Goal: Task Accomplishment & Management: Use online tool/utility

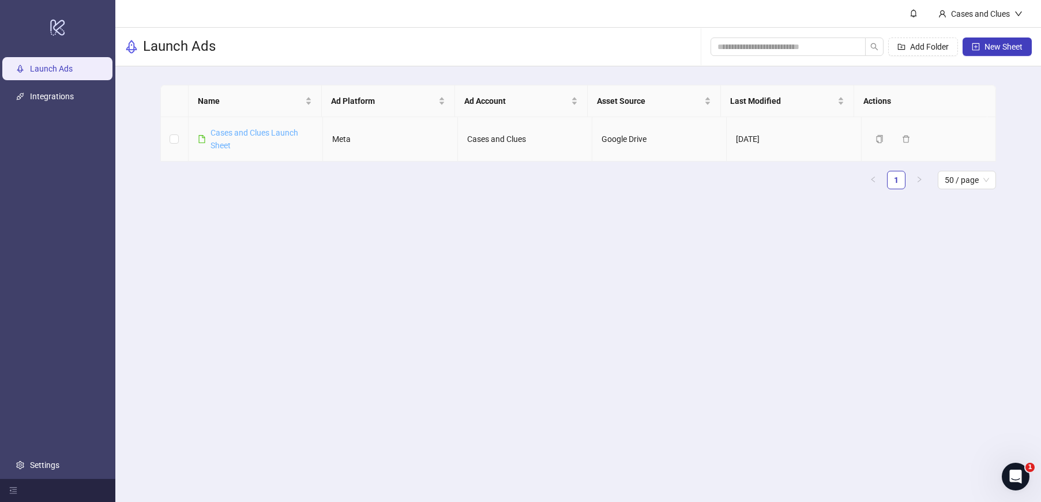
click at [238, 132] on link "Cases and Clues Launch Sheet" at bounding box center [255, 139] width 88 height 22
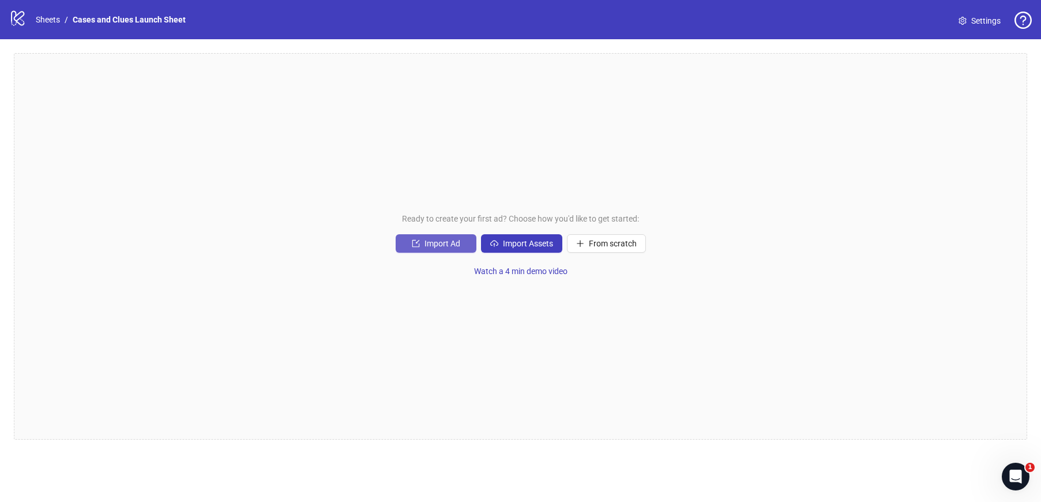
click at [440, 242] on span "Import Ad" at bounding box center [443, 243] width 36 height 9
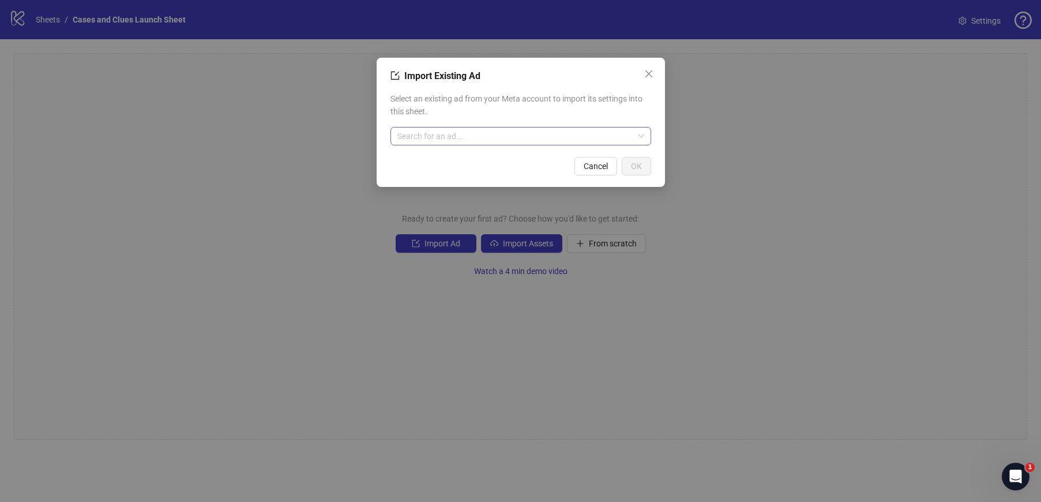
click at [493, 144] on input "search" at bounding box center [515, 135] width 236 height 17
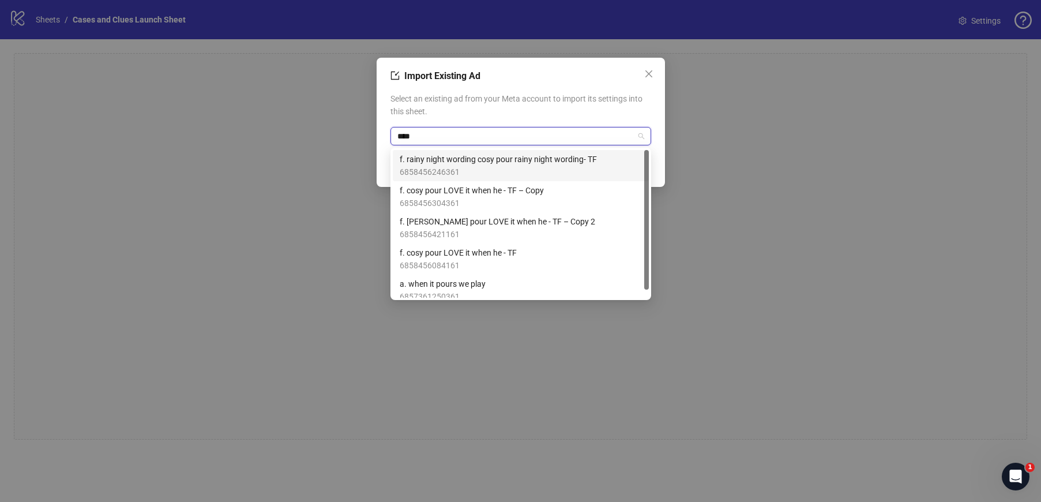
type input "****"
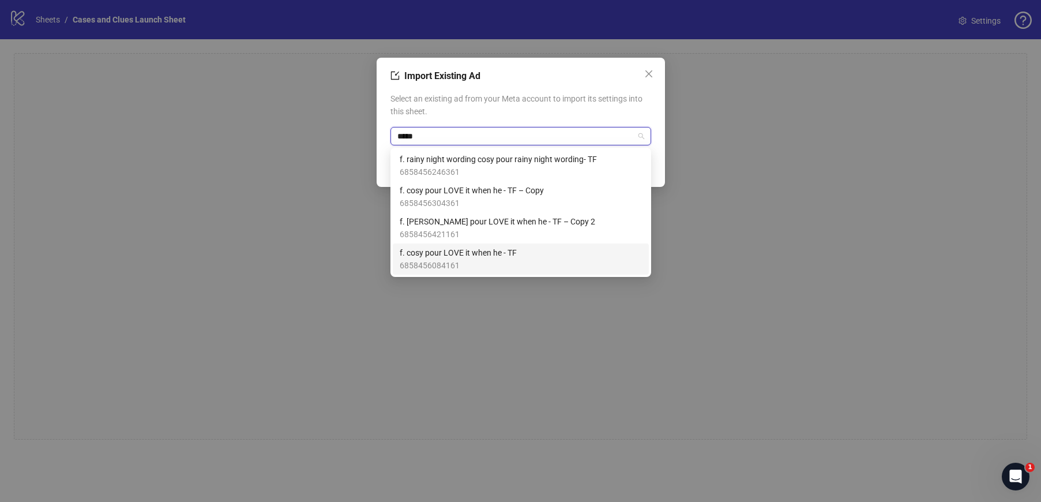
click at [506, 250] on span "f. cosy pour LOVE it when he - TF" at bounding box center [458, 252] width 117 height 13
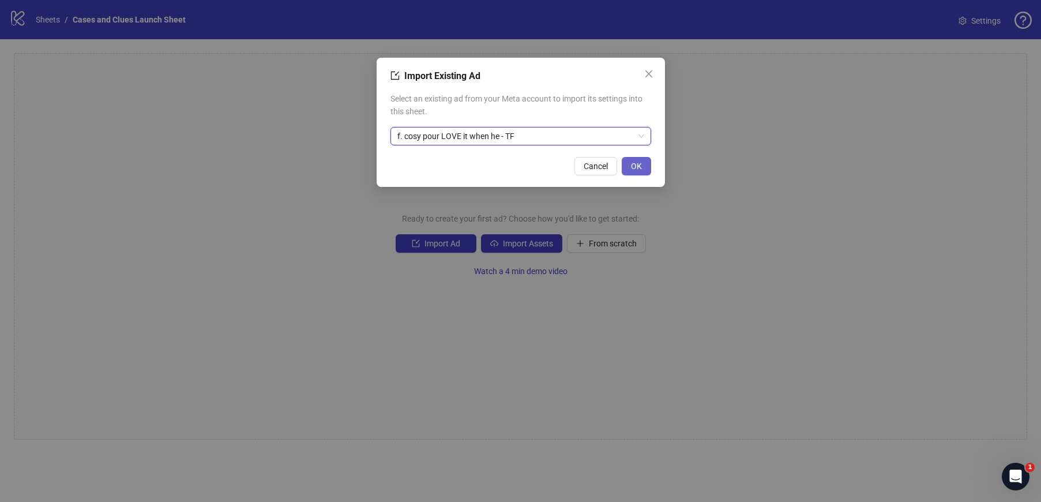
click at [636, 167] on span "OK" at bounding box center [636, 166] width 11 height 9
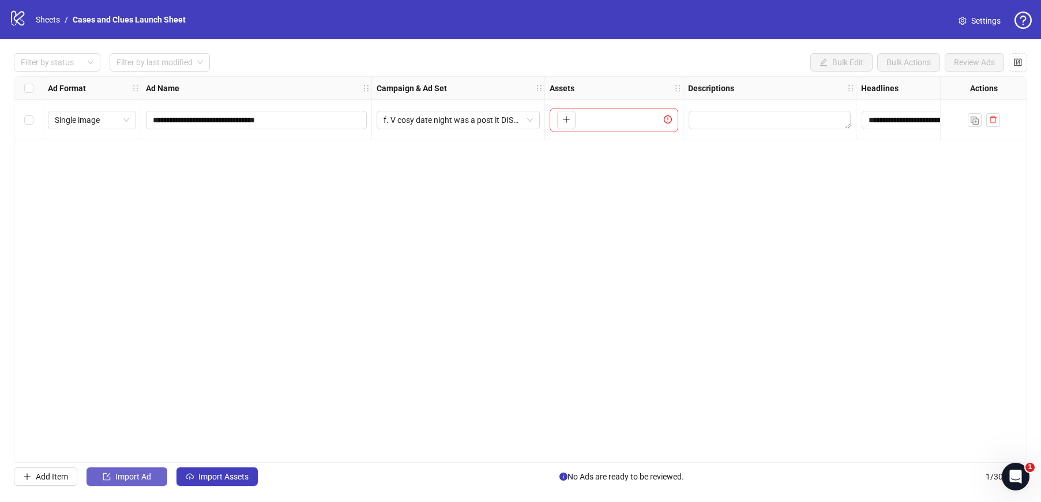
click at [127, 472] on span "Import Ad" at bounding box center [133, 476] width 36 height 9
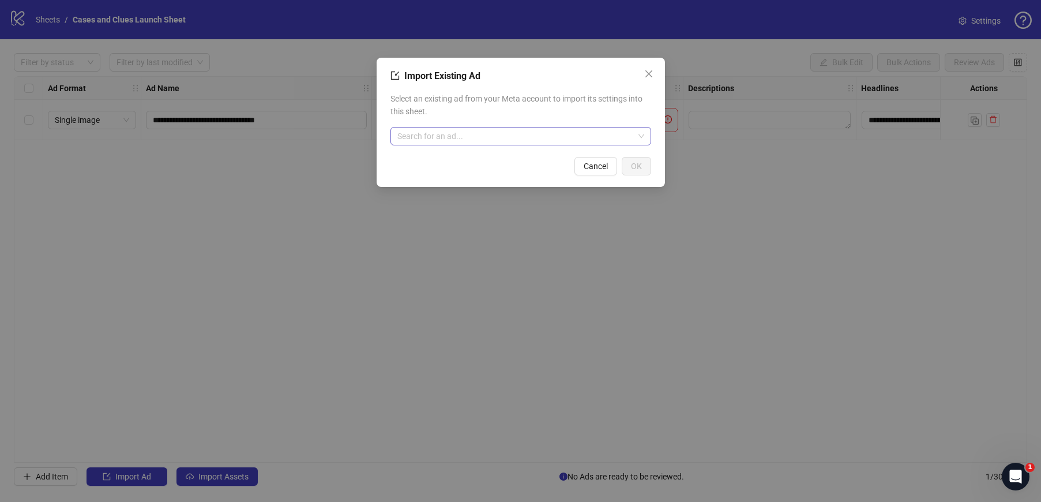
click at [449, 128] on input "search" at bounding box center [515, 135] width 236 height 17
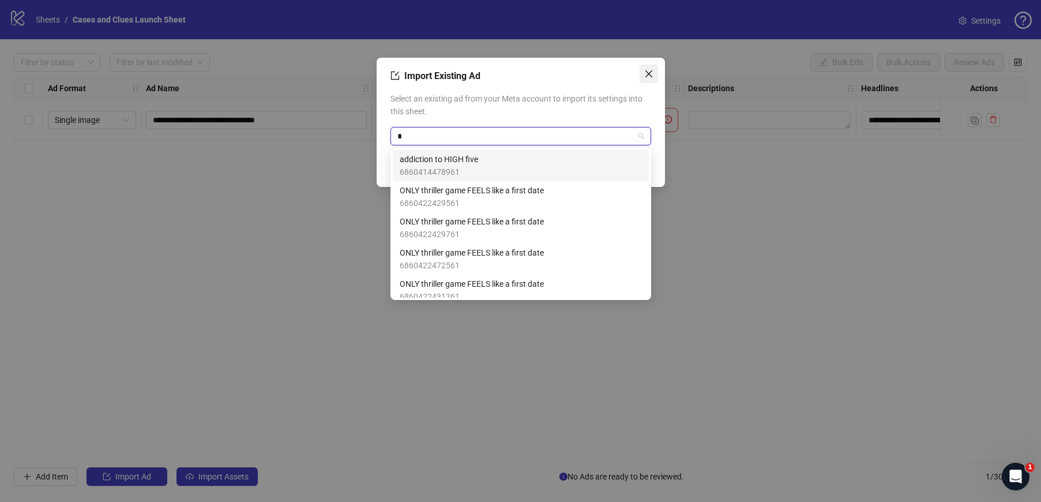
type input "*"
click at [649, 72] on icon "close" at bounding box center [648, 73] width 9 height 9
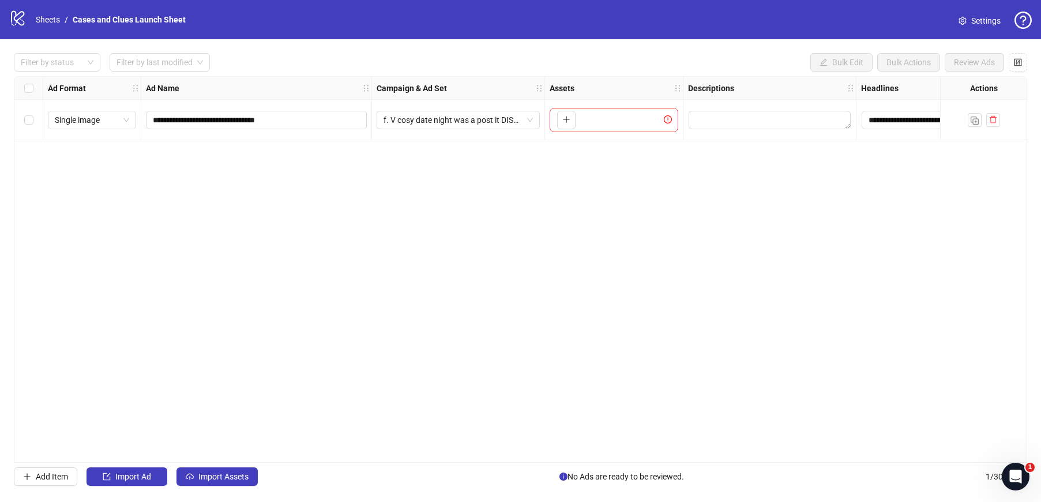
click at [616, 277] on div "**********" at bounding box center [520, 269] width 1013 height 386
click at [146, 480] on span "Import Ad" at bounding box center [133, 476] width 36 height 9
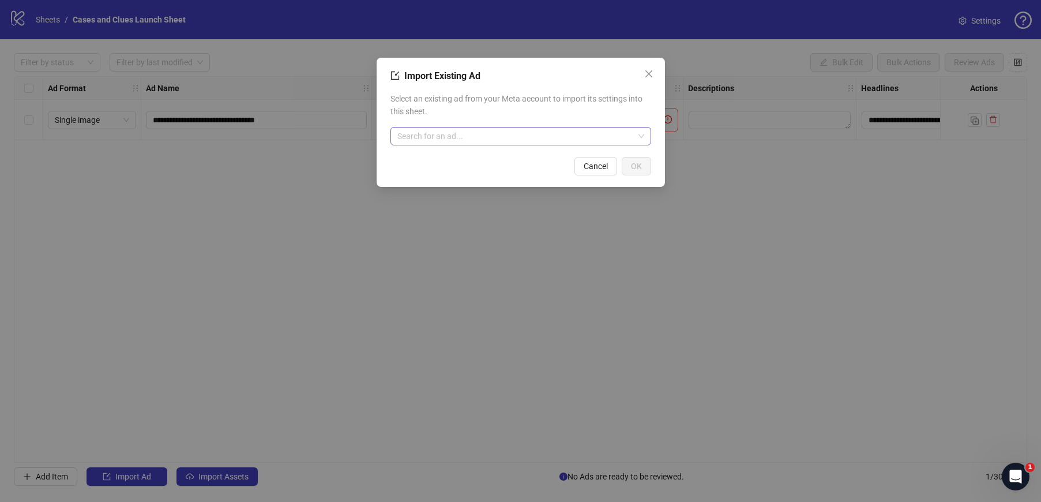
click at [469, 135] on input "search" at bounding box center [515, 135] width 236 height 17
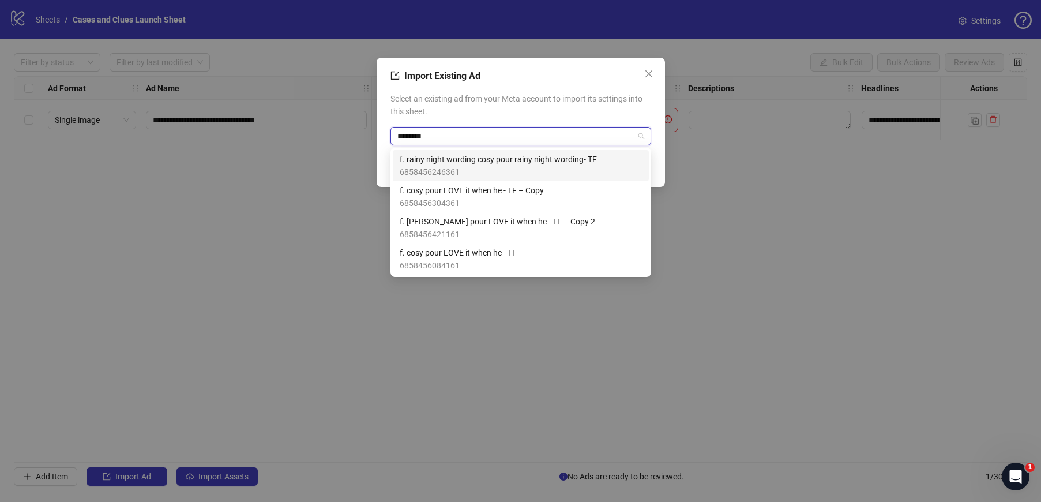
type input "*********"
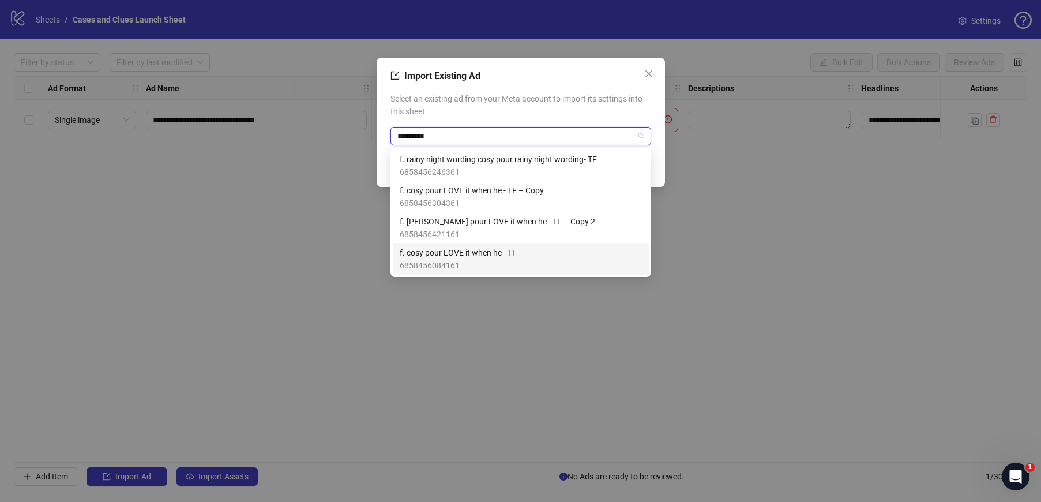
click at [490, 265] on span "6858456084161" at bounding box center [458, 265] width 117 height 13
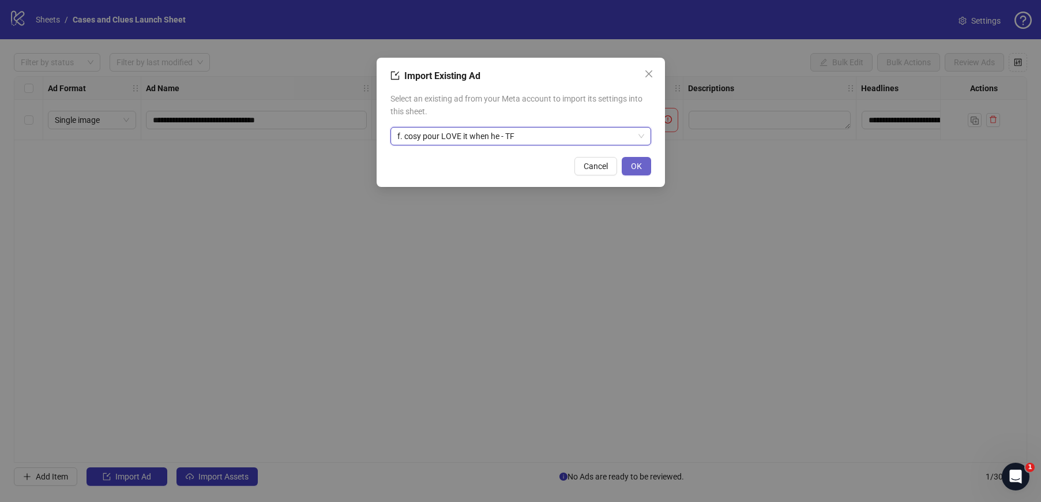
click at [644, 168] on button "OK" at bounding box center [636, 166] width 29 height 18
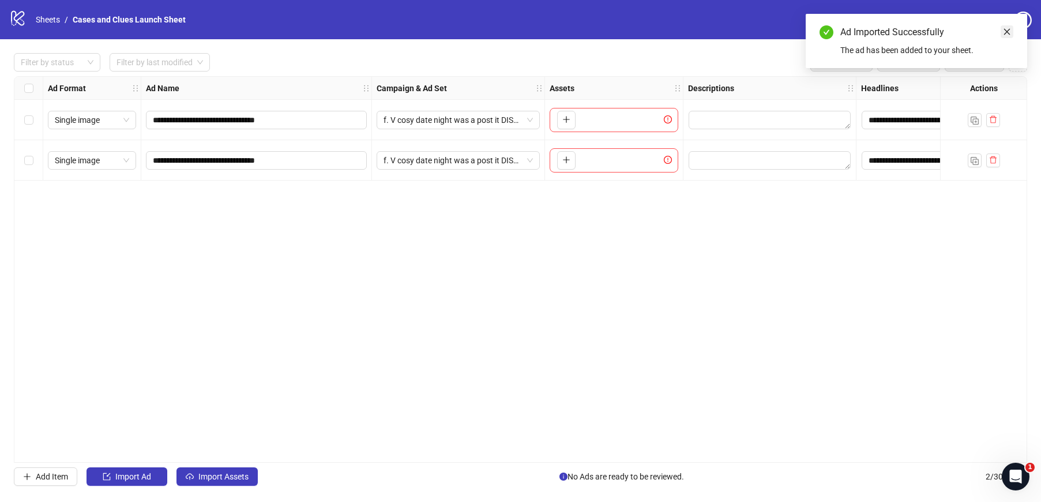
click at [1011, 25] on link "Close" at bounding box center [1007, 31] width 13 height 13
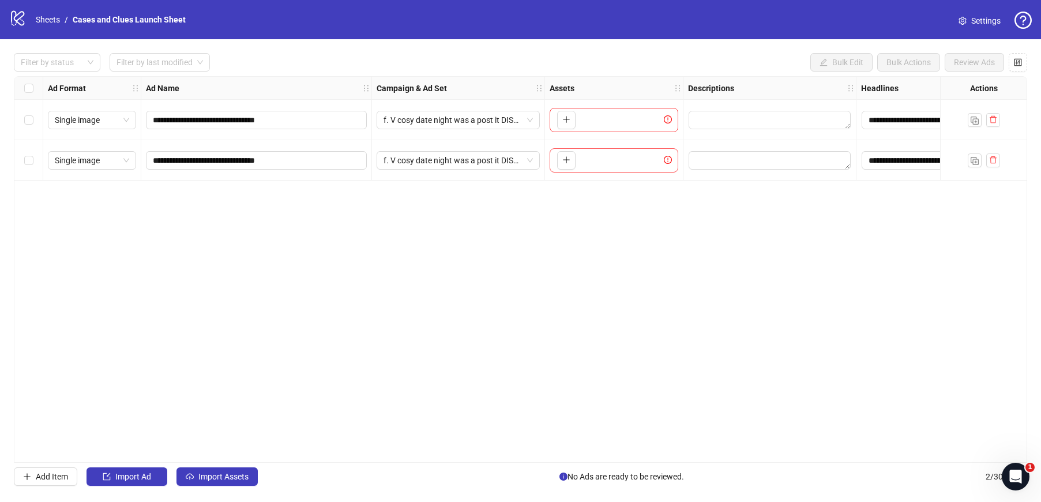
click at [22, 164] on div "Select row 2" at bounding box center [28, 160] width 29 height 40
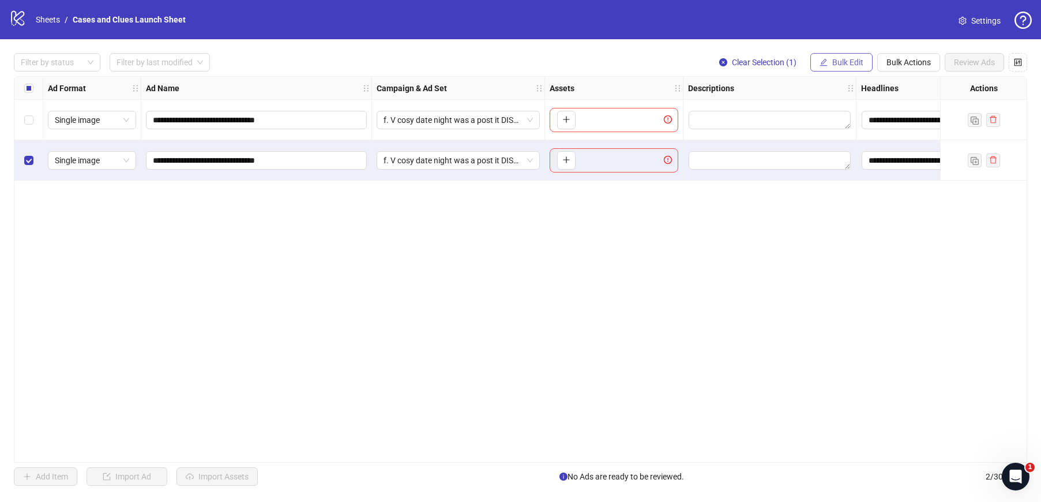
click at [836, 62] on span "Bulk Edit" at bounding box center [847, 62] width 31 height 9
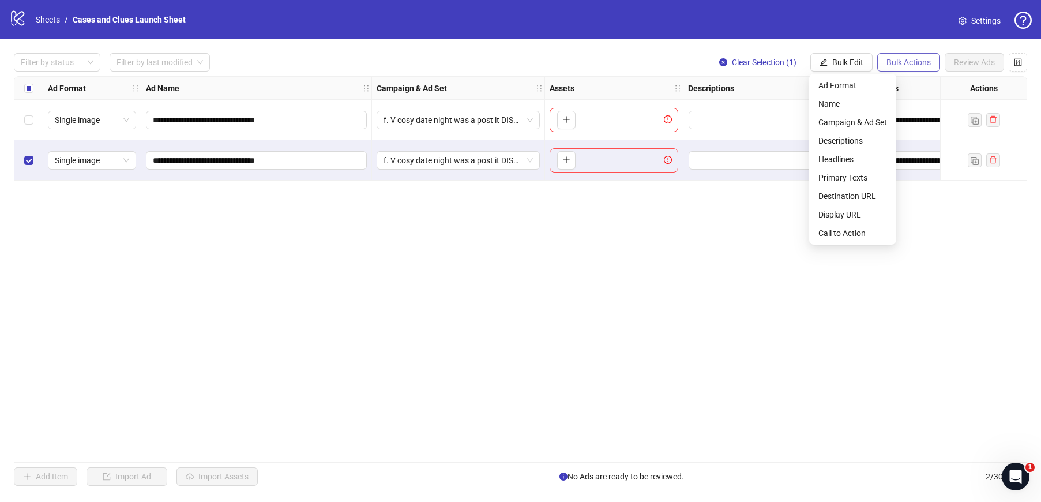
click at [921, 62] on span "Bulk Actions" at bounding box center [909, 62] width 44 height 9
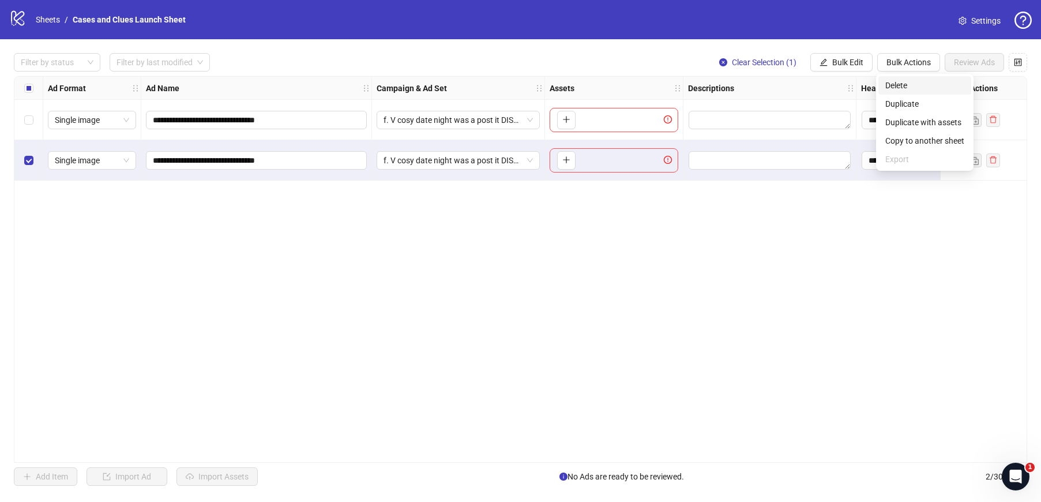
click at [910, 81] on span "Delete" at bounding box center [924, 85] width 79 height 13
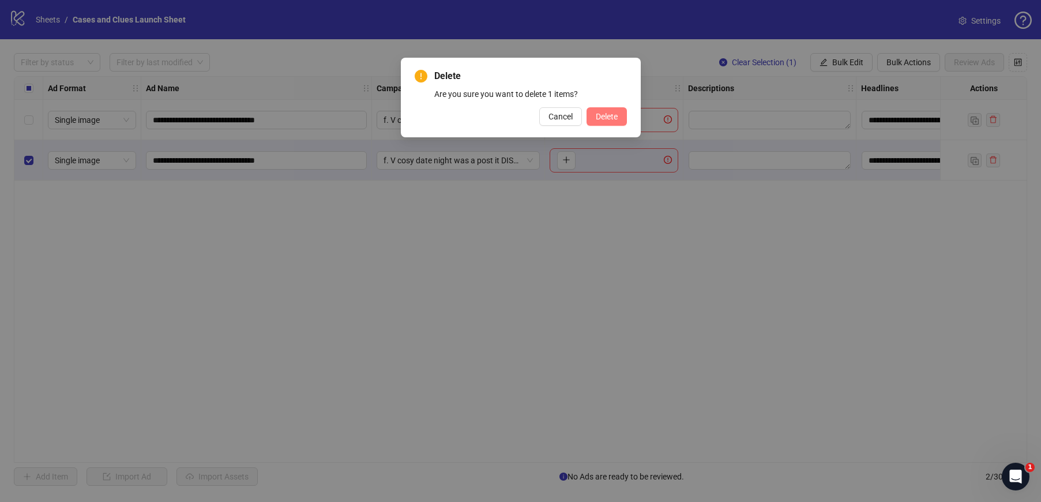
click at [615, 122] on button "Delete" at bounding box center [607, 116] width 40 height 18
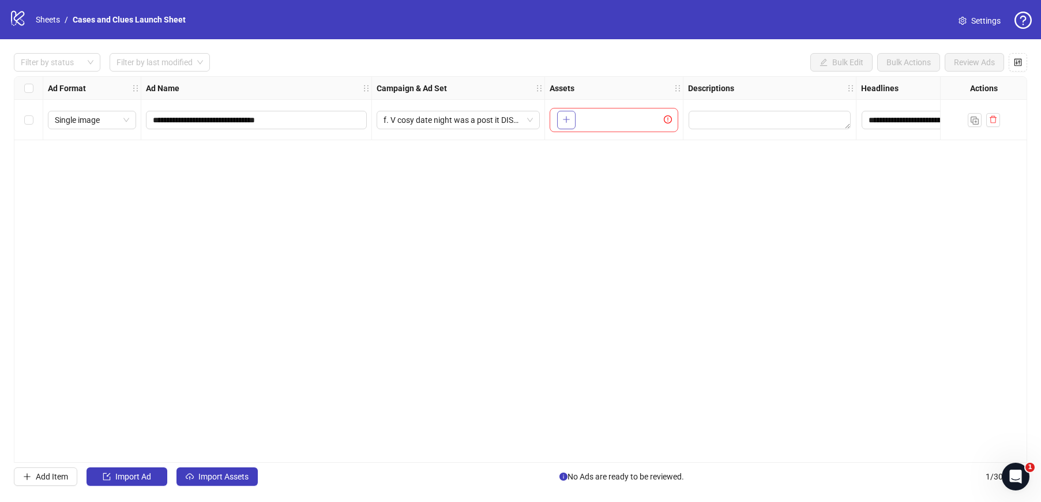
click at [562, 122] on icon "plus" at bounding box center [566, 119] width 8 height 8
click at [530, 121] on span "f. V cosy date night was a post it DISASTER - TF" at bounding box center [458, 119] width 149 height 17
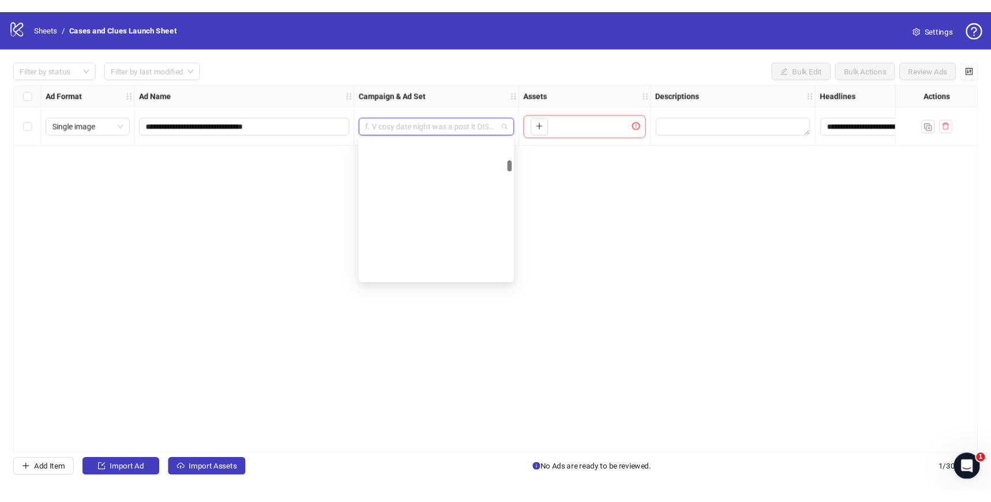
scroll to position [910, 0]
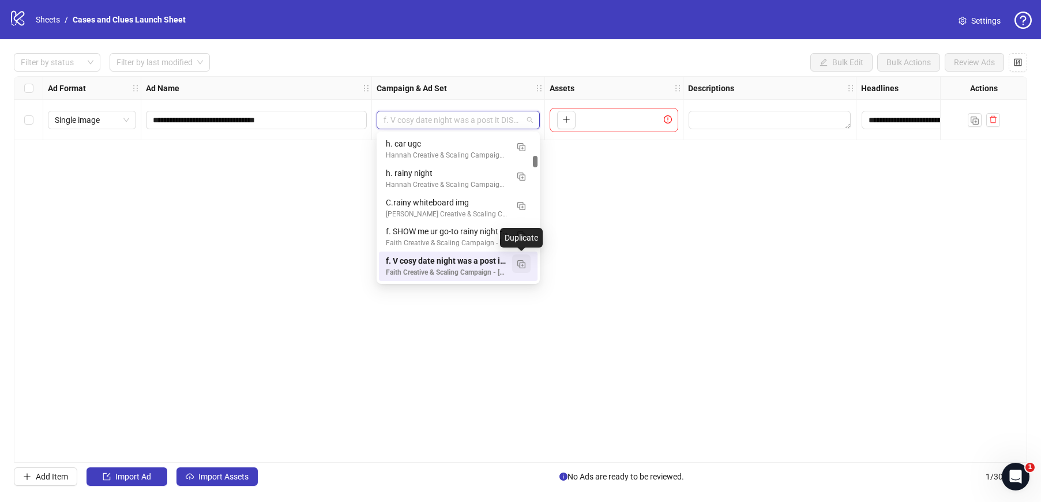
click at [519, 262] on img "button" at bounding box center [521, 264] width 8 height 8
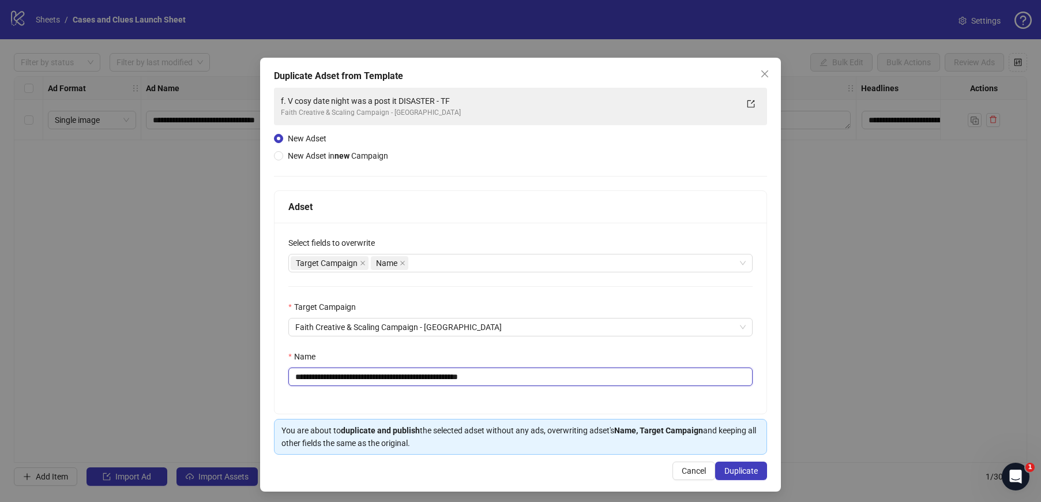
drag, startPoint x: 506, startPoint y: 373, endPoint x: 251, endPoint y: 373, distance: 254.9
click at [251, 373] on div "**********" at bounding box center [520, 251] width 1041 height 502
type input "**********"
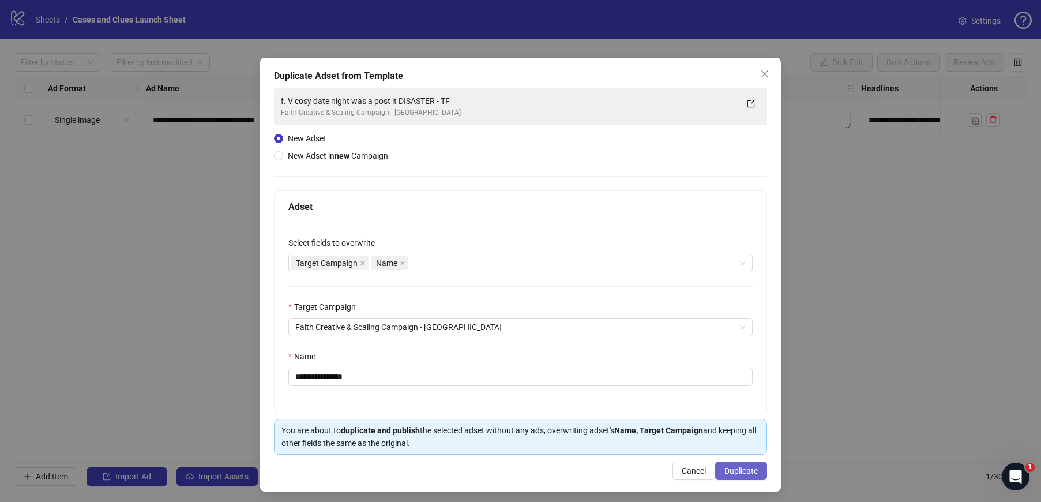
click at [727, 470] on span "Duplicate" at bounding box center [740, 470] width 33 height 9
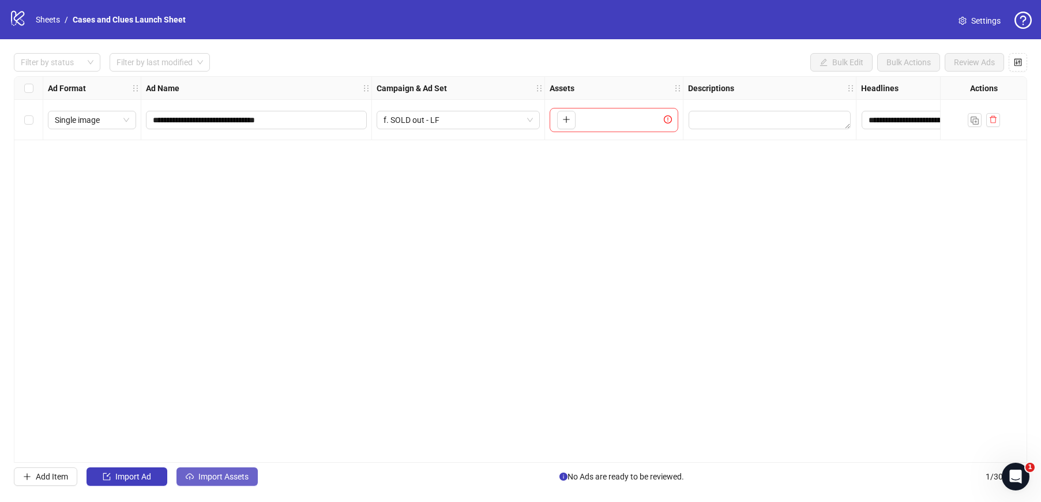
click at [218, 480] on span "Import Assets" at bounding box center [223, 476] width 50 height 9
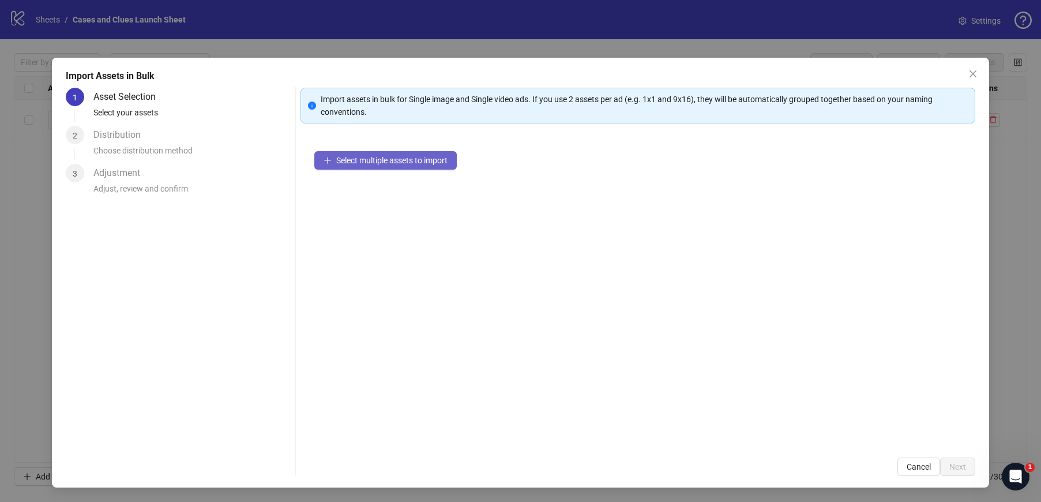
click at [391, 156] on span "Select multiple assets to import" at bounding box center [391, 160] width 111 height 9
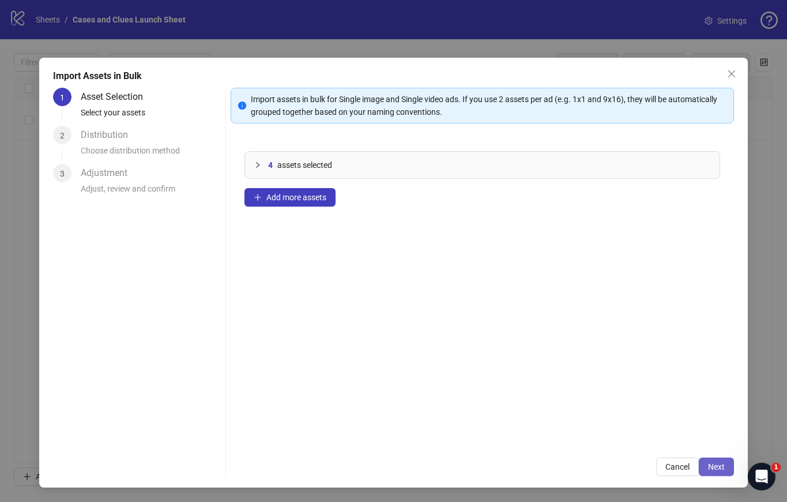
click at [719, 464] on span "Next" at bounding box center [716, 466] width 17 height 9
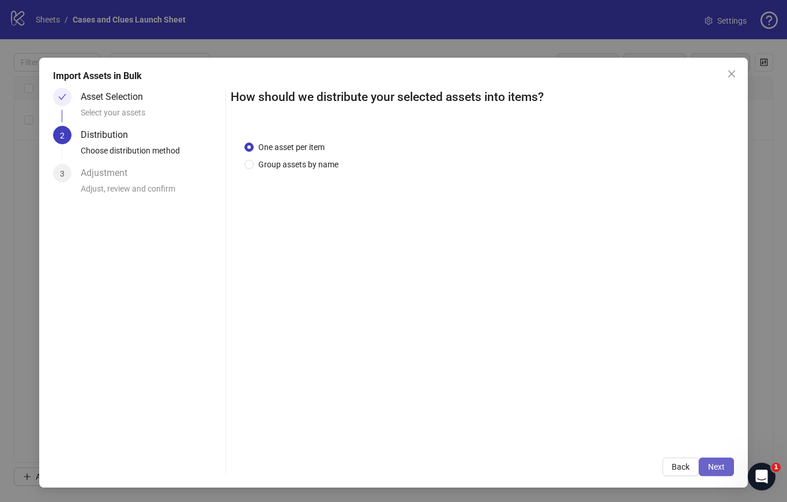
click at [718, 468] on span "Next" at bounding box center [716, 466] width 17 height 9
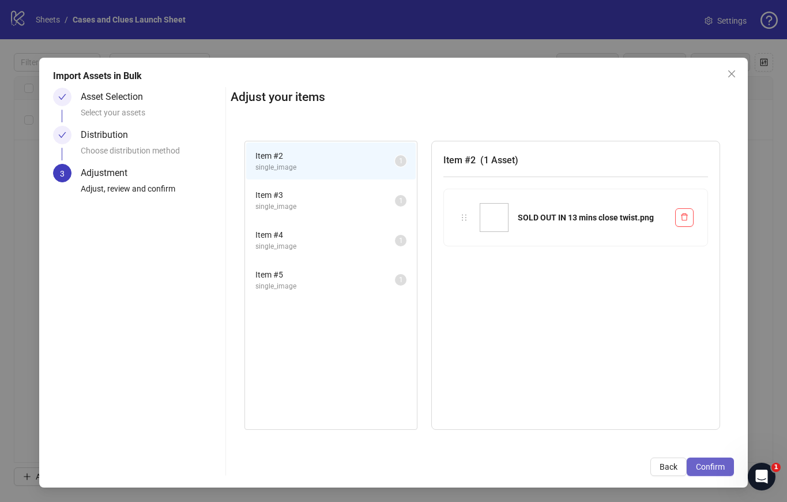
click at [719, 466] on span "Confirm" at bounding box center [710, 466] width 29 height 9
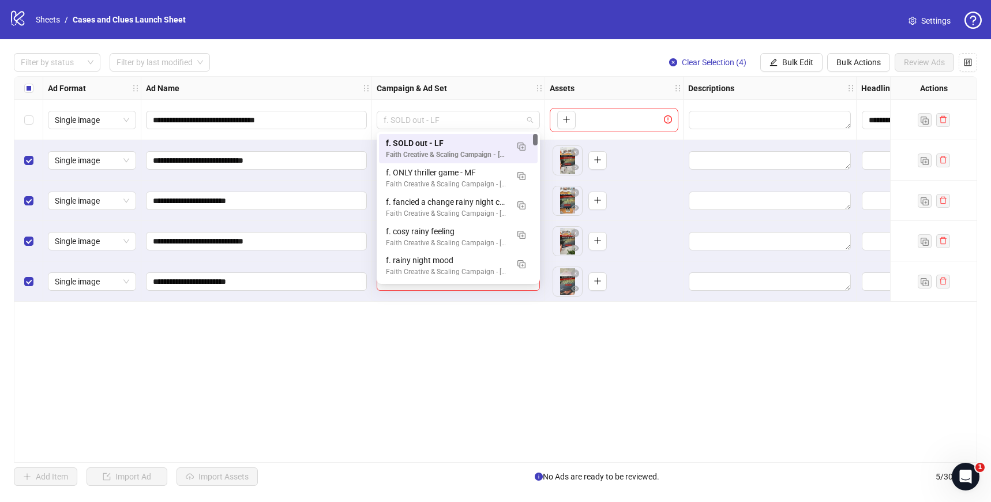
drag, startPoint x: 493, startPoint y: 125, endPoint x: 369, endPoint y: 125, distance: 124.6
click at [369, 77] on div "**********" at bounding box center [622, 77] width 1217 height 0
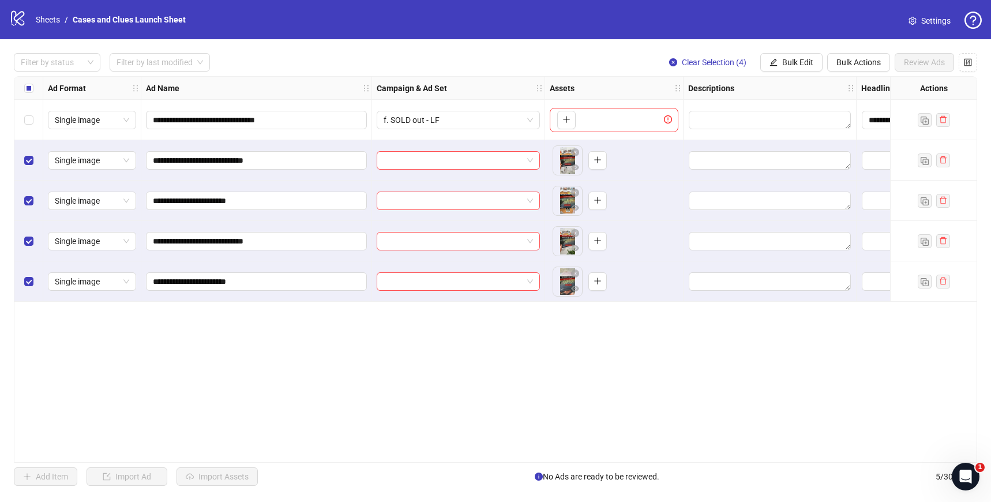
click at [622, 385] on div "**********" at bounding box center [495, 269] width 963 height 386
click at [849, 65] on span "Bulk Actions" at bounding box center [858, 62] width 44 height 9
click at [804, 62] on span "Bulk Edit" at bounding box center [797, 62] width 31 height 9
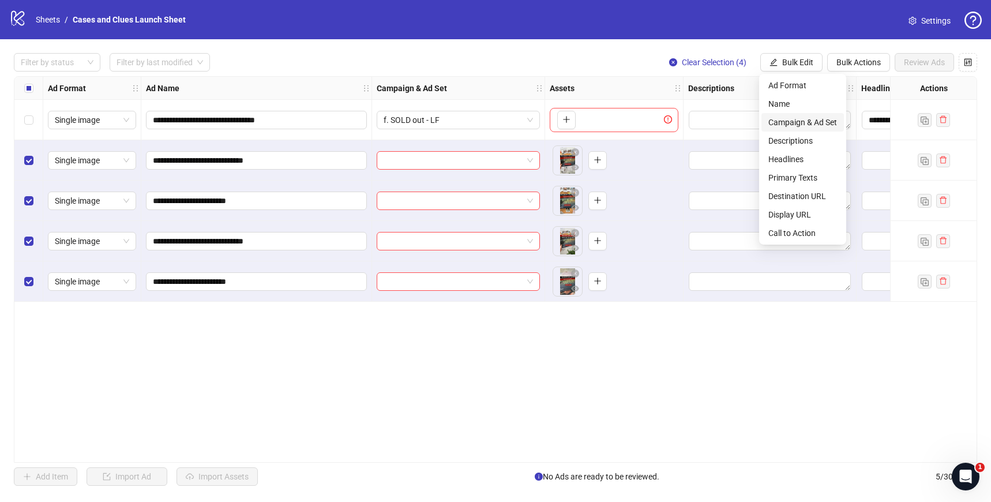
click at [803, 116] on span "Campaign & Ad Set" at bounding box center [802, 122] width 69 height 13
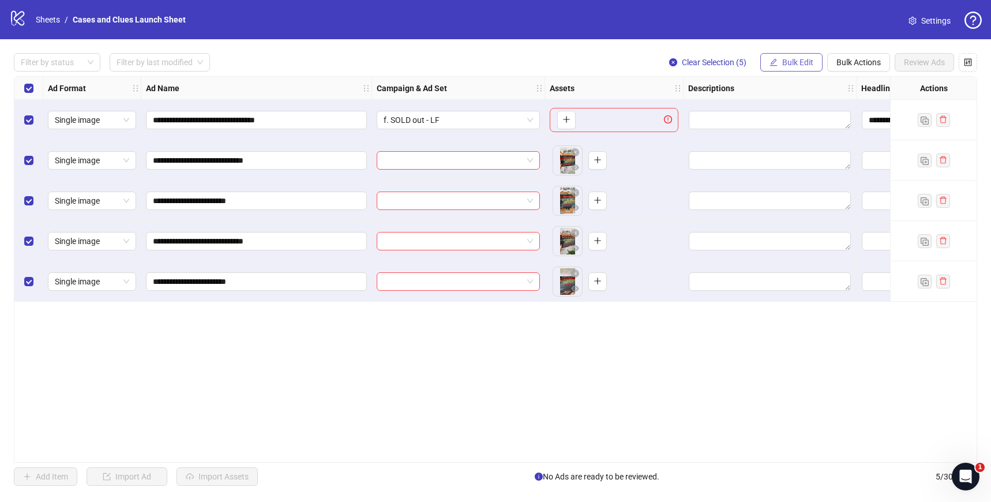
click at [787, 61] on span "Bulk Edit" at bounding box center [797, 62] width 31 height 9
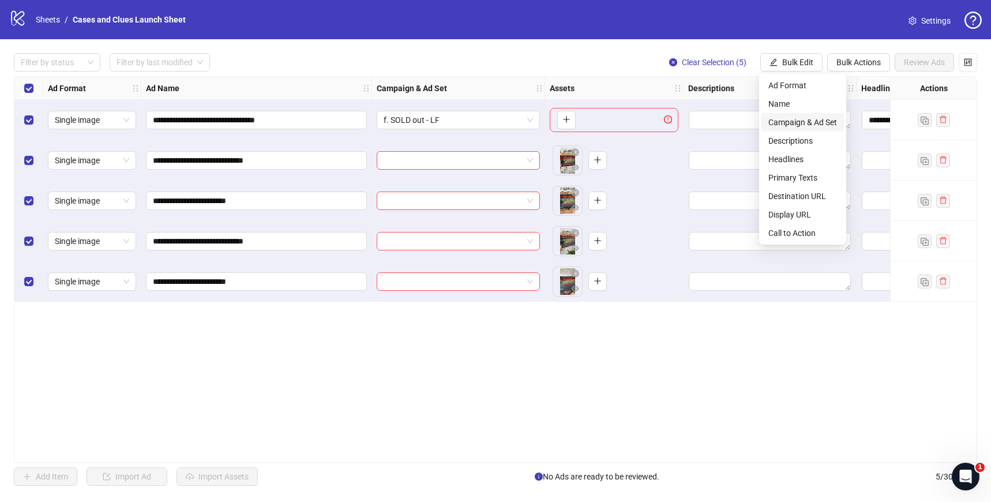
click at [799, 119] on span "Campaign & Ad Set" at bounding box center [802, 122] width 69 height 13
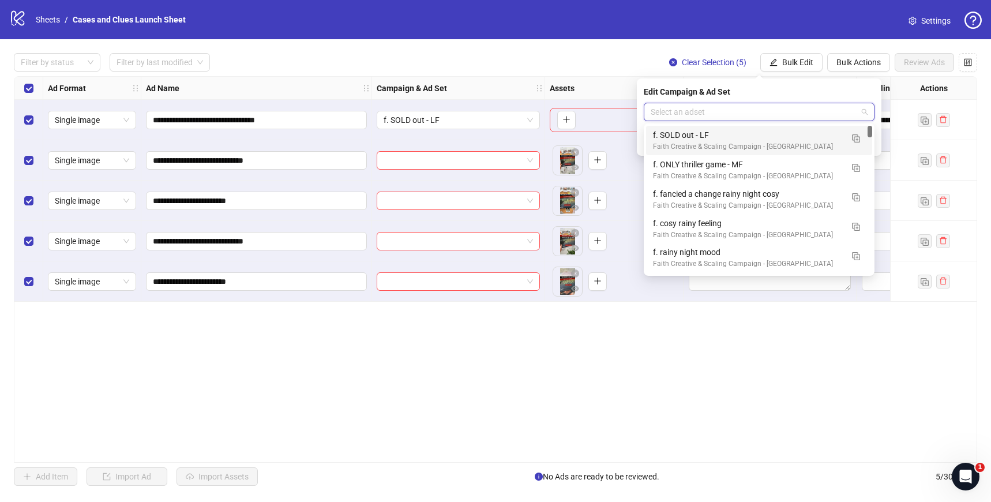
click at [778, 114] on input "search" at bounding box center [754, 111] width 206 height 17
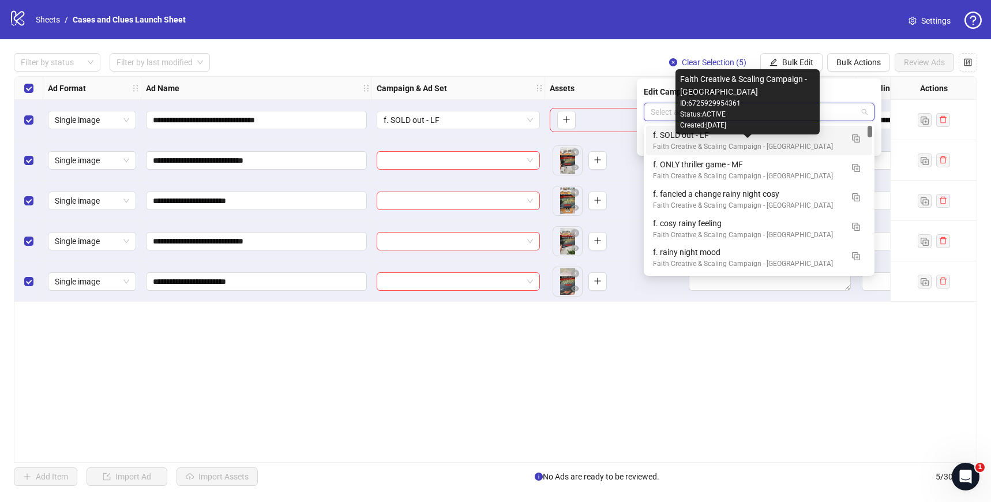
click at [746, 145] on div "Faith Creative & Scaling Campaign - [GEOGRAPHIC_DATA]" at bounding box center [747, 146] width 189 height 11
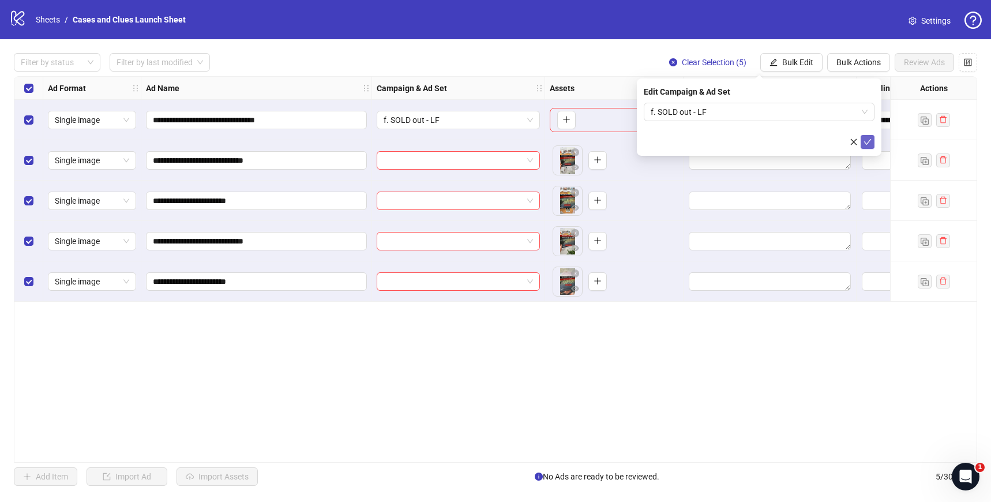
click at [869, 139] on icon "check" at bounding box center [867, 142] width 8 height 8
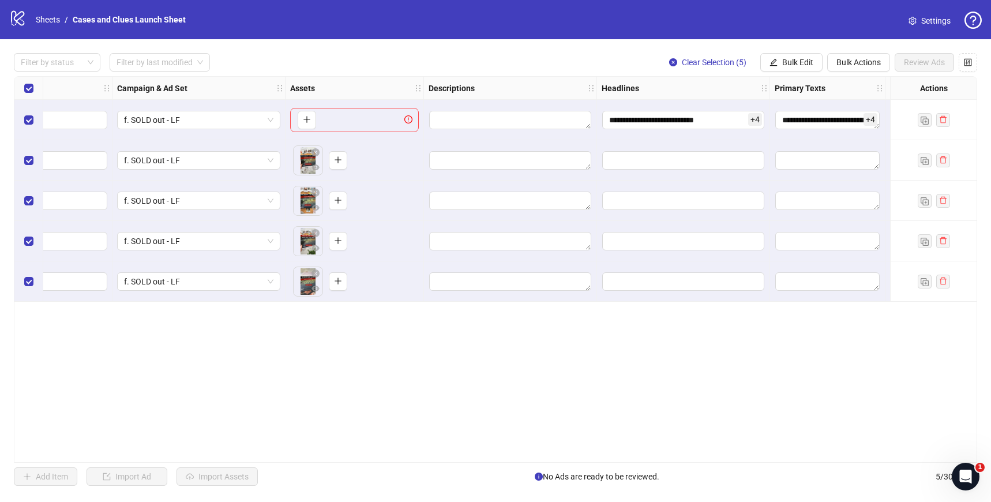
scroll to position [0, 265]
click at [802, 66] on span "Bulk Edit" at bounding box center [797, 62] width 31 height 9
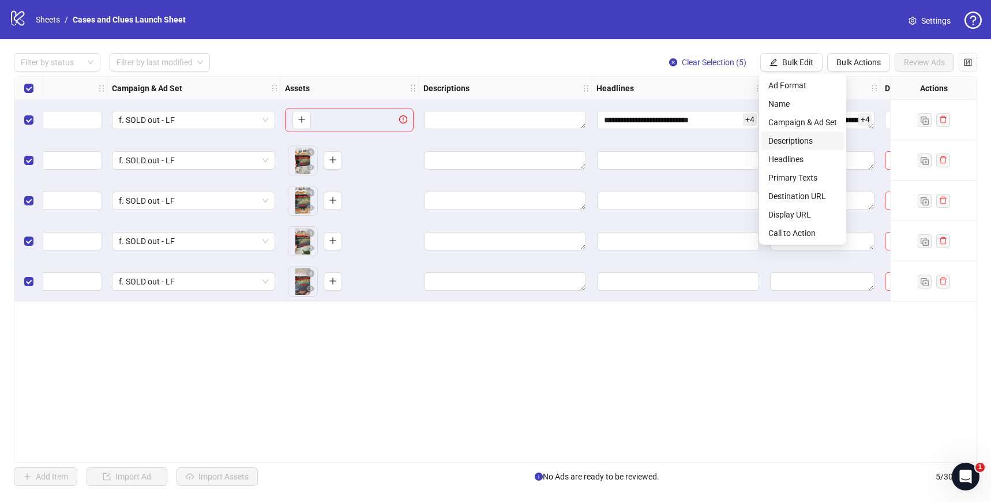
click at [802, 144] on span "Descriptions" at bounding box center [802, 140] width 69 height 13
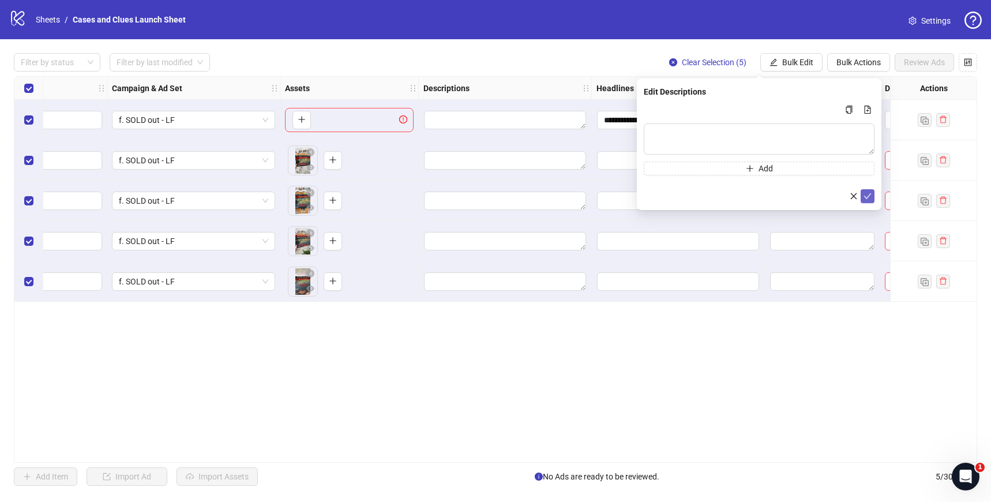
click at [867, 194] on icon "check" at bounding box center [867, 196] width 8 height 8
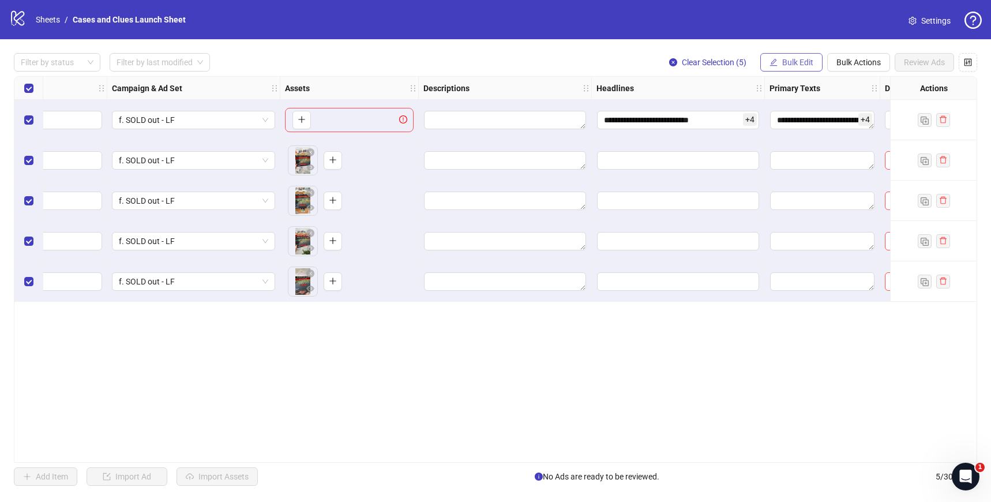
click at [793, 62] on span "Bulk Edit" at bounding box center [797, 62] width 31 height 9
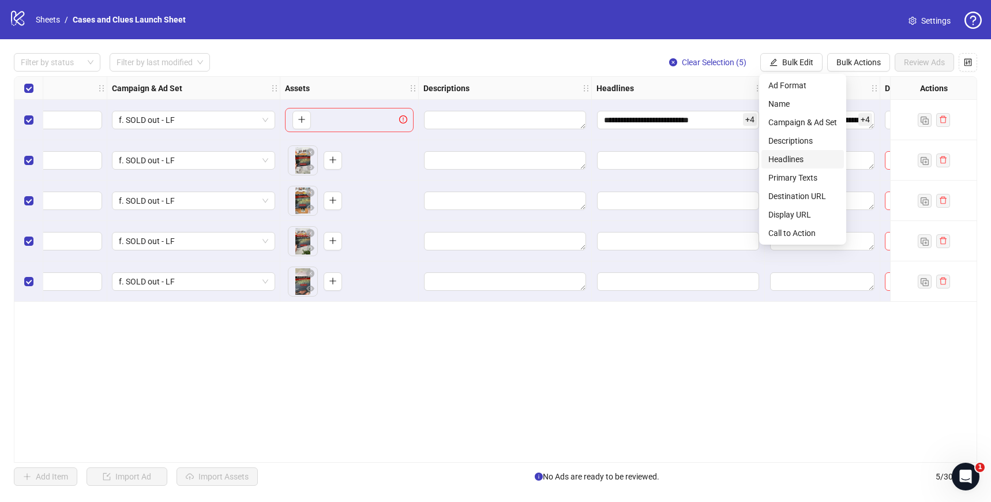
click at [798, 159] on span "Headlines" at bounding box center [802, 159] width 69 height 13
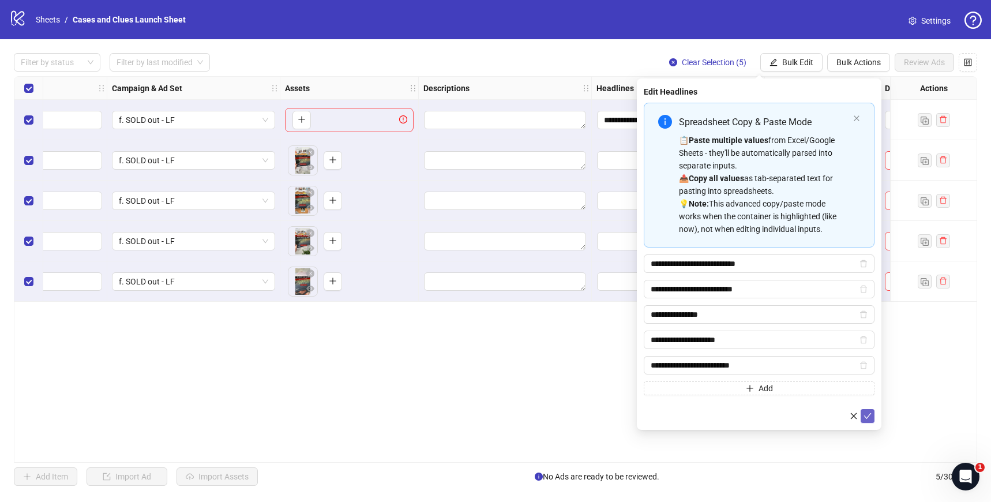
click at [873, 414] on button "submit" at bounding box center [868, 416] width 14 height 14
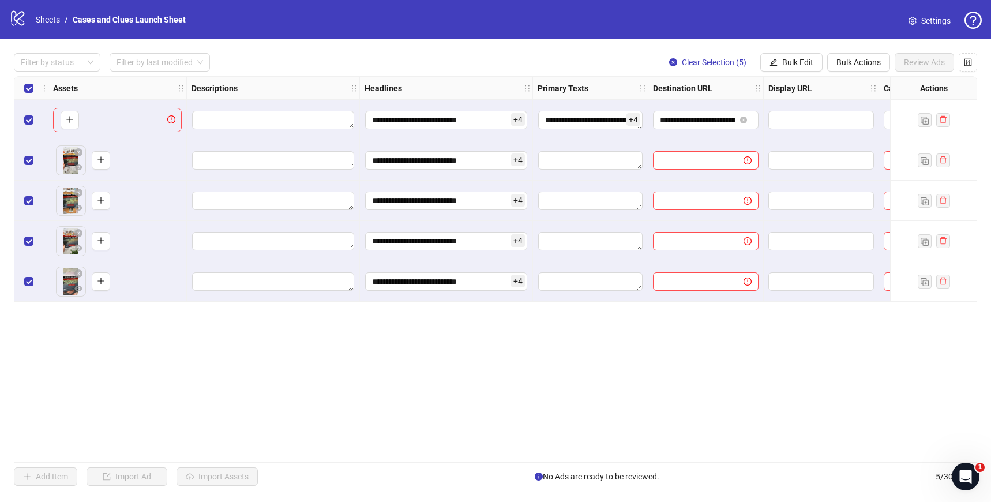
scroll to position [0, 578]
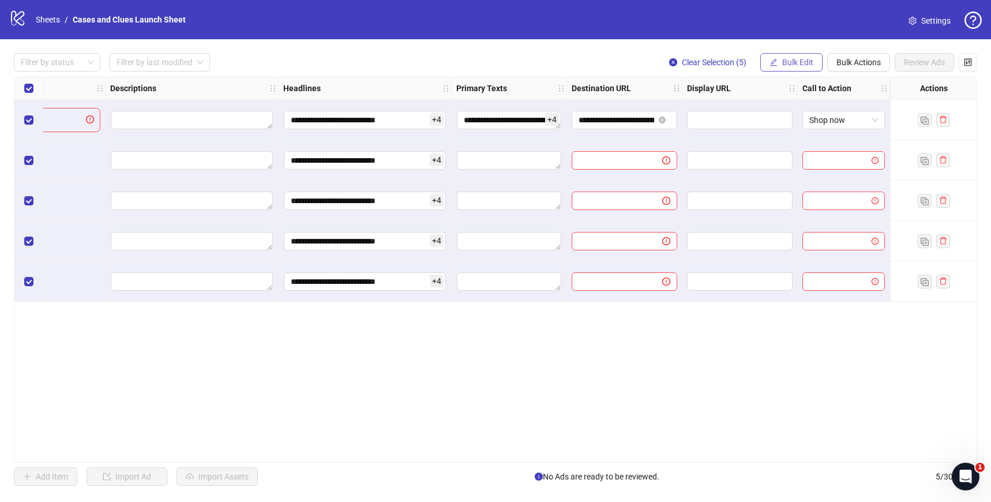
click at [803, 61] on span "Bulk Edit" at bounding box center [797, 62] width 31 height 9
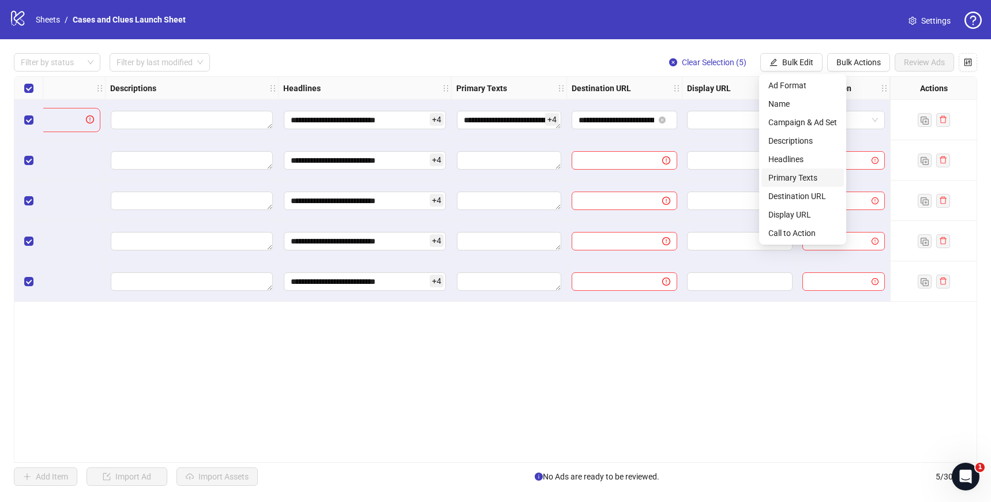
click at [801, 175] on span "Primary Texts" at bounding box center [802, 177] width 69 height 13
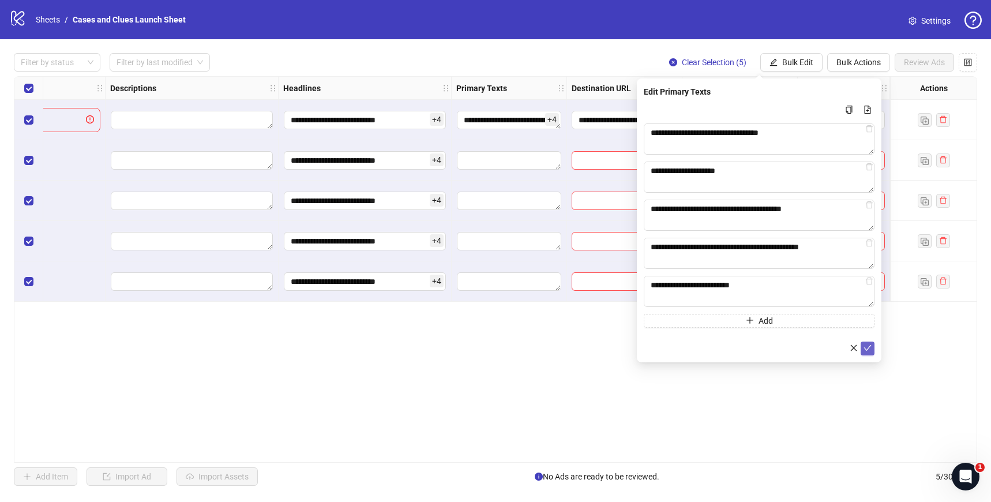
click at [870, 349] on icon "check" at bounding box center [867, 348] width 8 height 8
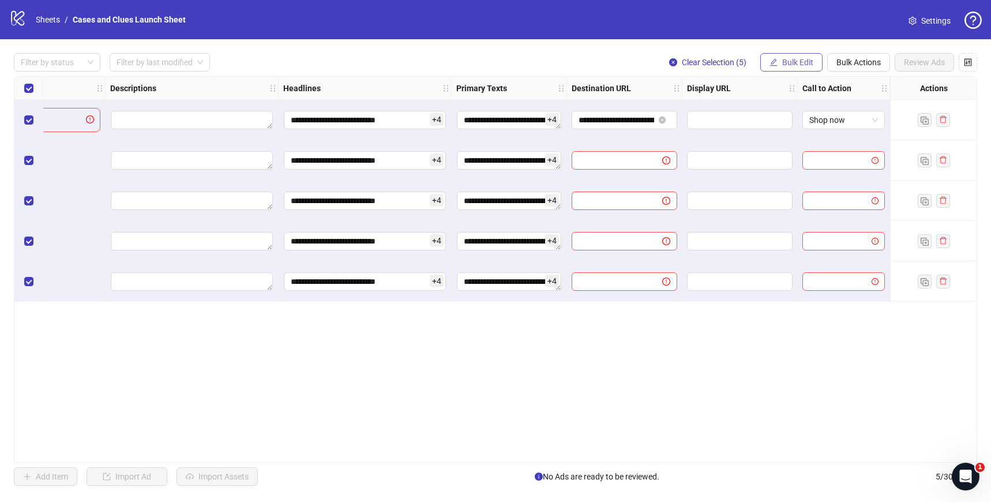
click at [797, 67] on button "Bulk Edit" at bounding box center [791, 62] width 62 height 18
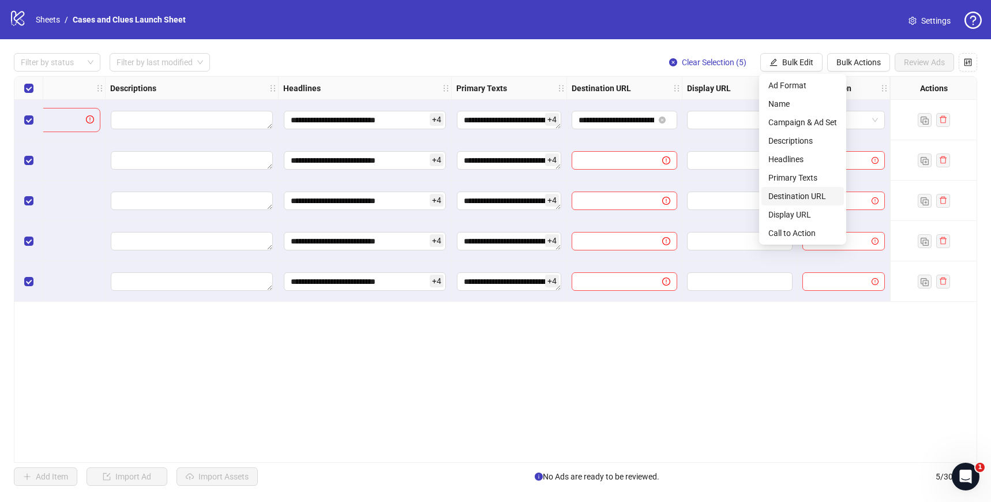
click at [805, 190] on span "Destination URL" at bounding box center [802, 196] width 69 height 13
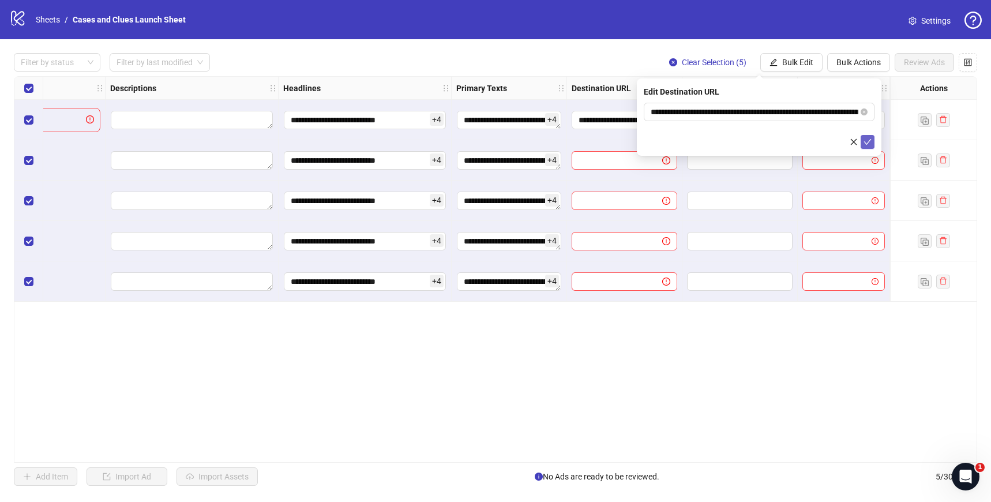
click at [871, 144] on icon "check" at bounding box center [867, 142] width 8 height 8
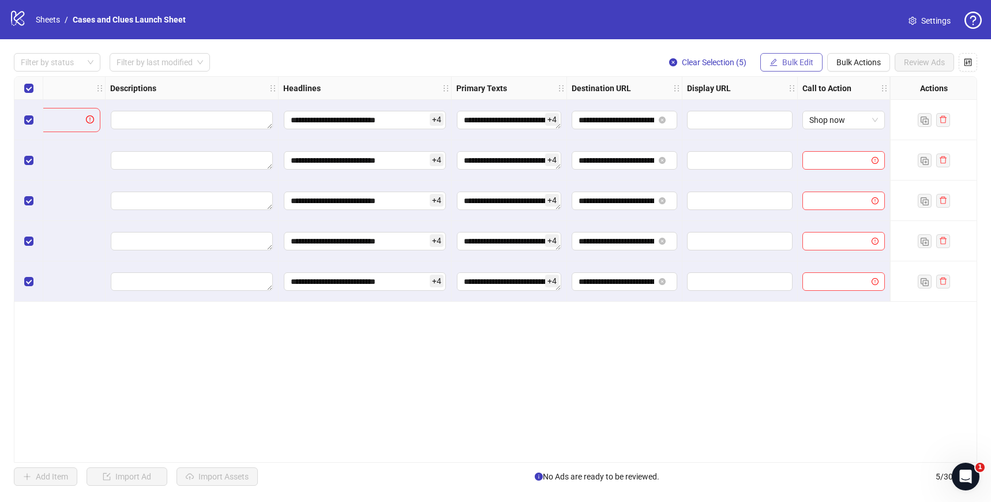
click at [798, 55] on button "Bulk Edit" at bounding box center [791, 62] width 62 height 18
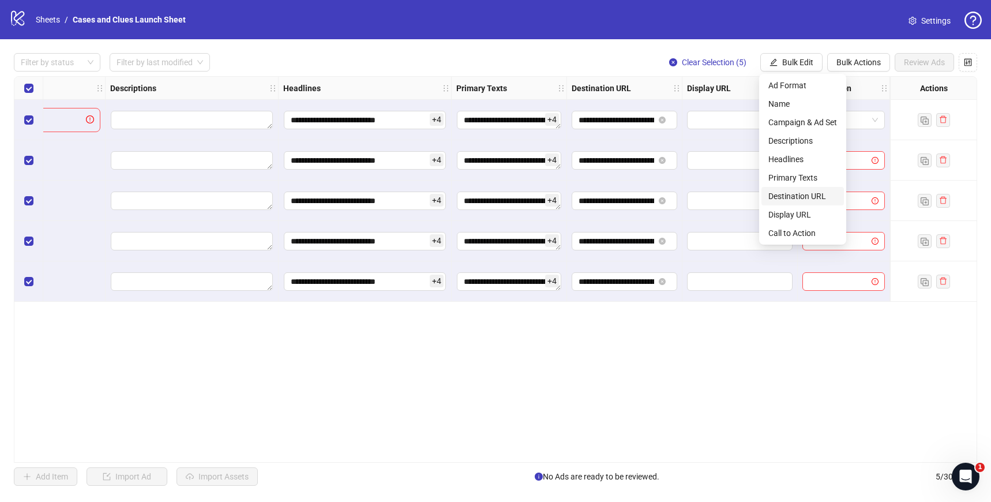
click at [823, 196] on span "Destination URL" at bounding box center [802, 196] width 69 height 13
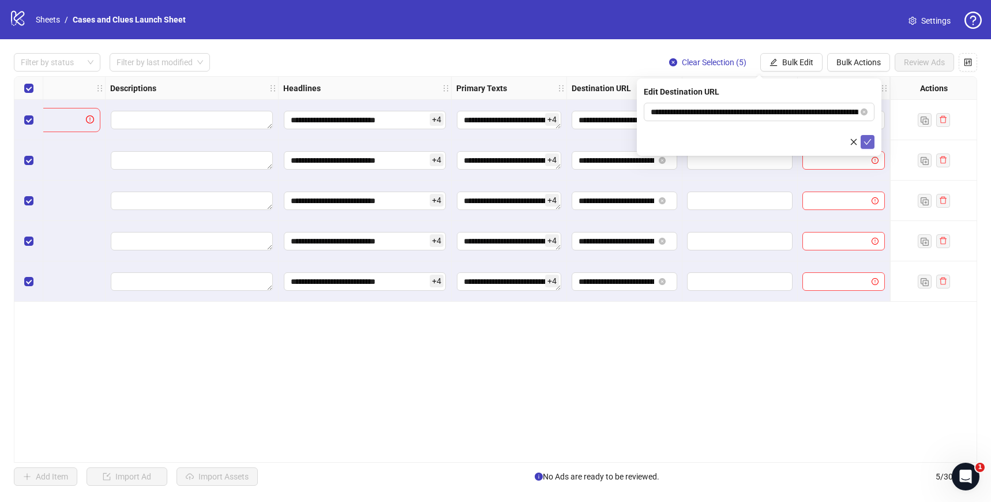
click at [869, 138] on icon "check" at bounding box center [867, 142] width 8 height 8
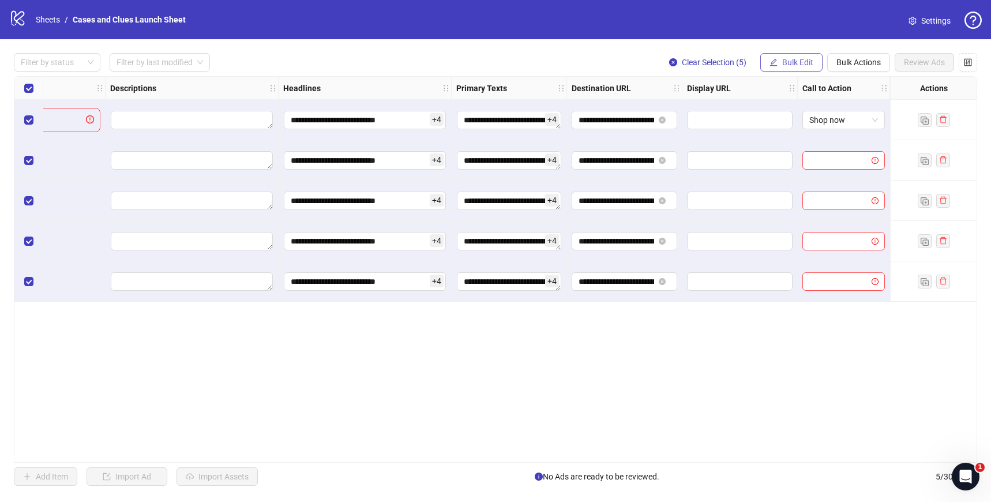
click at [802, 65] on span "Bulk Edit" at bounding box center [797, 62] width 31 height 9
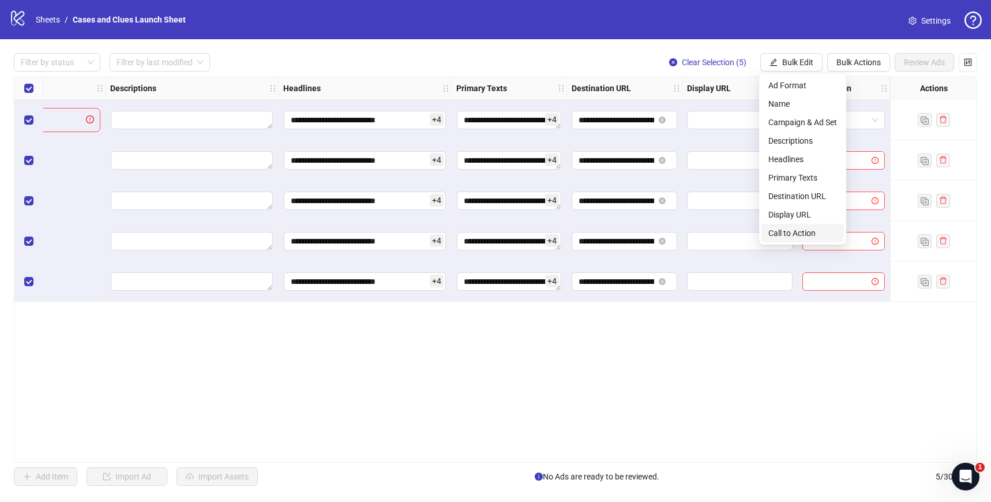
click at [808, 228] on span "Call to Action" at bounding box center [802, 233] width 69 height 13
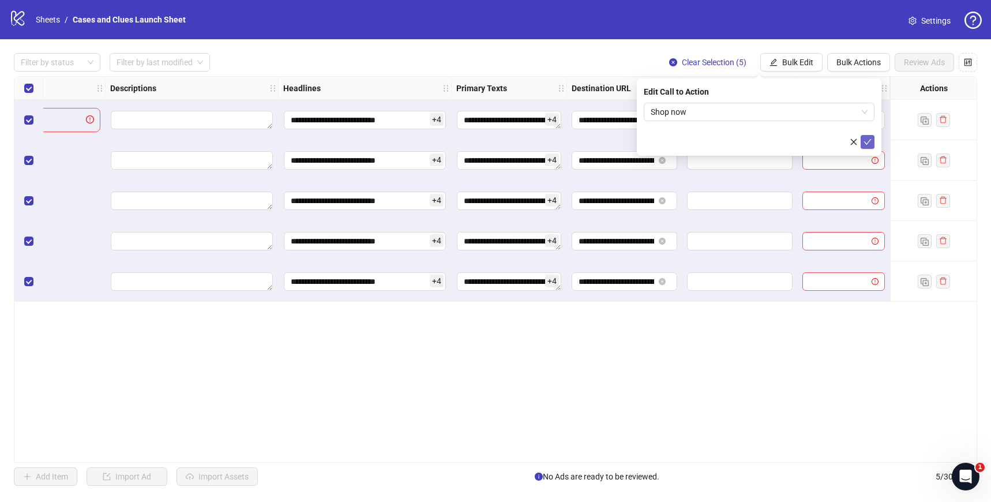
click at [868, 143] on icon "check" at bounding box center [867, 142] width 8 height 8
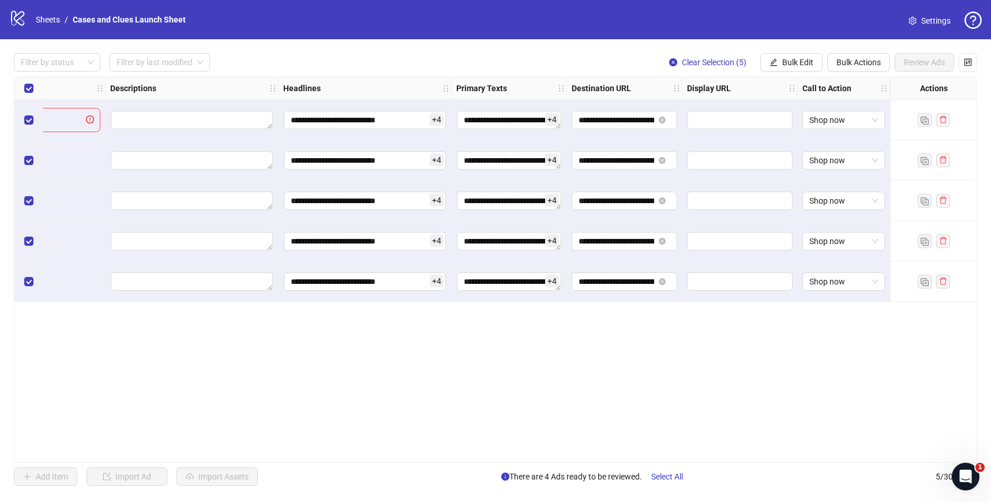
drag, startPoint x: 614, startPoint y: 456, endPoint x: 706, endPoint y: 456, distance: 92.3
click at [706, 456] on div "**********" at bounding box center [495, 269] width 963 height 386
drag, startPoint x: 771, startPoint y: 457, endPoint x: 378, endPoint y: 459, distance: 393.4
click at [378, 459] on div "**********" at bounding box center [495, 269] width 963 height 386
drag, startPoint x: 569, startPoint y: 462, endPoint x: 475, endPoint y: 462, distance: 94.0
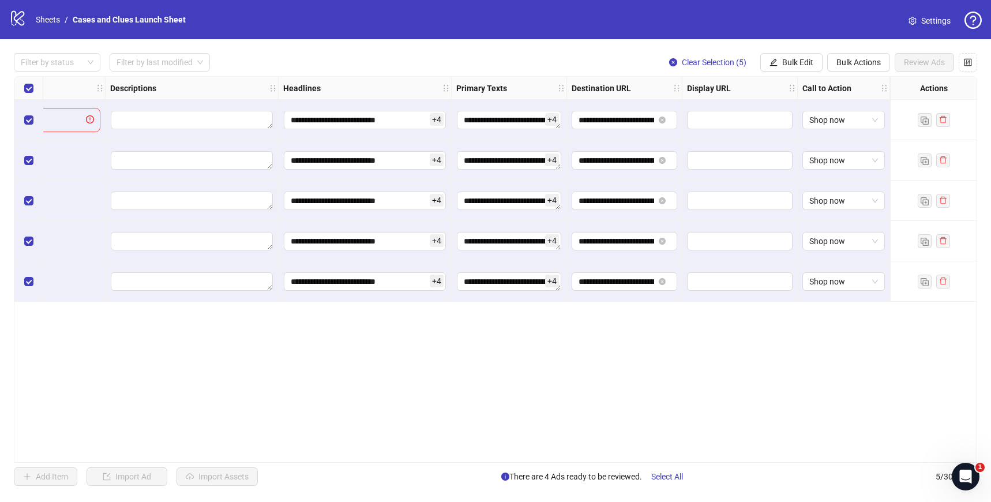
click at [342, 462] on div "**********" at bounding box center [495, 269] width 963 height 386
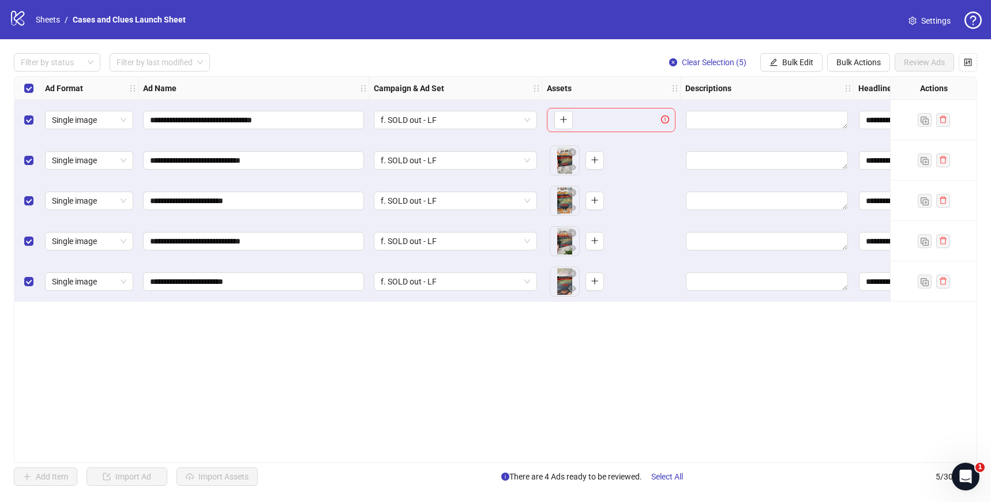
scroll to position [0, 0]
click at [318, 393] on div "**********" at bounding box center [495, 269] width 963 height 386
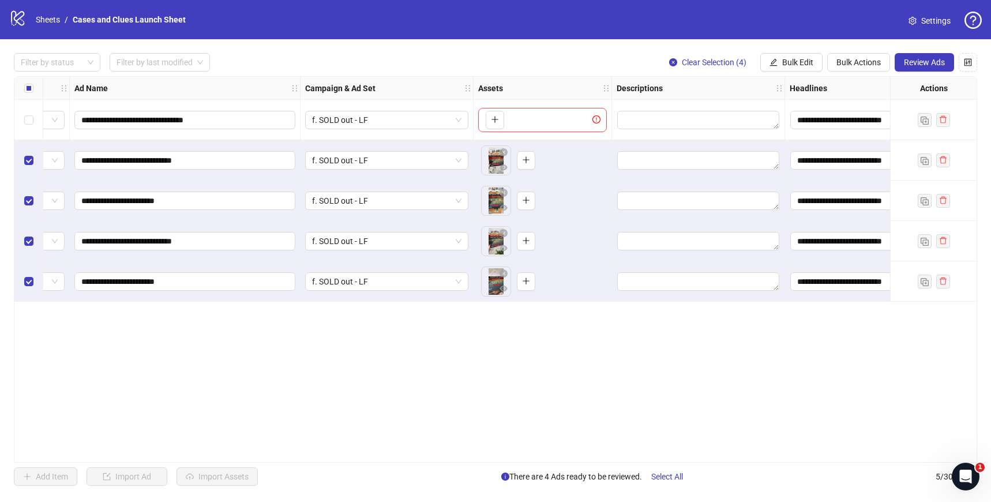
scroll to position [0, 368]
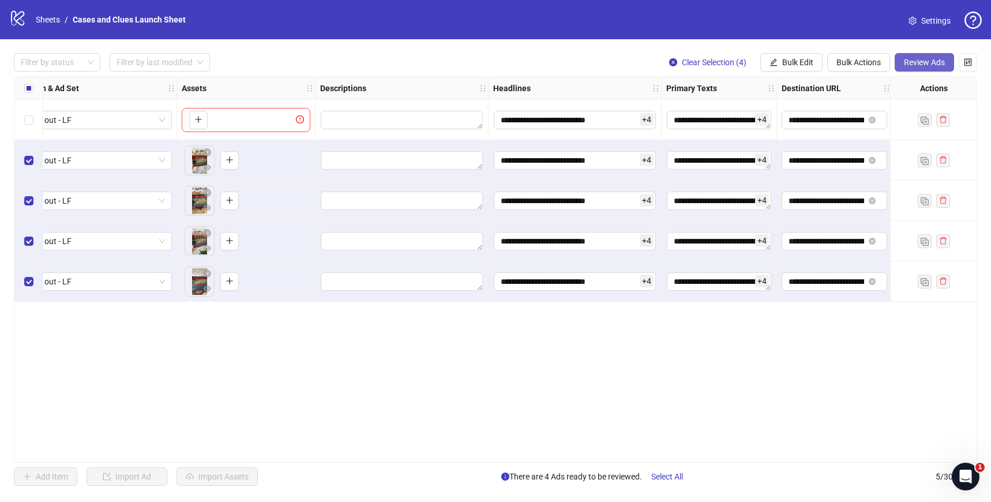
click at [919, 60] on span "Review Ads" at bounding box center [924, 62] width 41 height 9
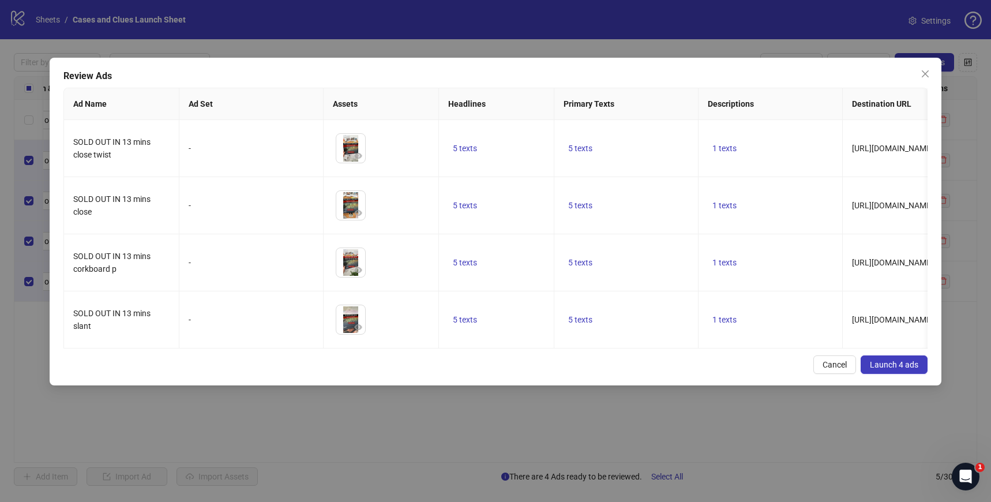
click at [902, 366] on span "Launch 4 ads" at bounding box center [894, 364] width 48 height 9
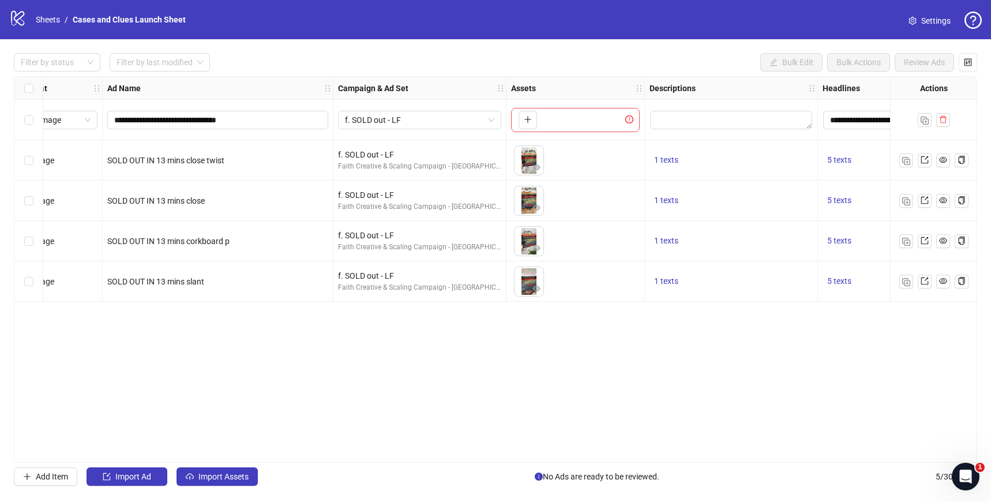
scroll to position [0, 578]
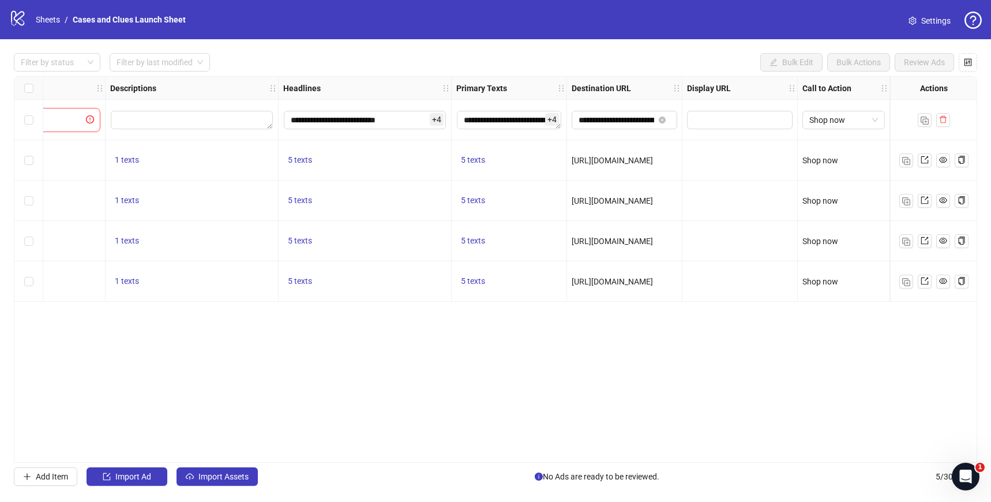
drag, startPoint x: 719, startPoint y: 456, endPoint x: 620, endPoint y: 456, distance: 99.2
click at [620, 456] on div "**********" at bounding box center [495, 269] width 963 height 386
click at [704, 402] on div "**********" at bounding box center [495, 269] width 963 height 386
drag, startPoint x: 517, startPoint y: 456, endPoint x: 377, endPoint y: 456, distance: 140.7
click at [377, 456] on div "**********" at bounding box center [495, 269] width 963 height 386
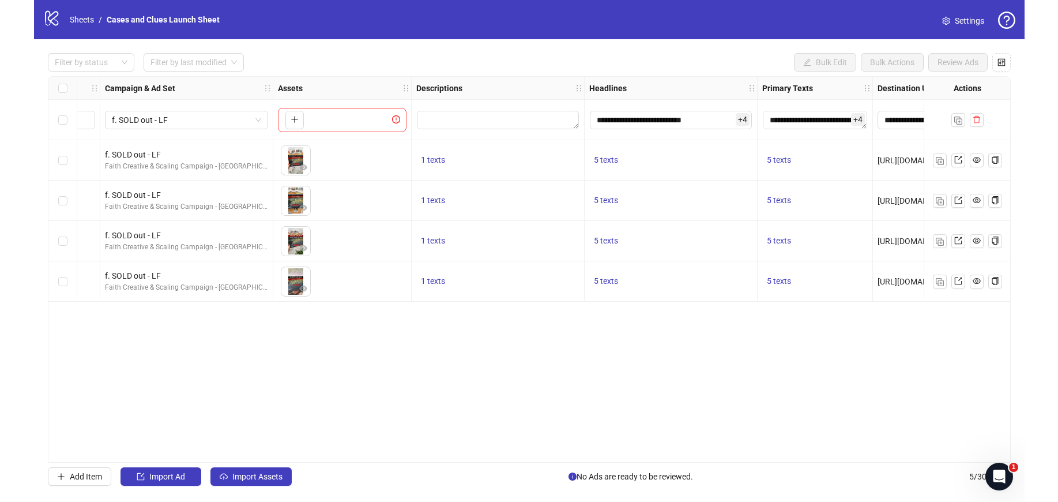
scroll to position [0, 152]
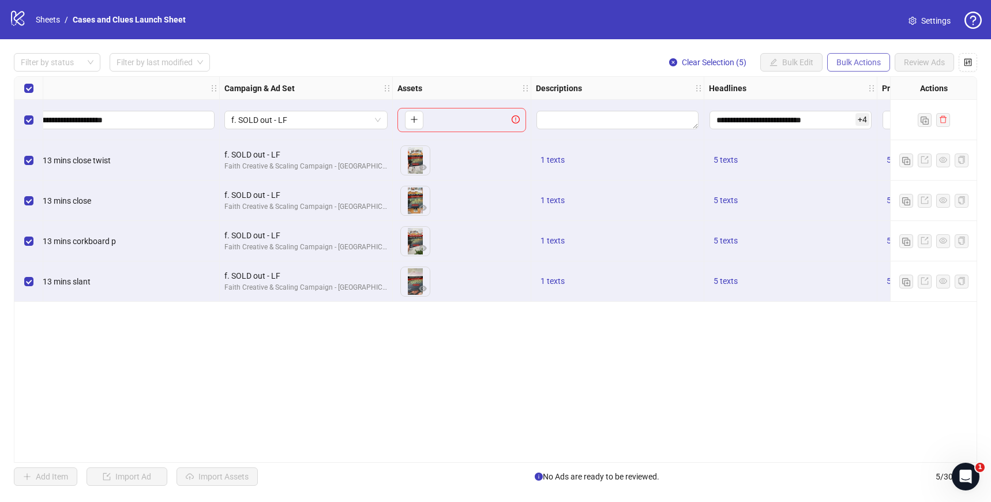
click at [843, 64] on span "Bulk Actions" at bounding box center [858, 62] width 44 height 9
click at [850, 83] on span "Delete" at bounding box center [874, 85] width 79 height 13
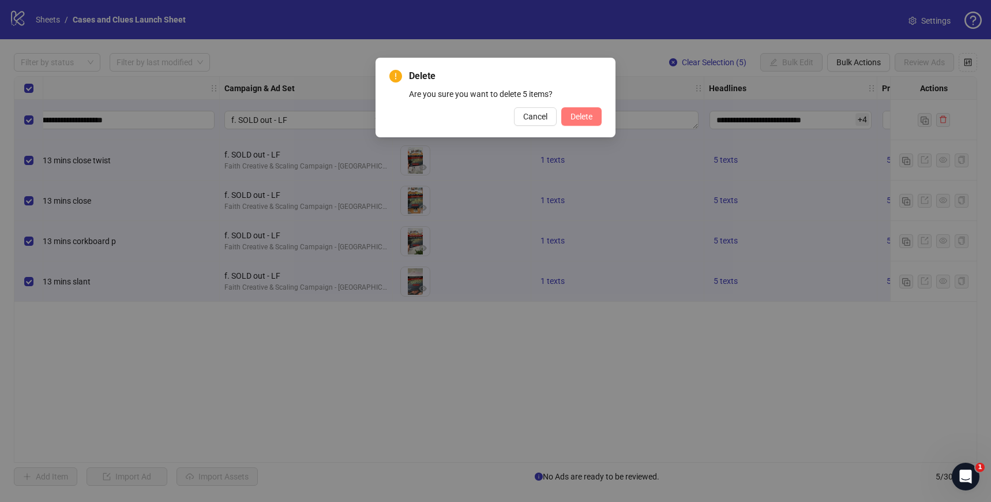
click at [580, 112] on span "Delete" at bounding box center [581, 116] width 22 height 9
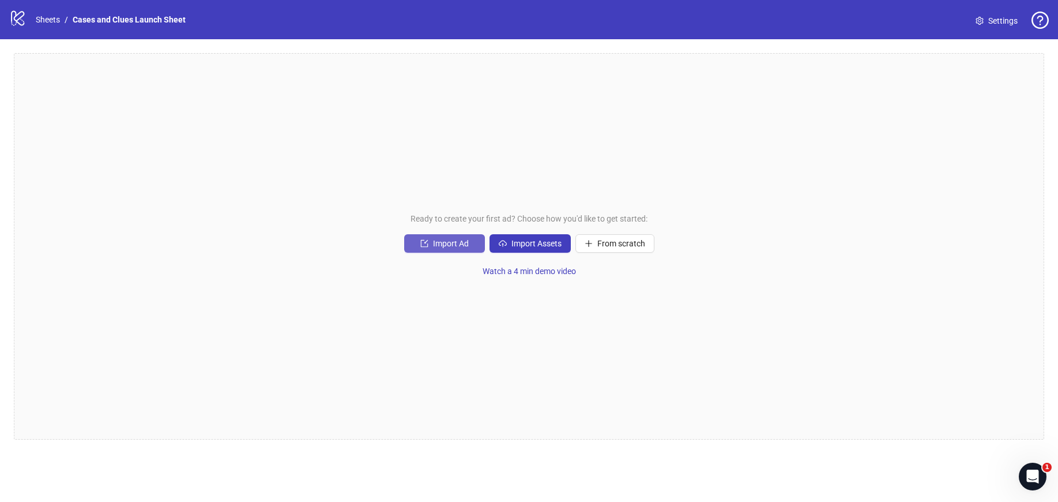
click at [452, 242] on span "Import Ad" at bounding box center [451, 243] width 36 height 9
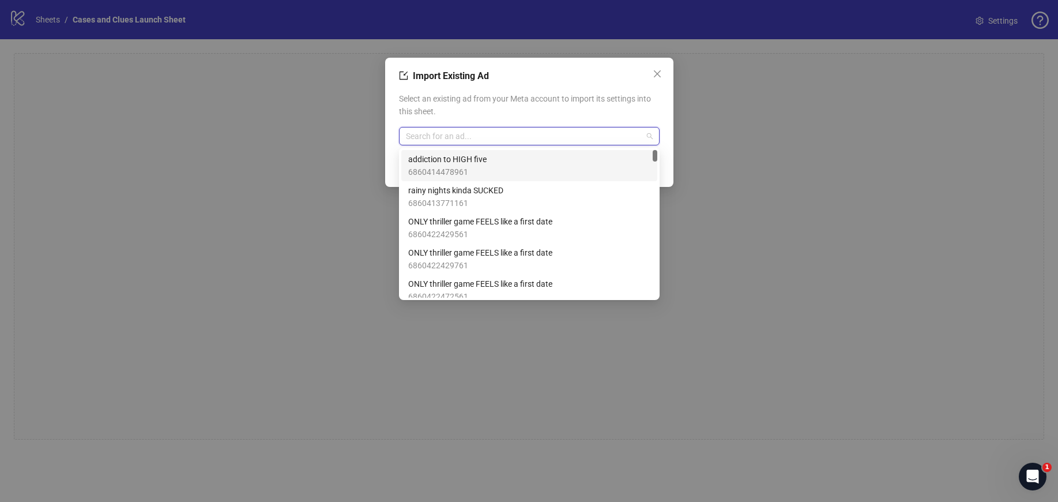
drag, startPoint x: 497, startPoint y: 140, endPoint x: 504, endPoint y: 130, distance: 11.5
click at [497, 139] on input "search" at bounding box center [524, 135] width 236 height 17
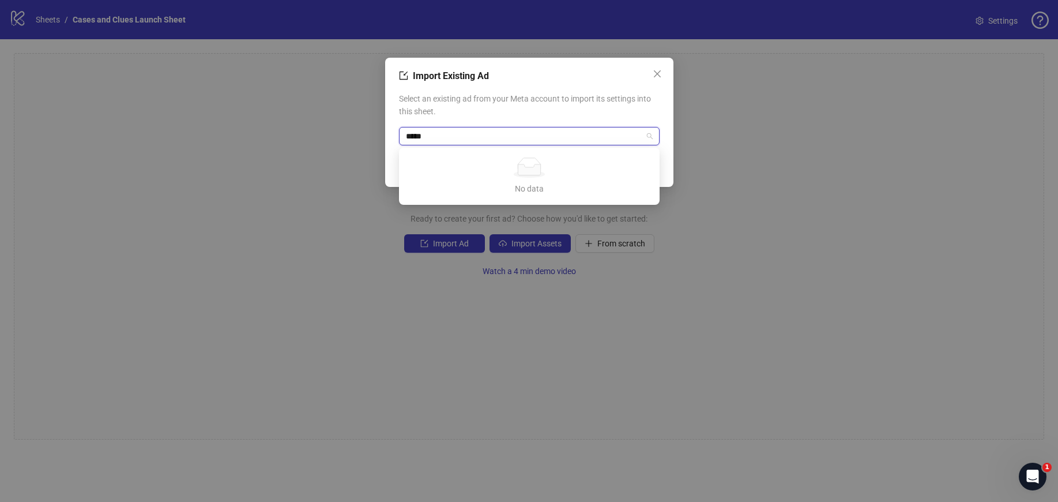
type input "****"
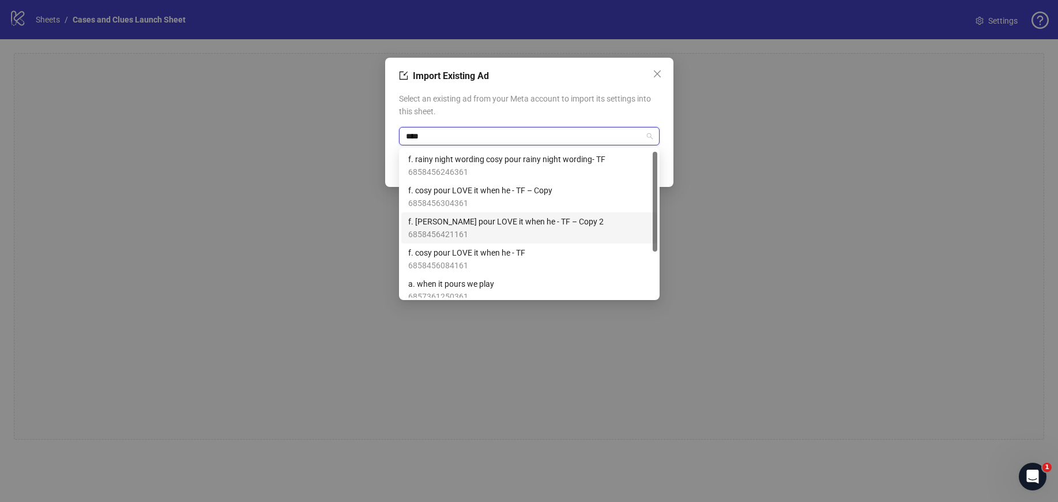
scroll to position [20, 0]
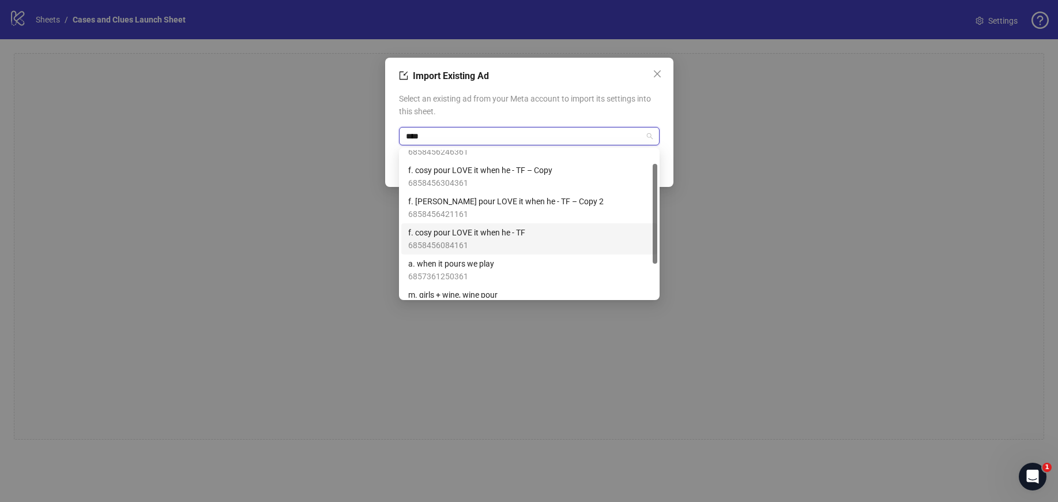
click at [518, 236] on span "f. cosy pour LOVE it when he - TF" at bounding box center [466, 232] width 117 height 13
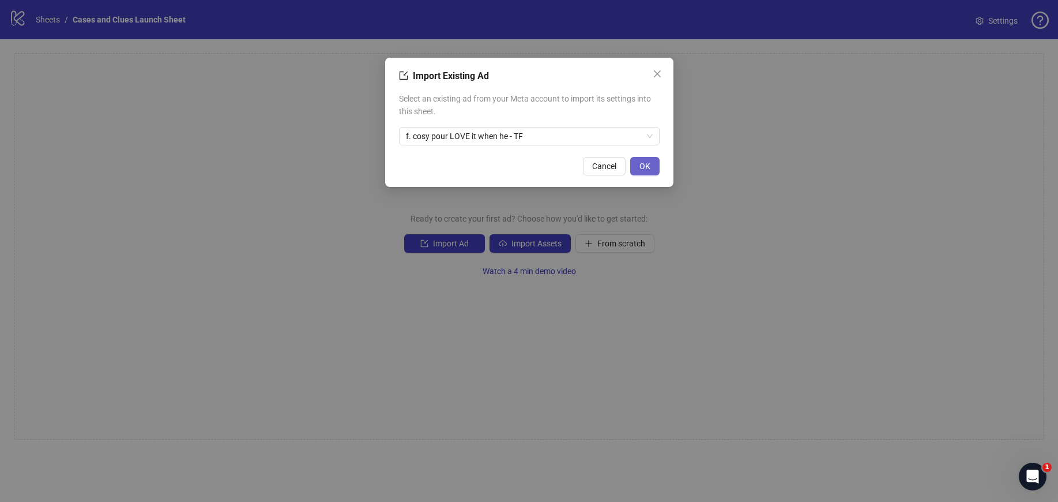
click at [649, 165] on span "OK" at bounding box center [645, 166] width 11 height 9
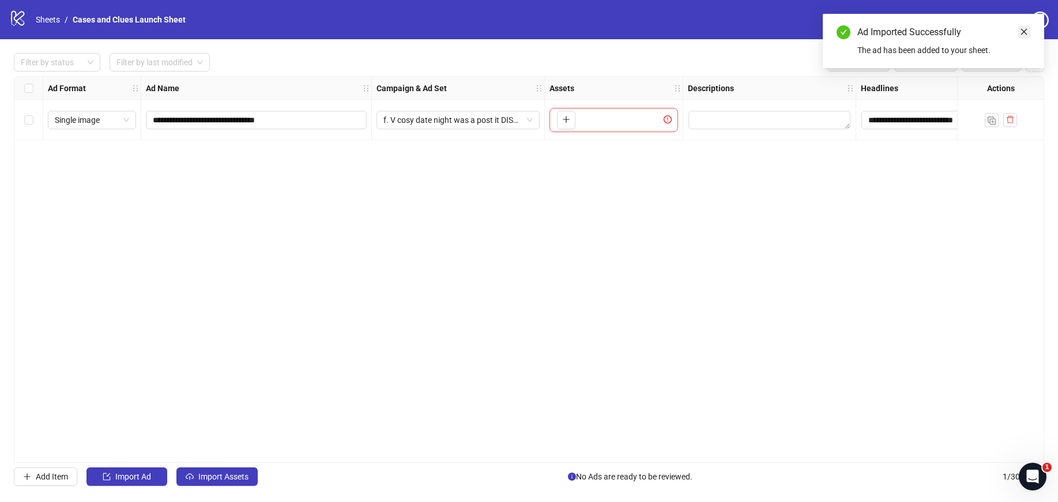
click at [1027, 35] on icon "close" at bounding box center [1024, 32] width 8 height 8
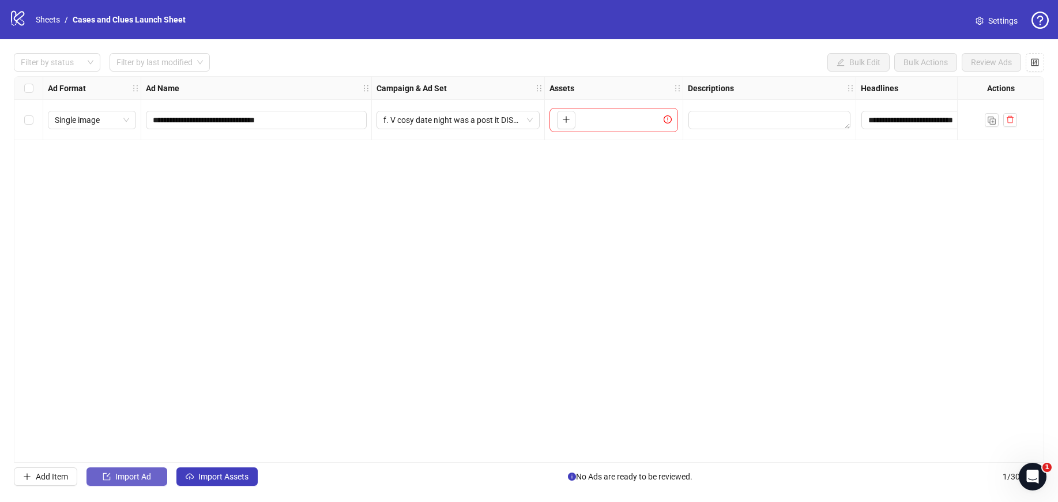
click at [146, 475] on span "Import Ad" at bounding box center [133, 476] width 36 height 9
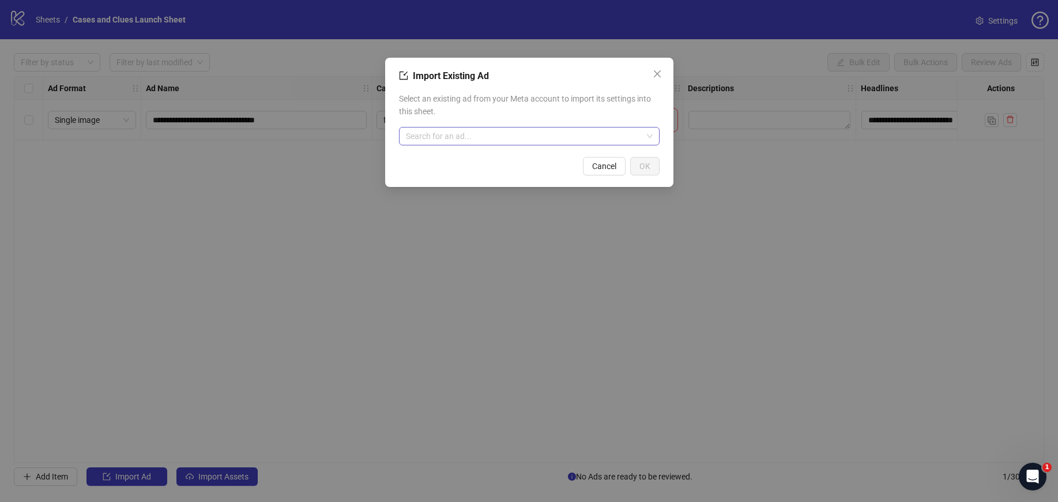
click at [441, 145] on div "Search for an ad..." at bounding box center [529, 136] width 261 height 18
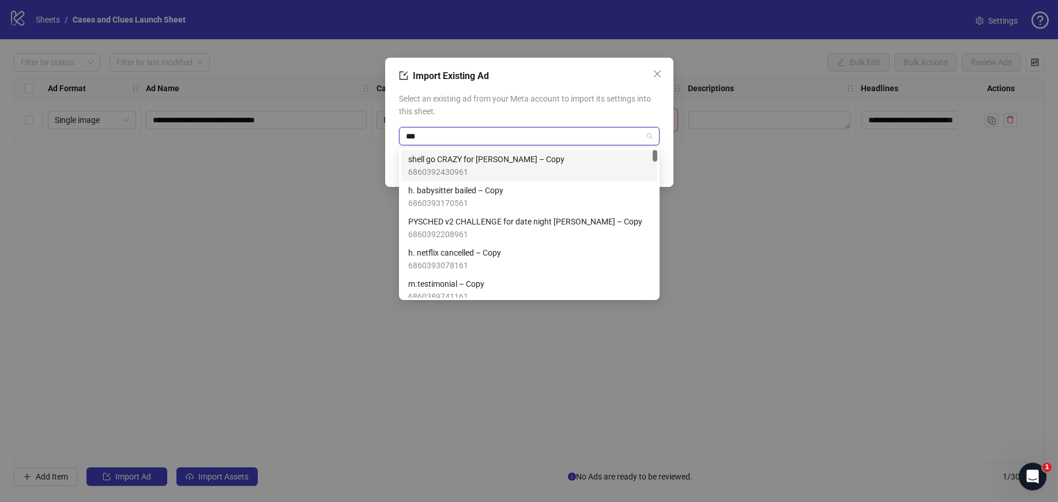
type input "****"
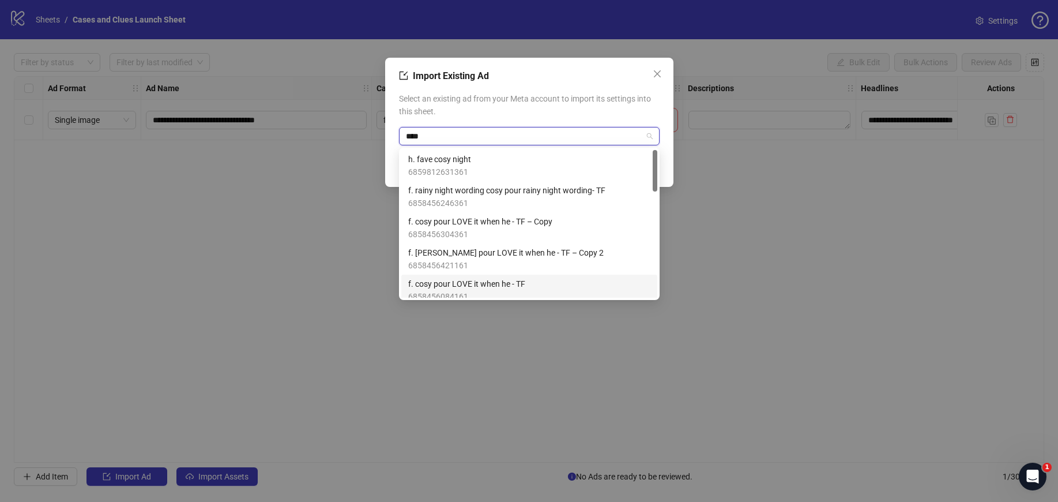
click at [536, 284] on div "f. cosy pour LOVE it when he - TF 6858456084161" at bounding box center [529, 289] width 242 height 25
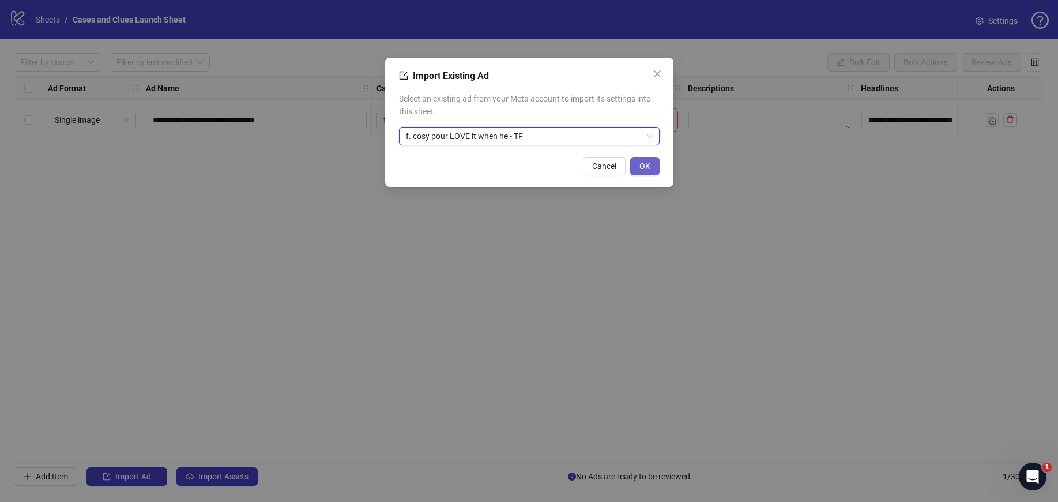
click at [649, 167] on span "OK" at bounding box center [645, 166] width 11 height 9
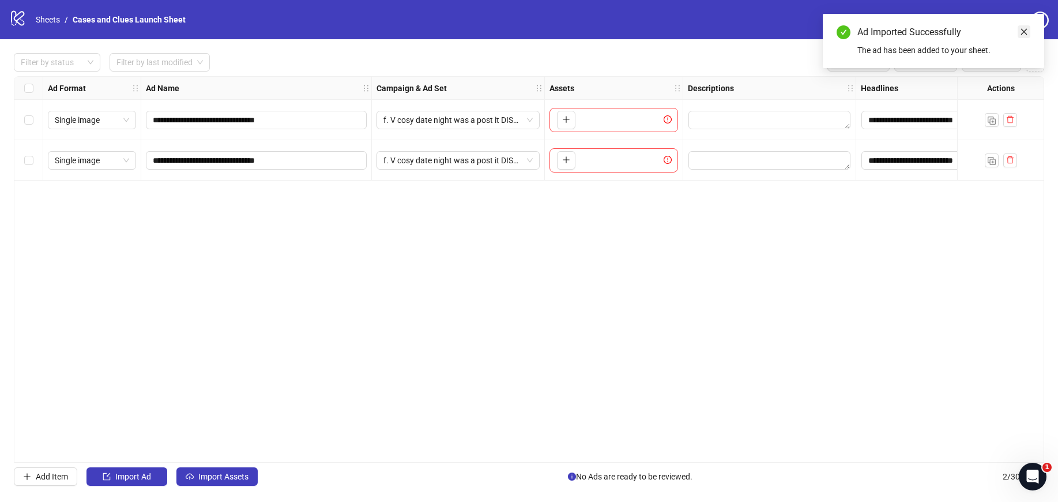
click at [1023, 32] on icon "close" at bounding box center [1024, 32] width 8 height 8
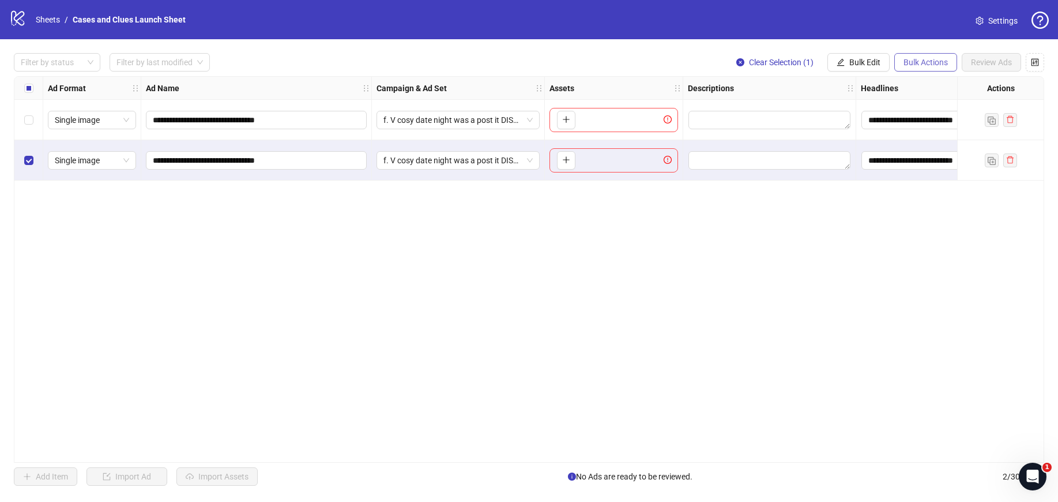
click at [930, 63] on span "Bulk Actions" at bounding box center [926, 62] width 44 height 9
click at [932, 90] on span "Delete" at bounding box center [942, 85] width 79 height 13
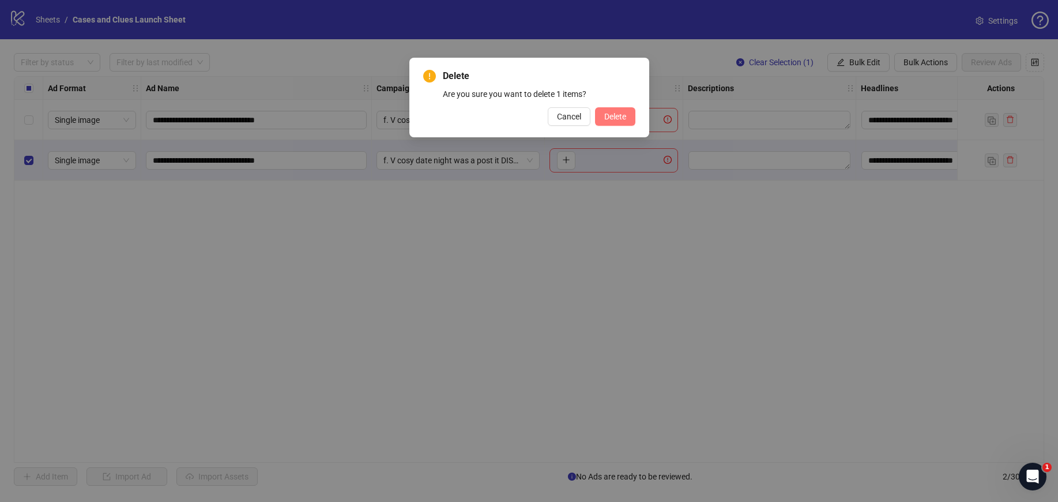
drag, startPoint x: 605, startPoint y: 107, endPoint x: 618, endPoint y: 111, distance: 13.7
click at [606, 107] on button "Delete" at bounding box center [615, 116] width 40 height 18
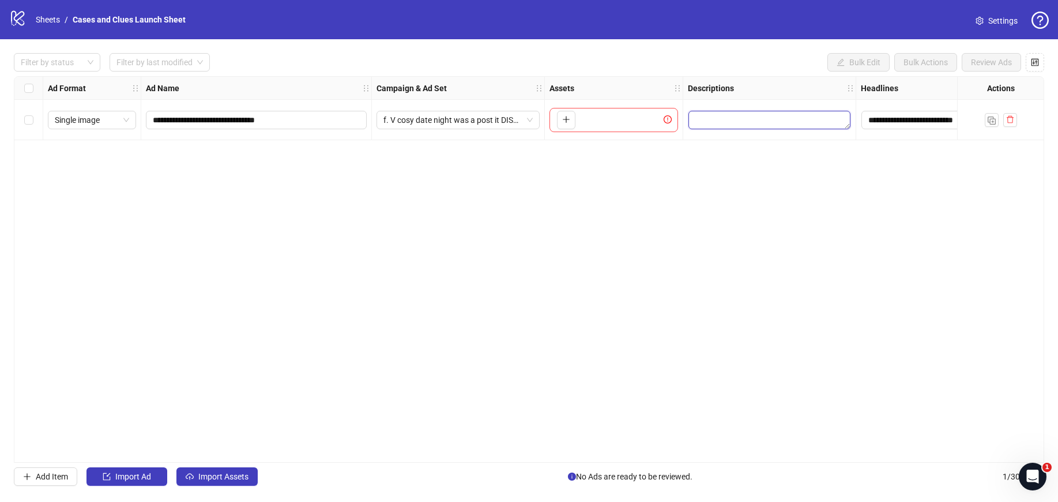
click at [724, 117] on textarea "Edit values" at bounding box center [770, 120] width 162 height 18
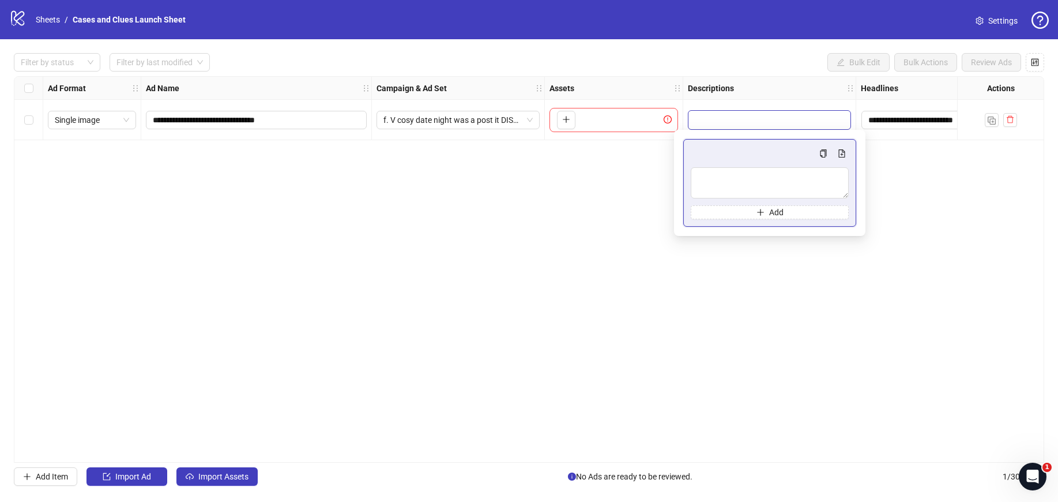
click at [601, 119] on div "To pick up a draggable item, press the space bar. While dragging, use the arrow…" at bounding box center [614, 120] width 129 height 24
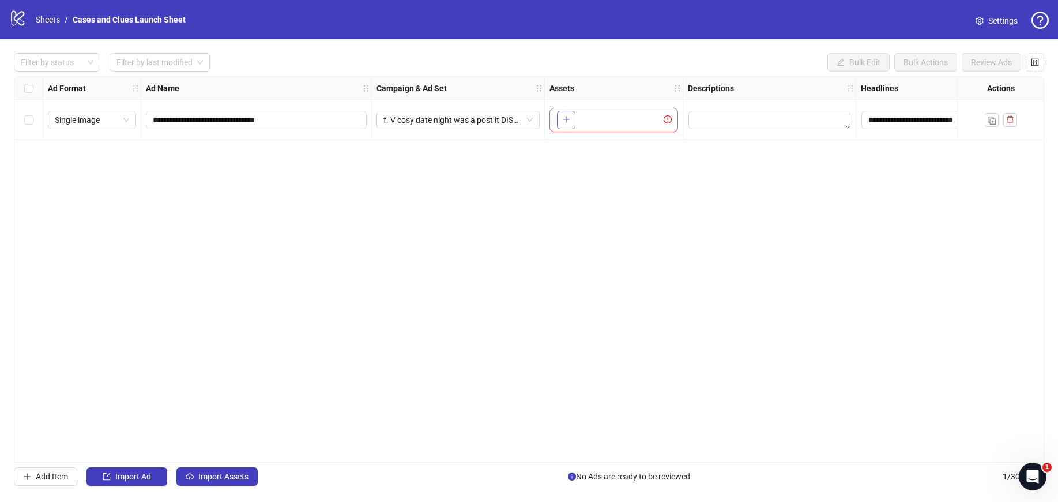
click at [571, 119] on button "button" at bounding box center [566, 120] width 18 height 18
click at [25, 82] on label "Select all rows" at bounding box center [28, 88] width 9 height 13
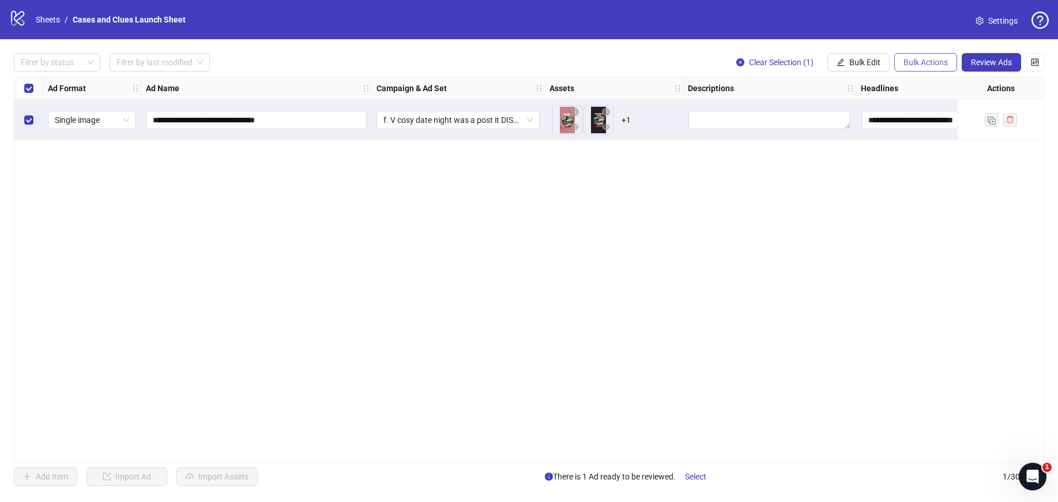
click at [930, 66] on span "Bulk Actions" at bounding box center [926, 62] width 44 height 9
click at [919, 88] on span "Delete" at bounding box center [942, 85] width 79 height 13
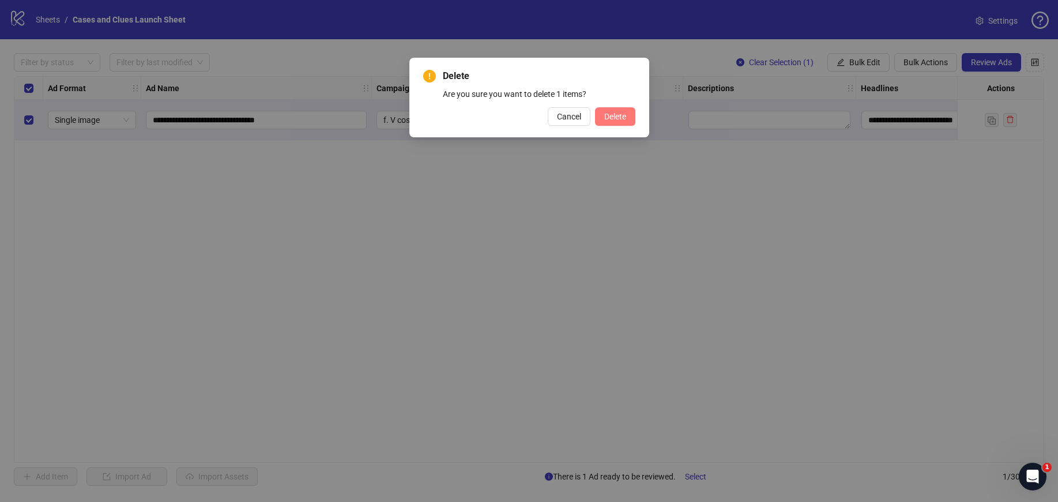
click at [621, 116] on span "Delete" at bounding box center [615, 116] width 22 height 9
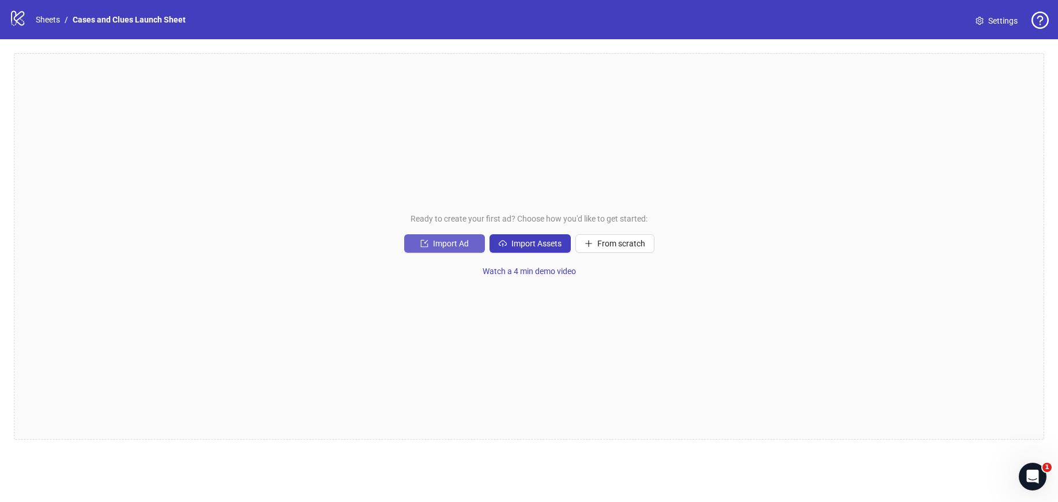
click at [432, 246] on button "Import Ad" at bounding box center [444, 243] width 81 height 18
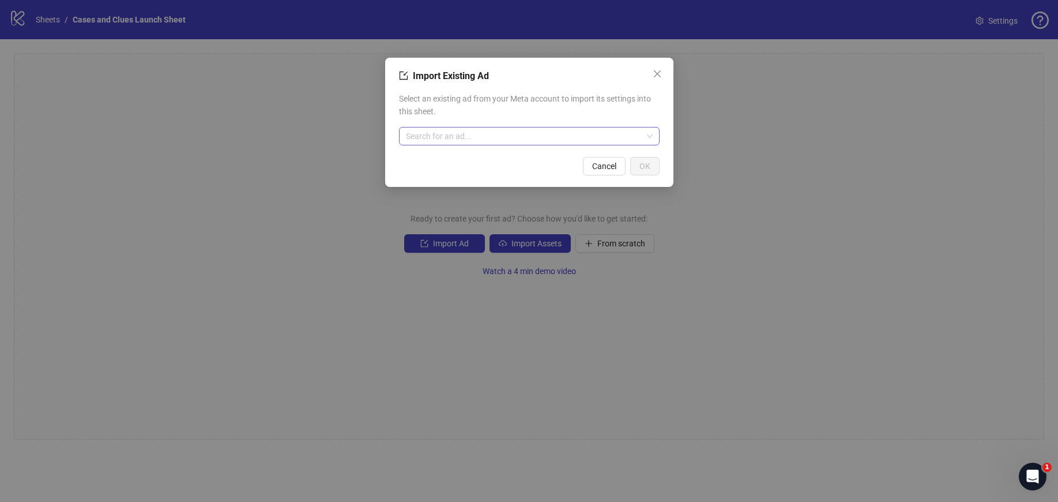
click at [501, 140] on input "search" at bounding box center [524, 135] width 236 height 17
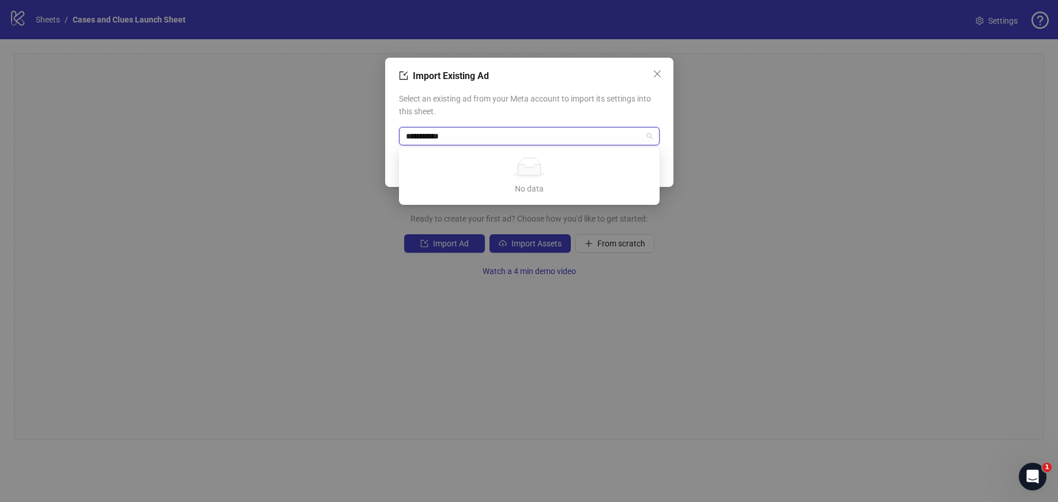
drag, startPoint x: 513, startPoint y: 141, endPoint x: 400, endPoint y: 123, distance: 115.1
click at [328, 136] on div "**********" at bounding box center [529, 251] width 1058 height 502
type input "**********"
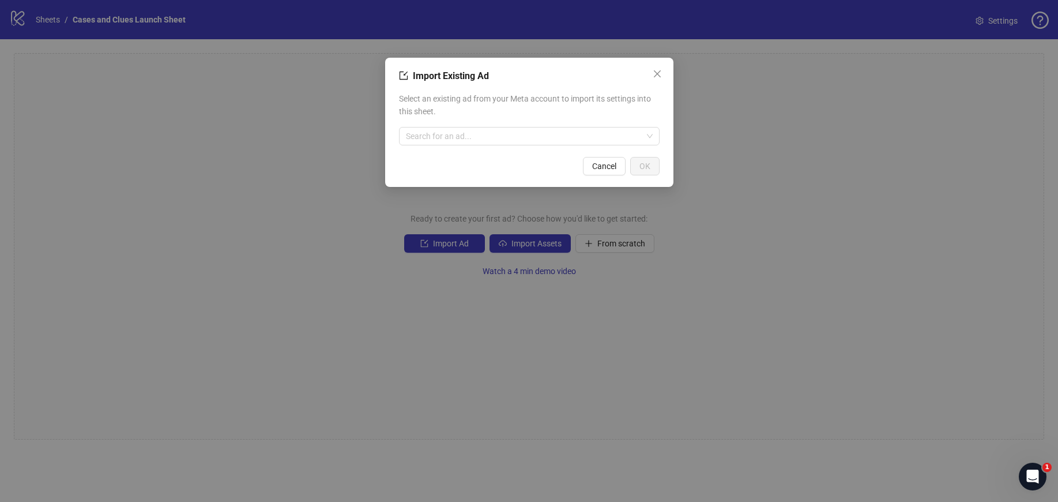
drag, startPoint x: 400, startPoint y: 123, endPoint x: 397, endPoint y: 131, distance: 8.6
click at [387, 131] on div "Import Existing Ad Select an existing ad from your Meta account to import its s…" at bounding box center [529, 251] width 1058 height 502
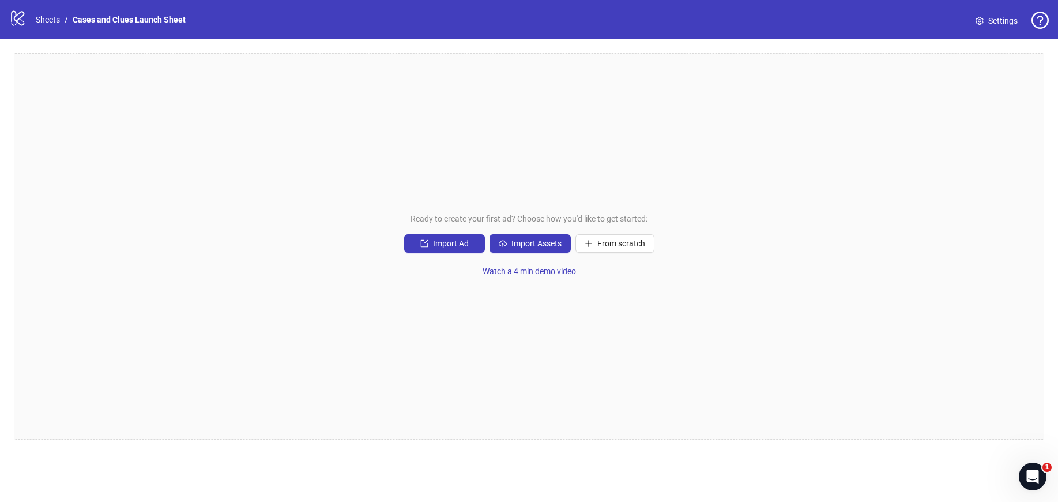
click at [456, 131] on div "Ready to create your first ad? Choose how you'd like to get started: Import Ad …" at bounding box center [529, 246] width 1031 height 386
click at [448, 235] on button "Import Ad" at bounding box center [444, 243] width 81 height 18
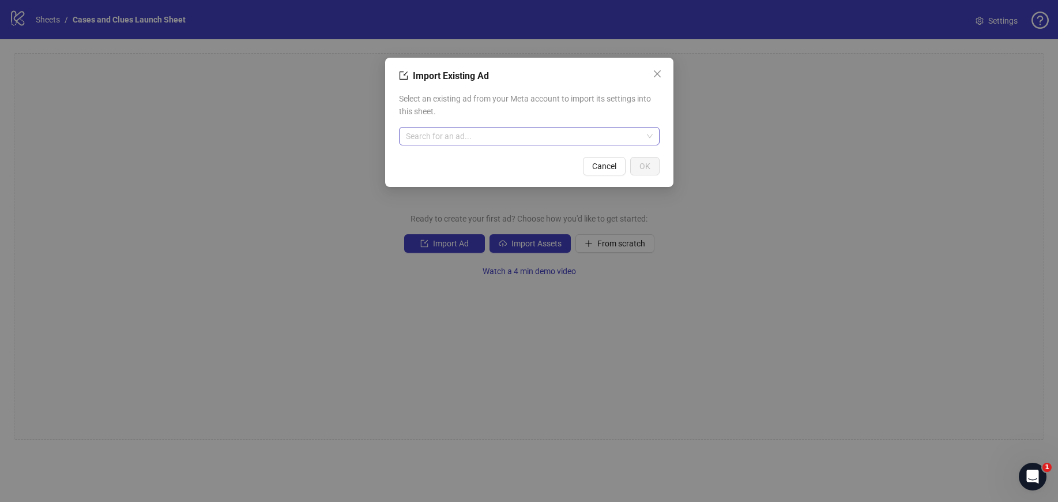
click at [471, 136] on input "search" at bounding box center [524, 135] width 236 height 17
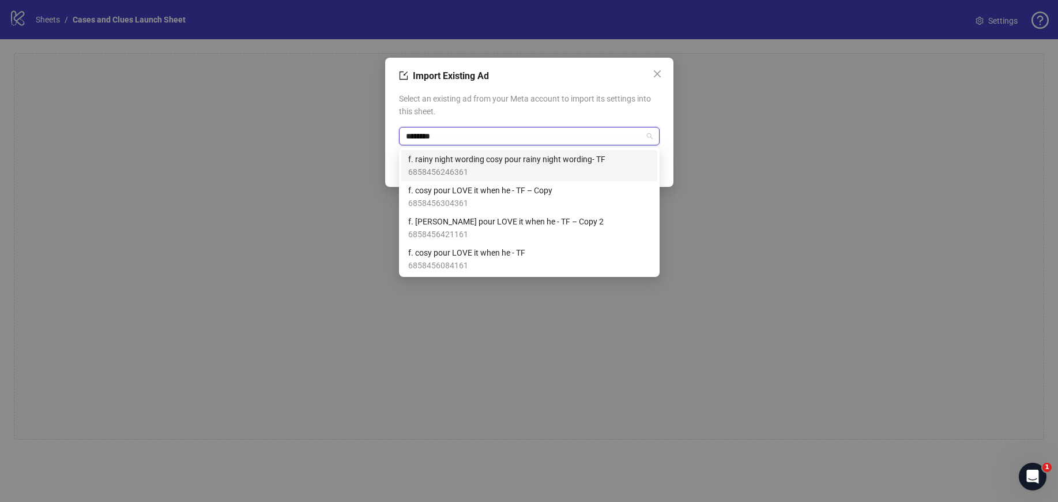
type input "*********"
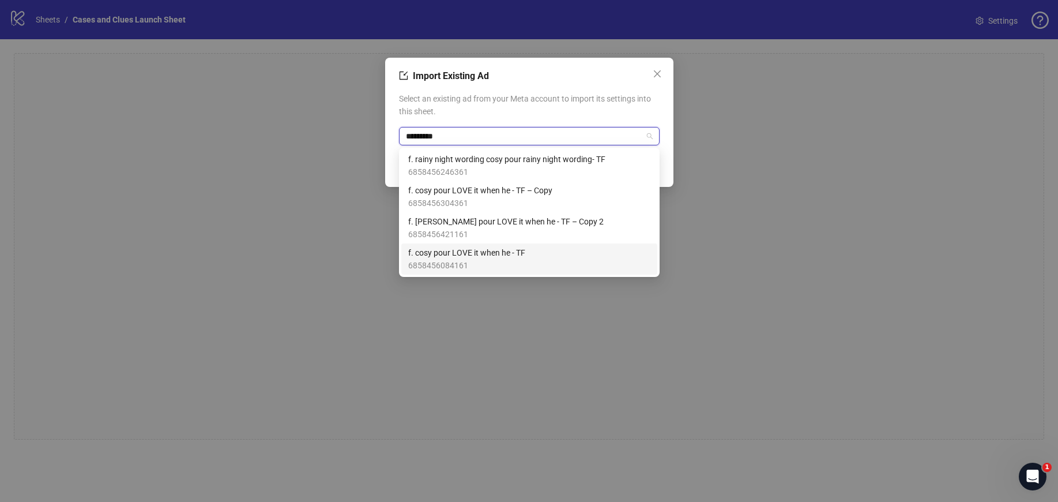
click at [463, 262] on span "6858456084161" at bounding box center [466, 265] width 117 height 13
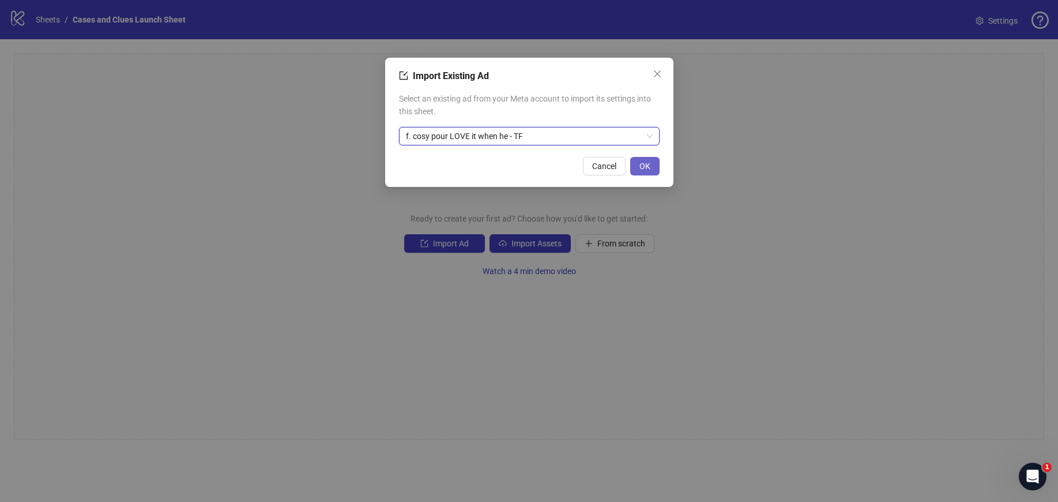
click at [640, 162] on span "OK" at bounding box center [645, 166] width 11 height 9
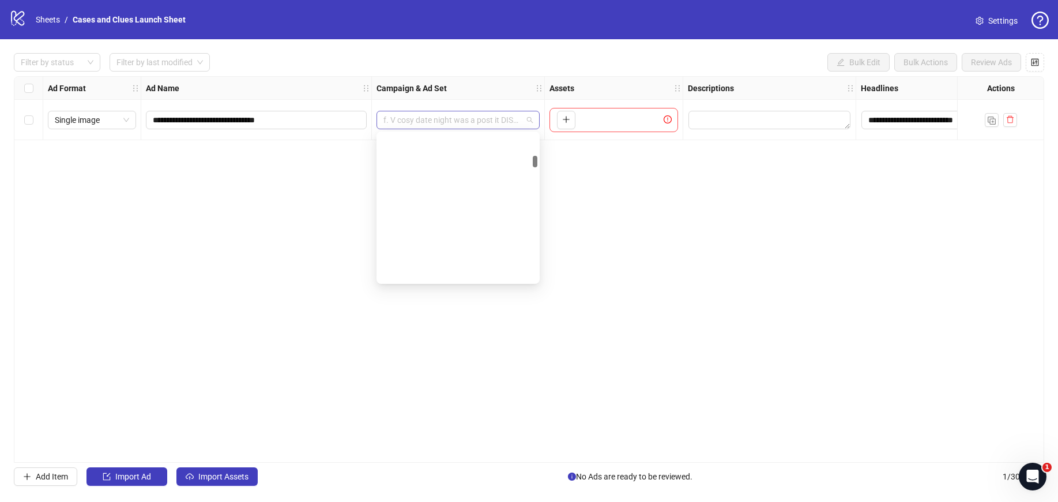
click at [535, 122] on div "f. V cosy date night was a post it DISASTER - TF" at bounding box center [458, 120] width 163 height 18
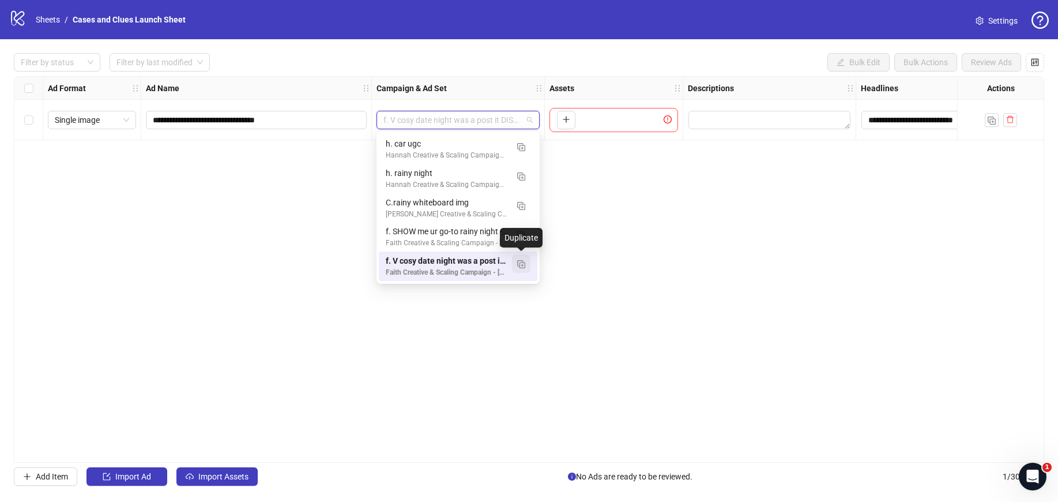
click at [525, 268] on button "button" at bounding box center [521, 263] width 18 height 18
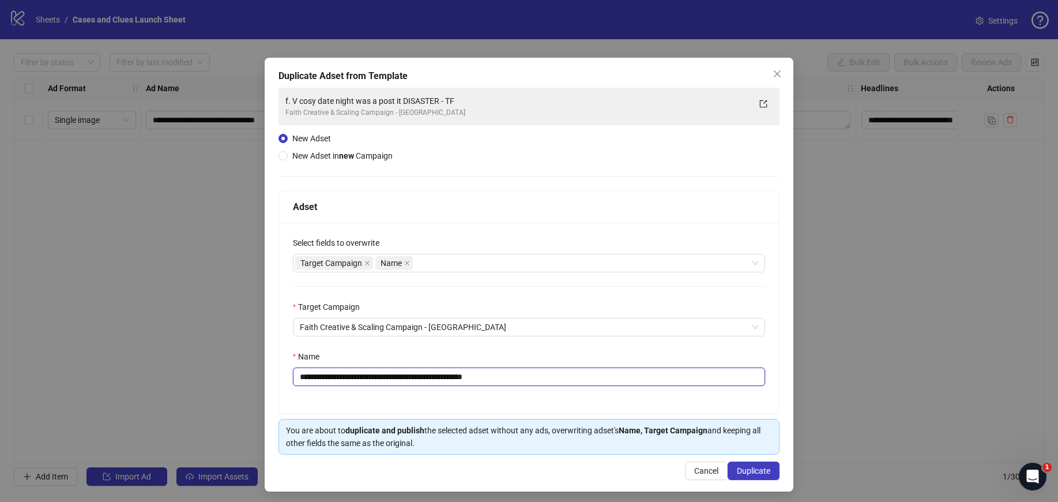
drag, startPoint x: 519, startPoint y: 377, endPoint x: 292, endPoint y: 368, distance: 226.9
click at [293, 368] on input "**********" at bounding box center [529, 376] width 473 height 18
type input "**********"
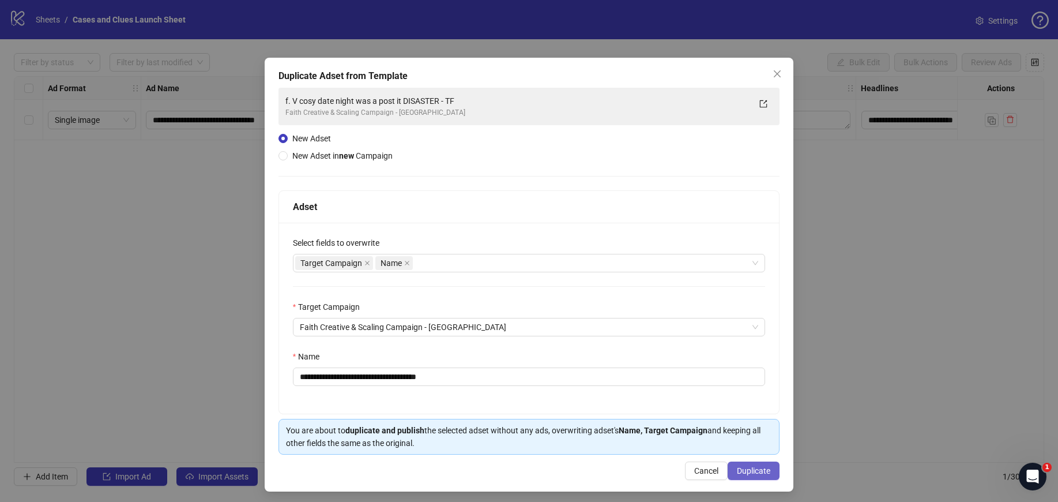
click at [749, 466] on span "Duplicate" at bounding box center [753, 470] width 33 height 9
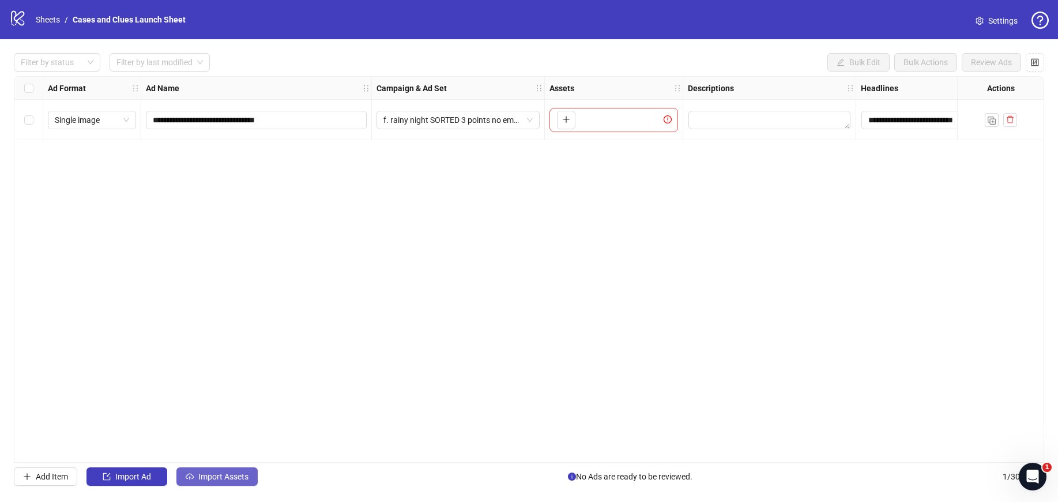
click at [230, 473] on span "Import Assets" at bounding box center [223, 476] width 50 height 9
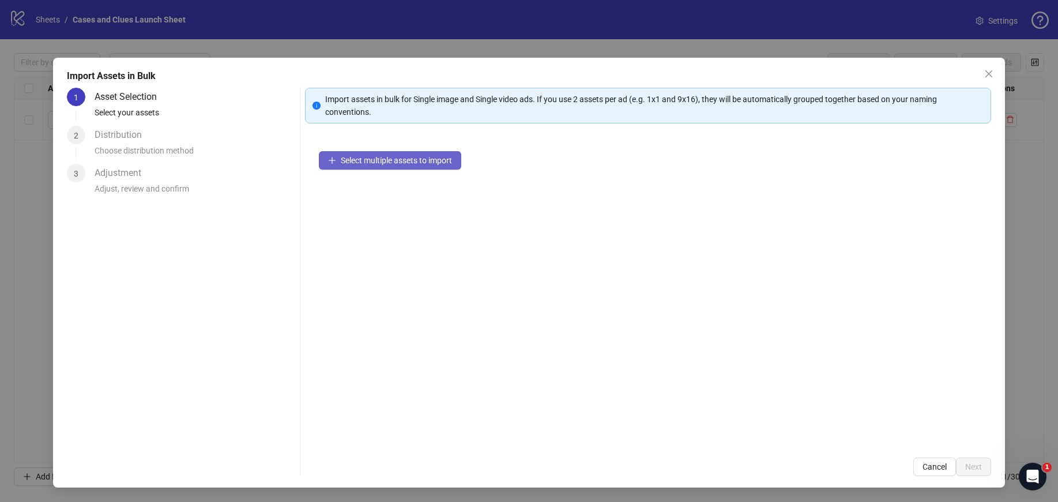
click at [423, 164] on span "Select multiple assets to import" at bounding box center [396, 160] width 111 height 9
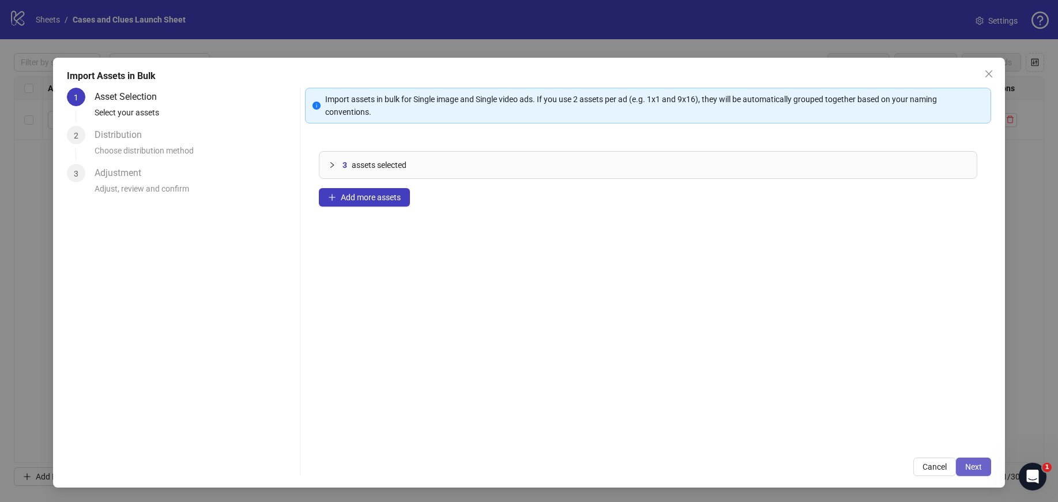
click at [985, 469] on button "Next" at bounding box center [973, 466] width 35 height 18
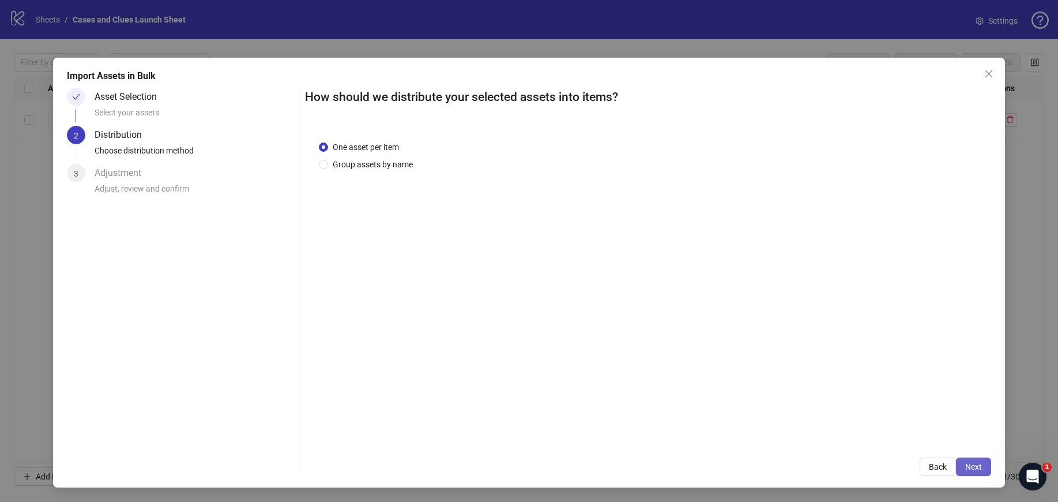
click at [982, 470] on span "Next" at bounding box center [974, 466] width 17 height 9
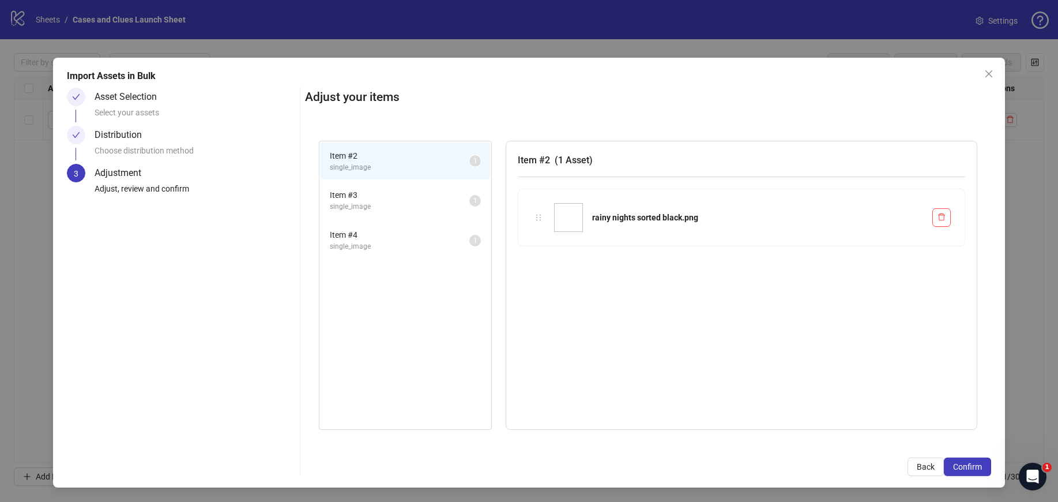
click at [982, 470] on span "Confirm" at bounding box center [967, 466] width 29 height 9
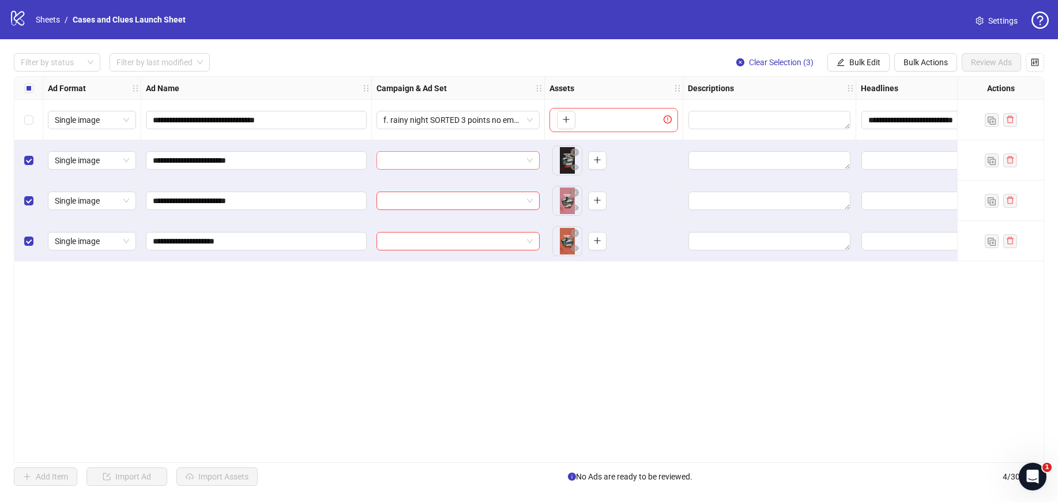
click at [478, 159] on input "search" at bounding box center [453, 160] width 139 height 17
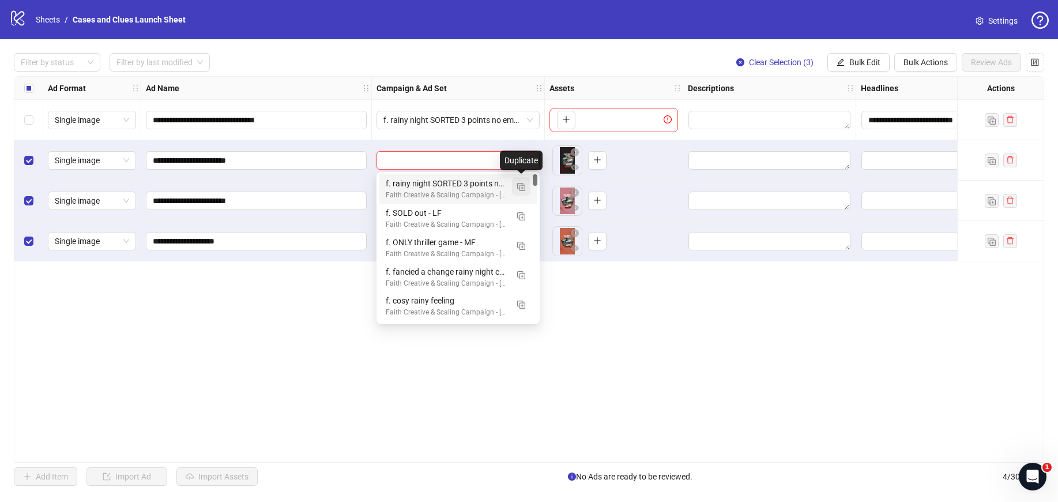
click at [517, 188] on img "button" at bounding box center [521, 187] width 8 height 8
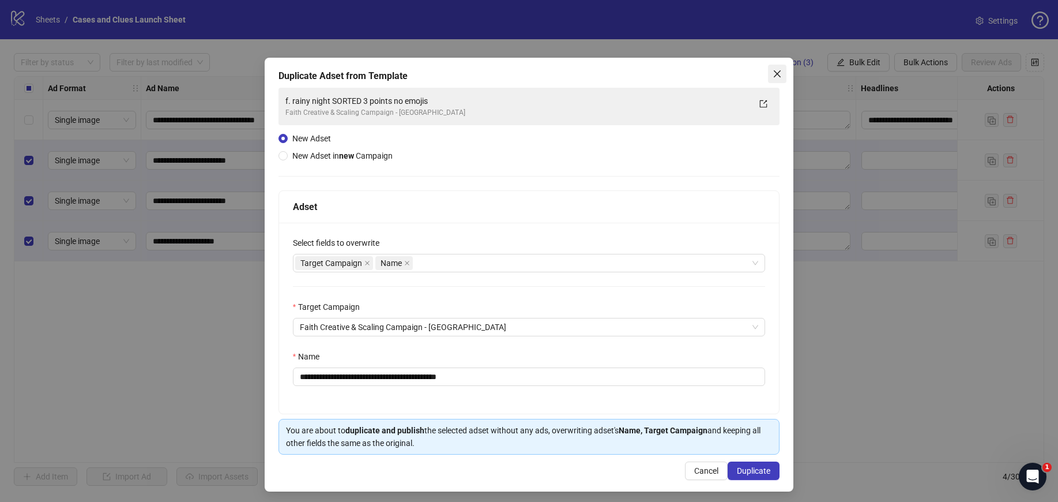
click at [773, 76] on icon "close" at bounding box center [777, 73] width 9 height 9
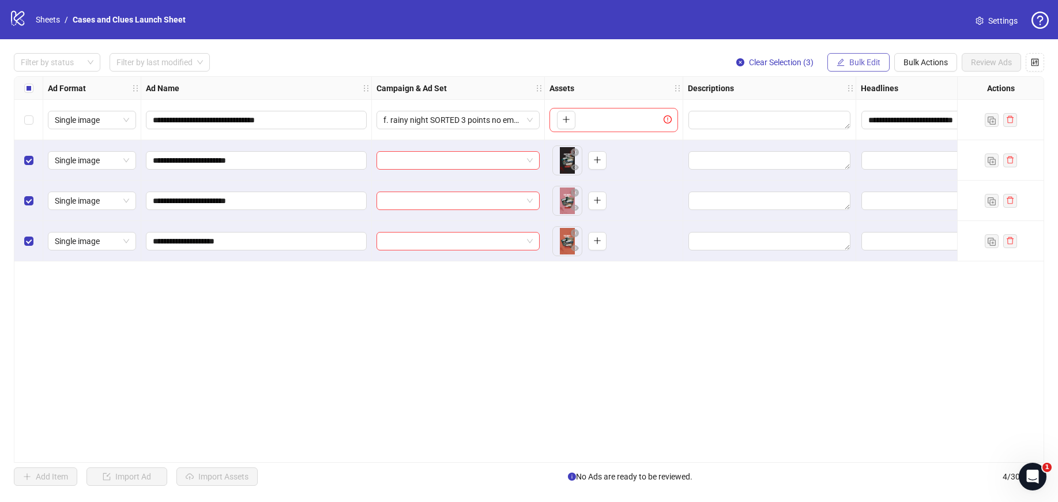
click at [876, 64] on span "Bulk Edit" at bounding box center [865, 62] width 31 height 9
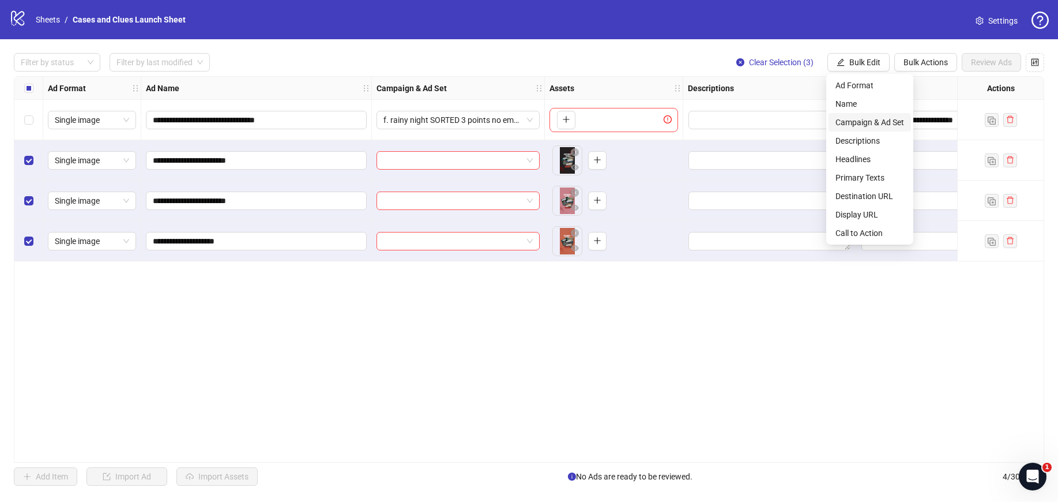
click at [863, 117] on span "Campaign & Ad Set" at bounding box center [870, 122] width 69 height 13
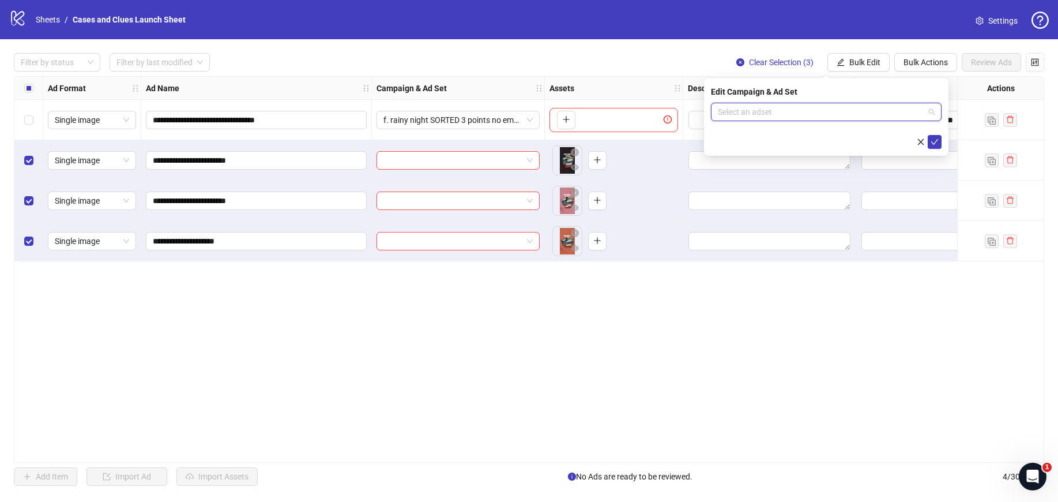
click at [858, 114] on input "search" at bounding box center [821, 111] width 206 height 17
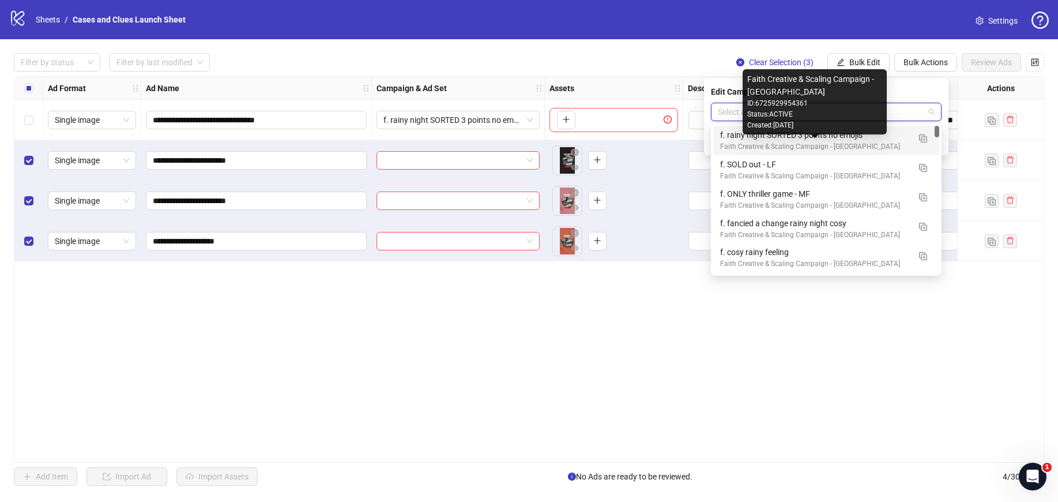
click at [888, 142] on div "Faith Creative & Scaling Campaign - [GEOGRAPHIC_DATA]" at bounding box center [814, 146] width 189 height 11
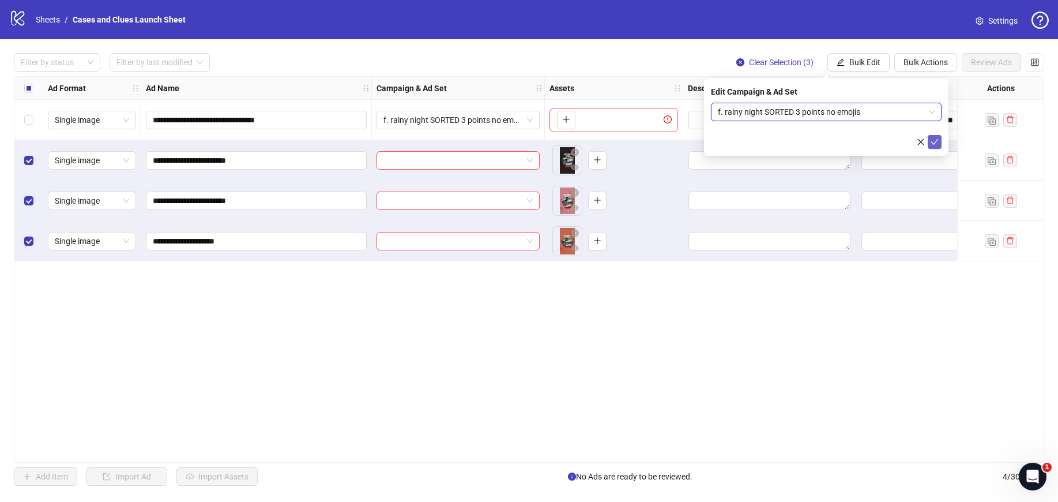
click at [941, 142] on button "submit" at bounding box center [935, 142] width 14 height 14
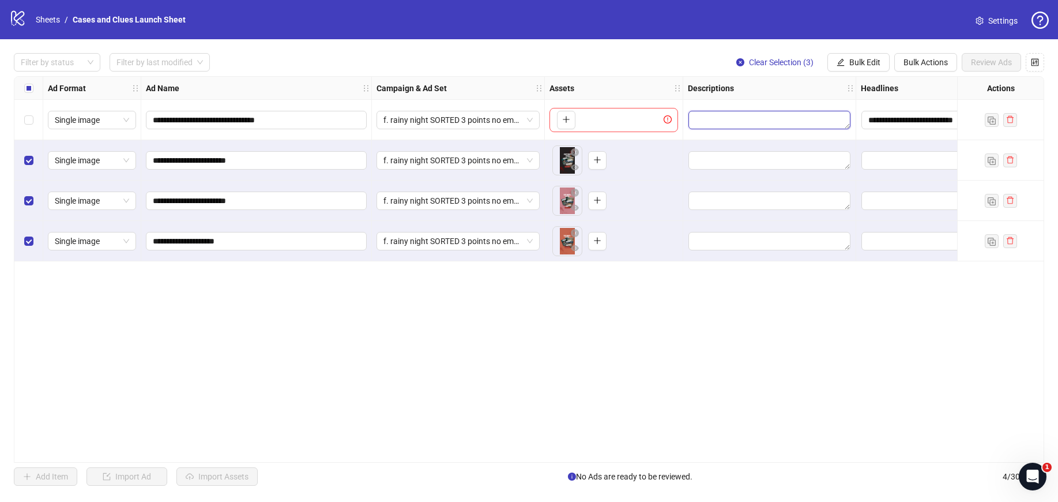
click at [735, 118] on textarea "Edit values" at bounding box center [770, 120] width 162 height 18
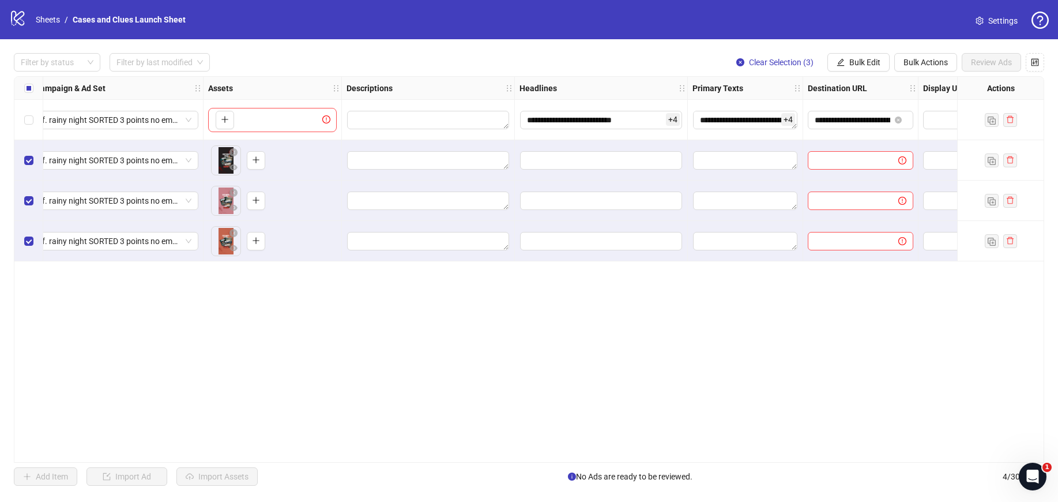
scroll to position [0, 354]
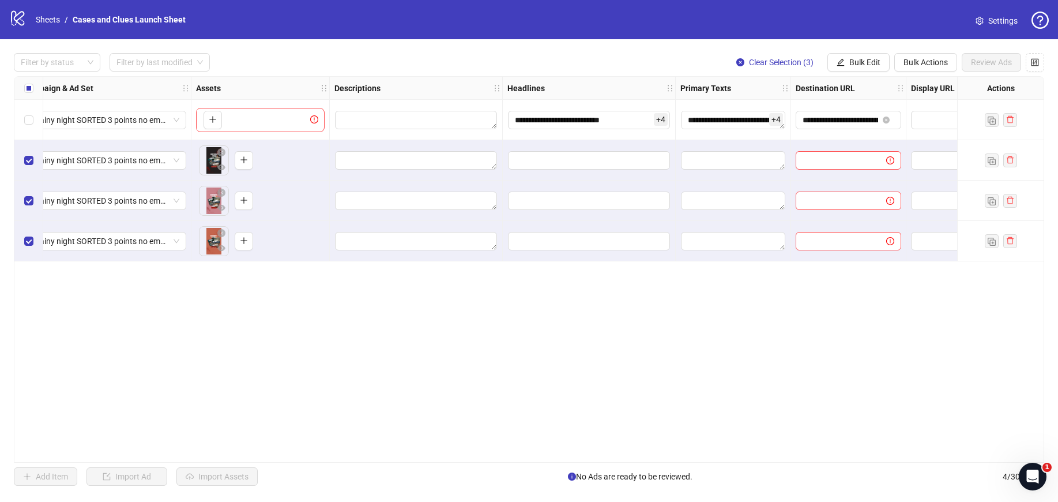
drag, startPoint x: 707, startPoint y: 461, endPoint x: 938, endPoint y: 463, distance: 231.9
click at [938, 463] on div "**********" at bounding box center [529, 269] width 1058 height 460
click at [416, 130] on div at bounding box center [416, 120] width 173 height 40
click at [432, 118] on textarea "Edit values" at bounding box center [416, 120] width 162 height 18
click at [910, 59] on span "Bulk Actions" at bounding box center [926, 62] width 44 height 9
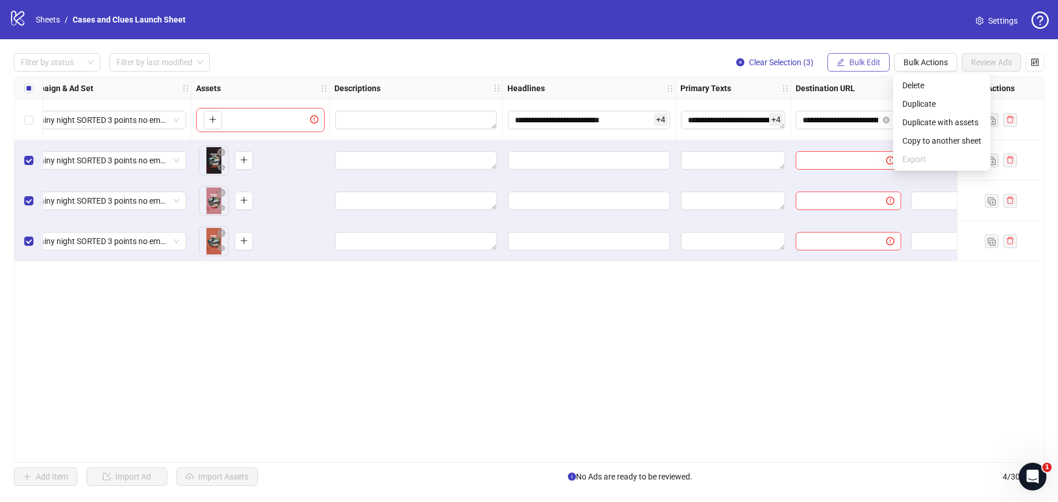
click at [828, 61] on button "Bulk Edit" at bounding box center [859, 62] width 62 height 18
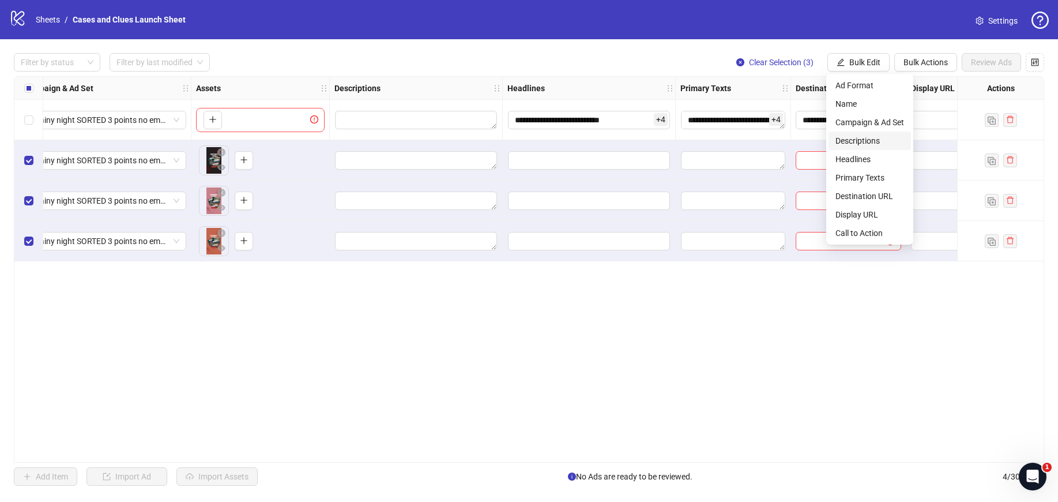
click at [885, 141] on span "Descriptions" at bounding box center [870, 140] width 69 height 13
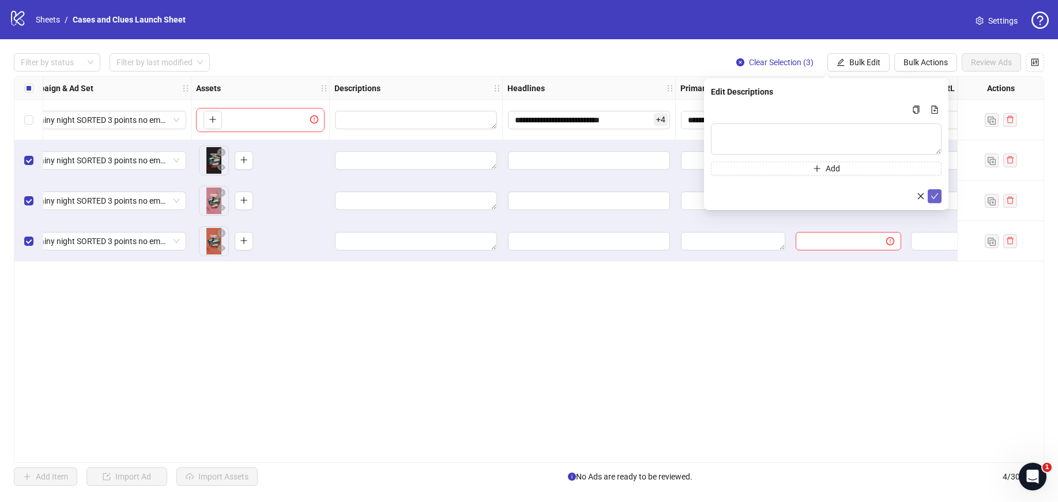
click at [937, 192] on icon "check" at bounding box center [935, 196] width 8 height 8
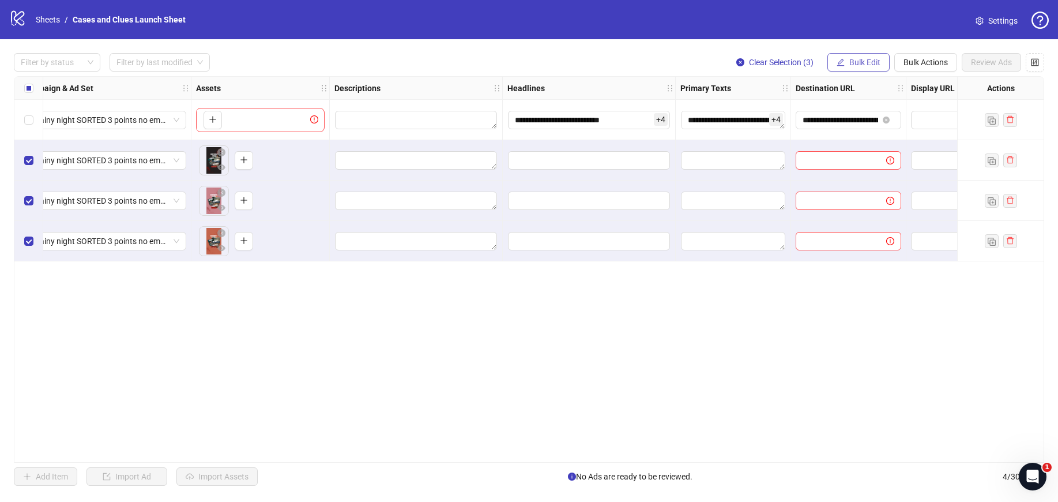
click at [870, 65] on span "Bulk Edit" at bounding box center [865, 62] width 31 height 9
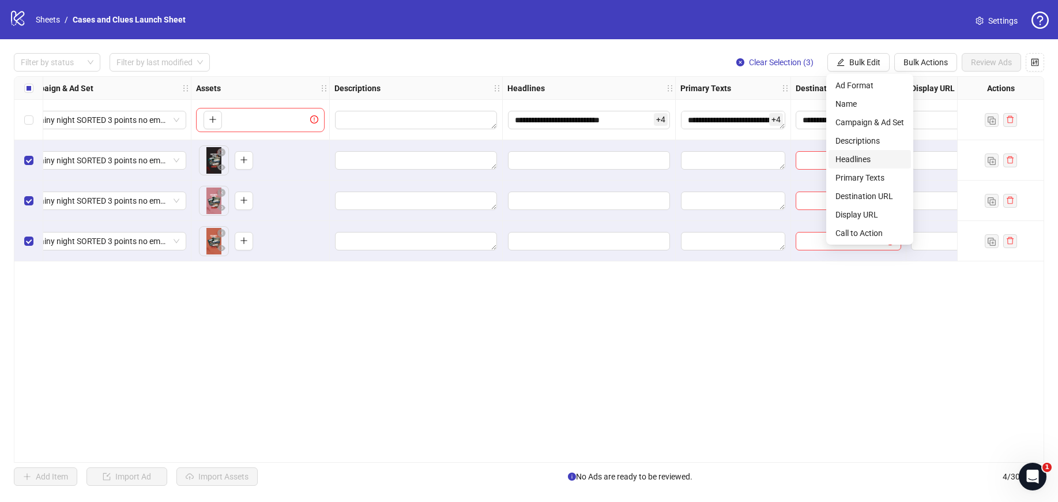
click at [881, 160] on span "Headlines" at bounding box center [870, 159] width 69 height 13
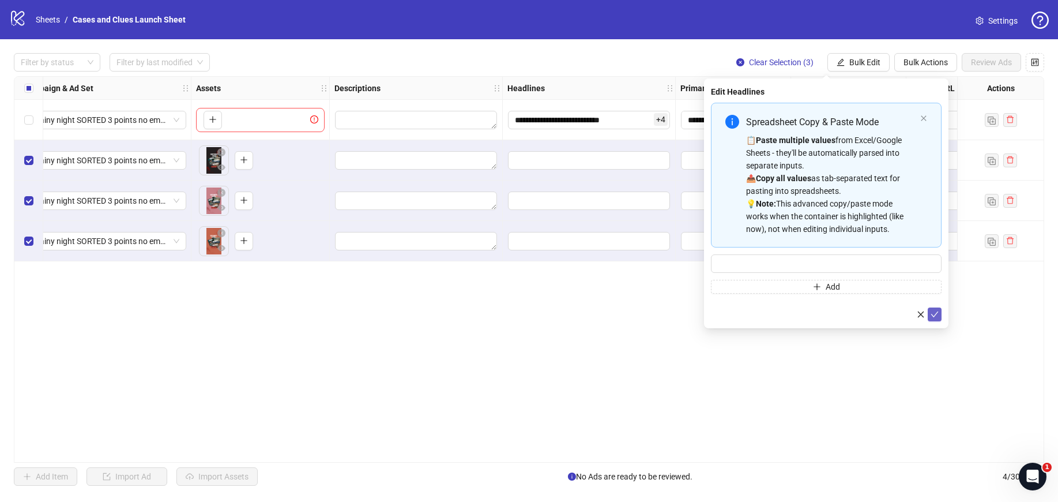
click at [934, 318] on icon "check" at bounding box center [935, 314] width 8 height 8
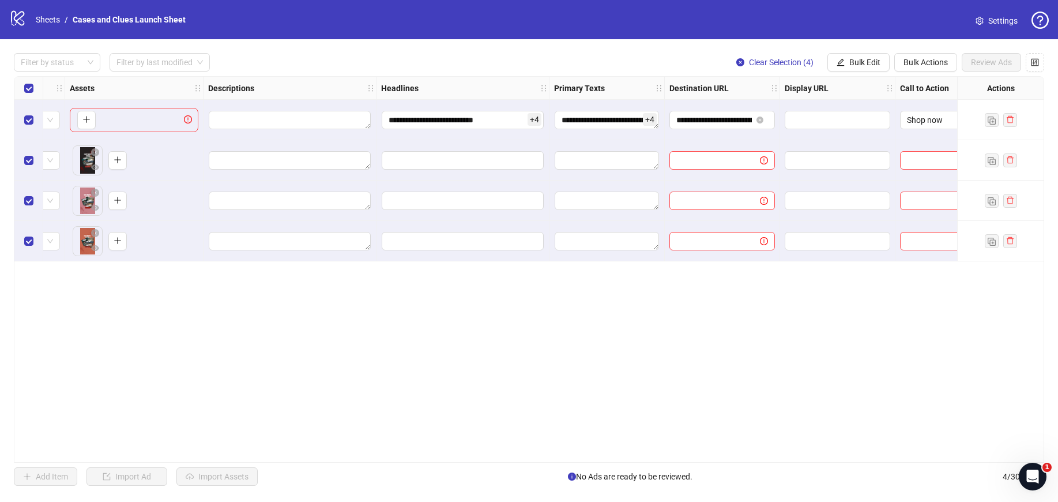
scroll to position [0, 485]
click at [866, 62] on span "Bulk Edit" at bounding box center [865, 62] width 31 height 9
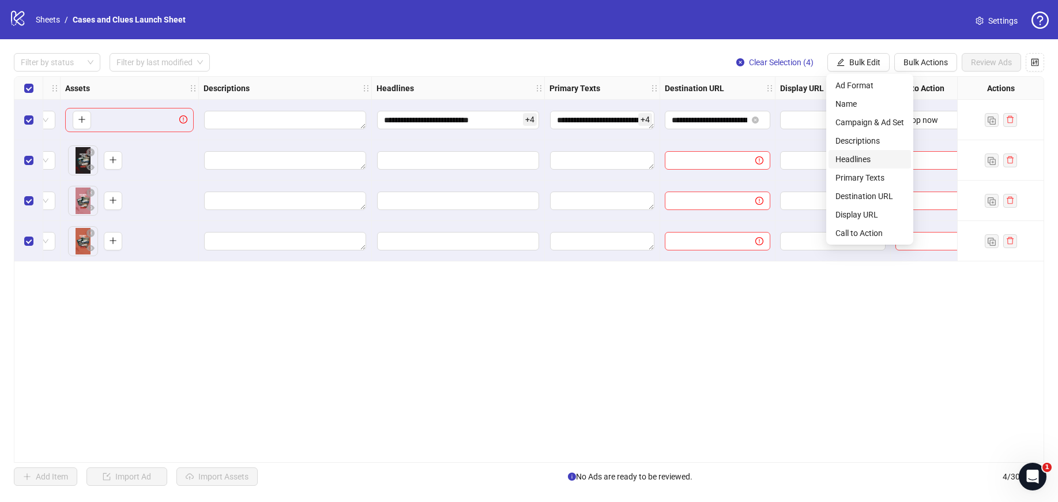
click at [870, 162] on span "Headlines" at bounding box center [870, 159] width 69 height 13
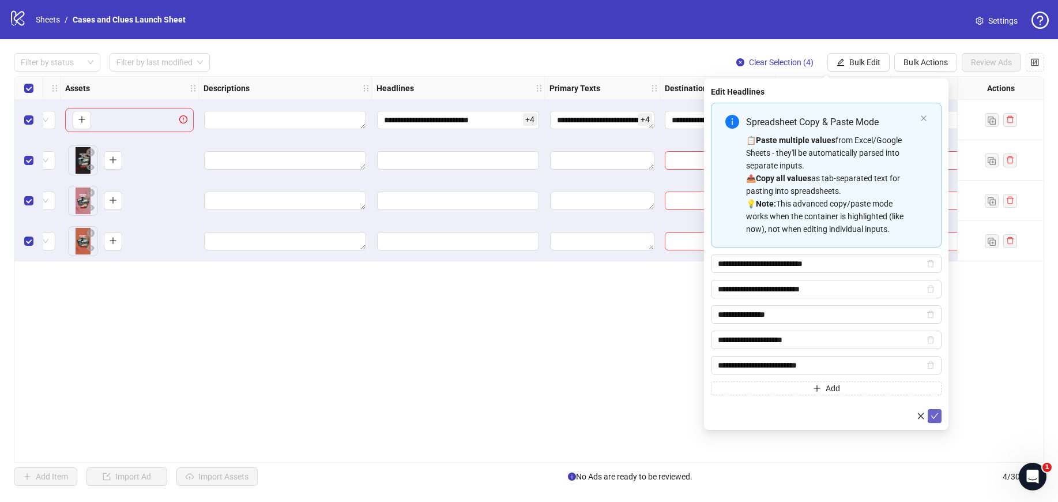
click at [932, 419] on icon "check" at bounding box center [935, 416] width 8 height 8
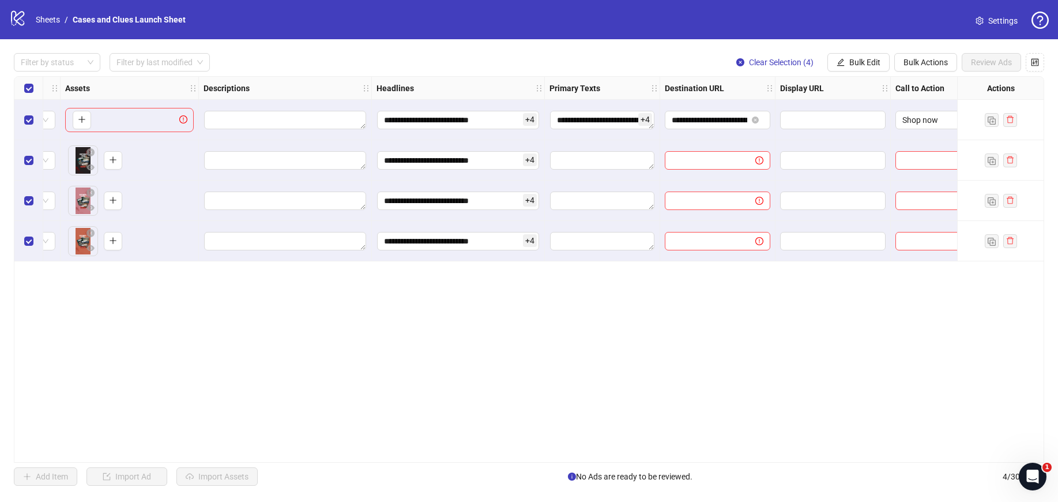
click at [881, 386] on div "**********" at bounding box center [529, 269] width 1031 height 386
click at [917, 67] on button "Bulk Actions" at bounding box center [926, 62] width 63 height 18
click at [866, 63] on span "Bulk Edit" at bounding box center [865, 62] width 31 height 9
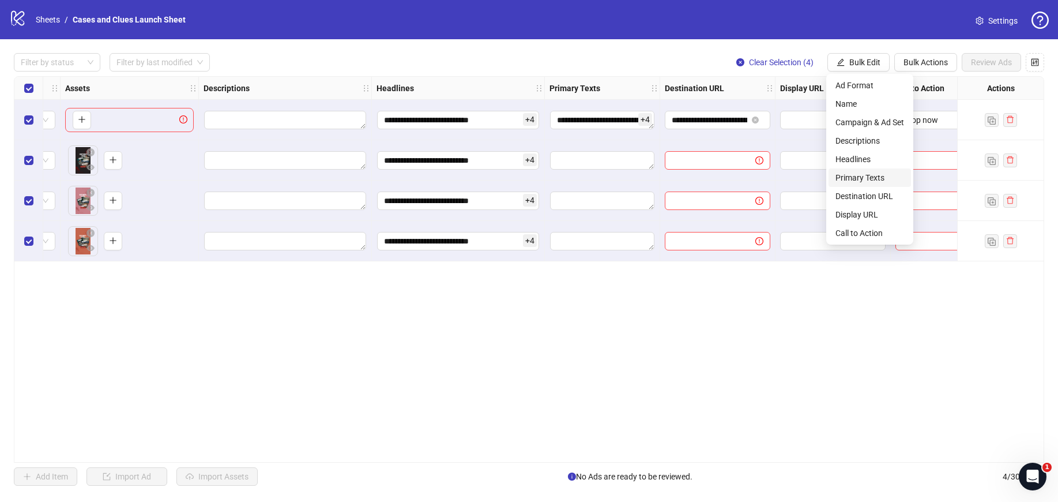
click at [861, 179] on span "Primary Texts" at bounding box center [870, 177] width 69 height 13
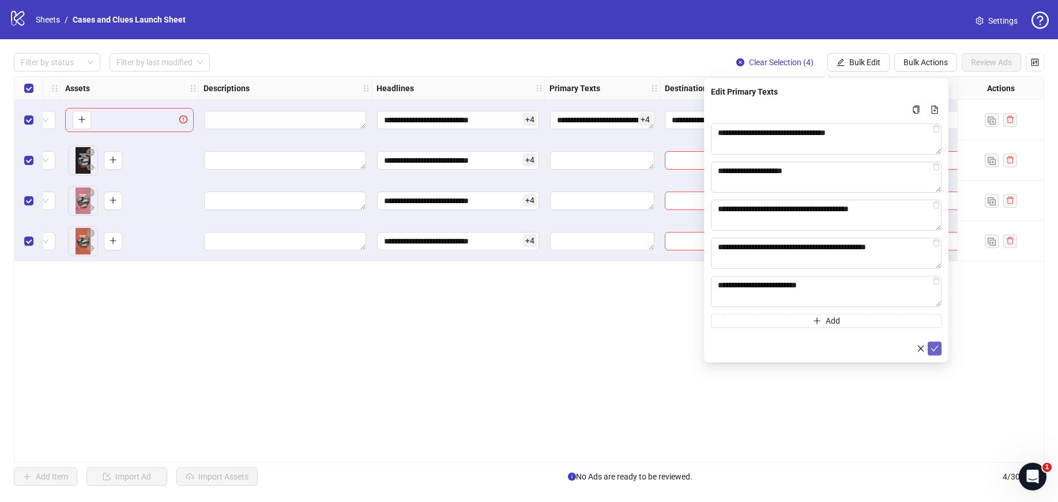
click at [932, 347] on icon "check" at bounding box center [935, 348] width 8 height 8
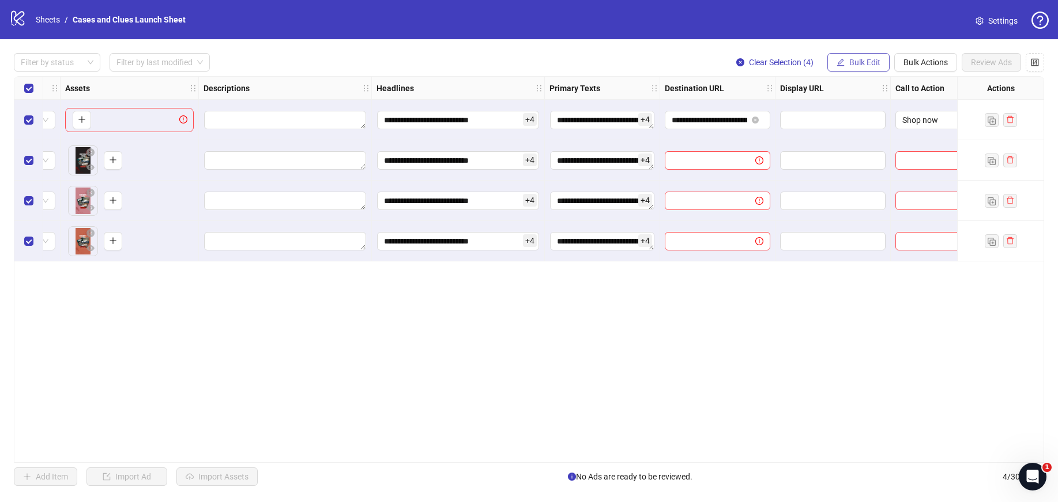
click at [856, 67] on button "Bulk Edit" at bounding box center [859, 62] width 62 height 18
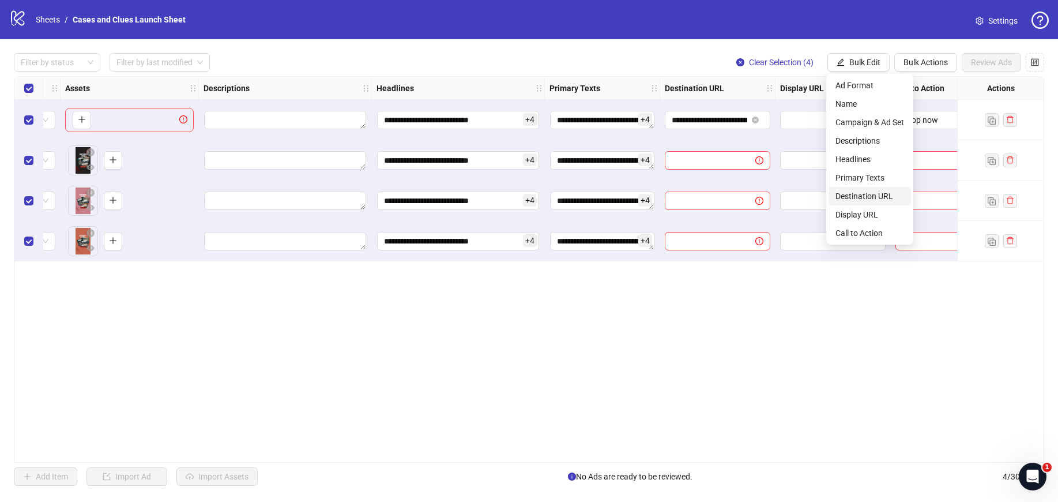
click at [868, 194] on span "Destination URL" at bounding box center [870, 196] width 69 height 13
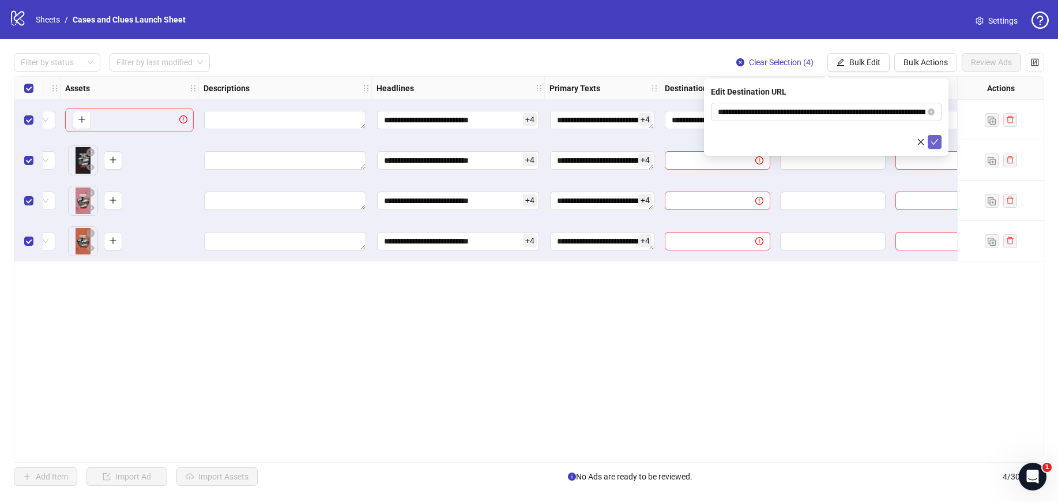
click at [932, 142] on icon "check" at bounding box center [935, 142] width 7 height 6
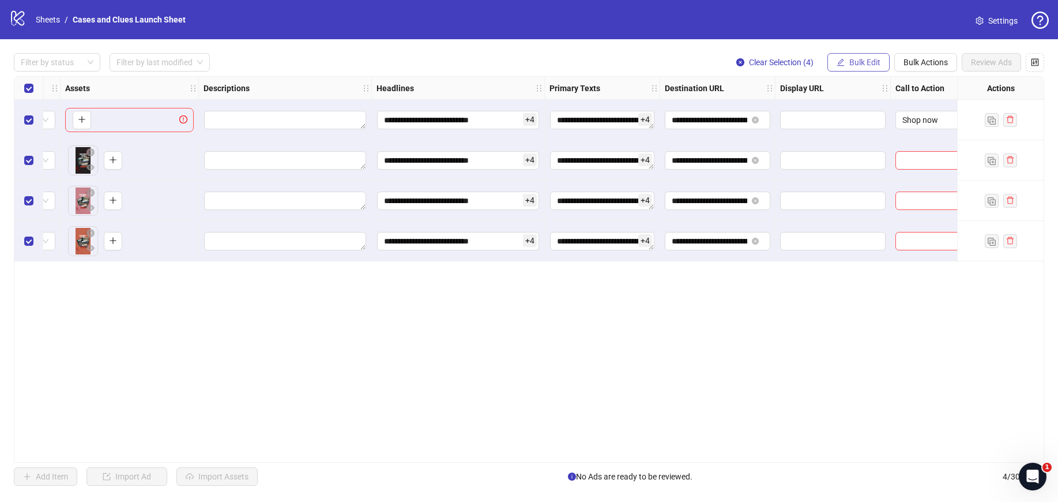
click at [870, 64] on span "Bulk Edit" at bounding box center [865, 62] width 31 height 9
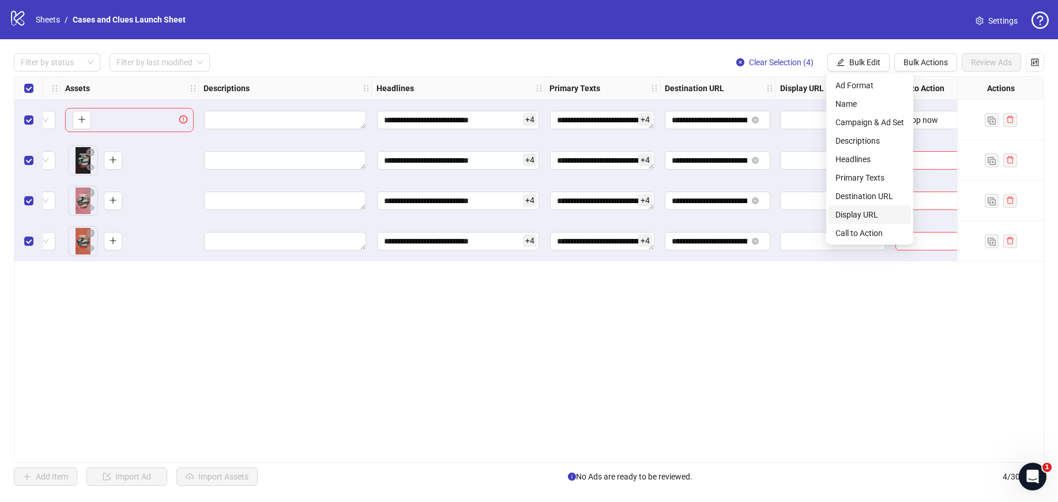
click at [860, 216] on span "Display URL" at bounding box center [870, 214] width 69 height 13
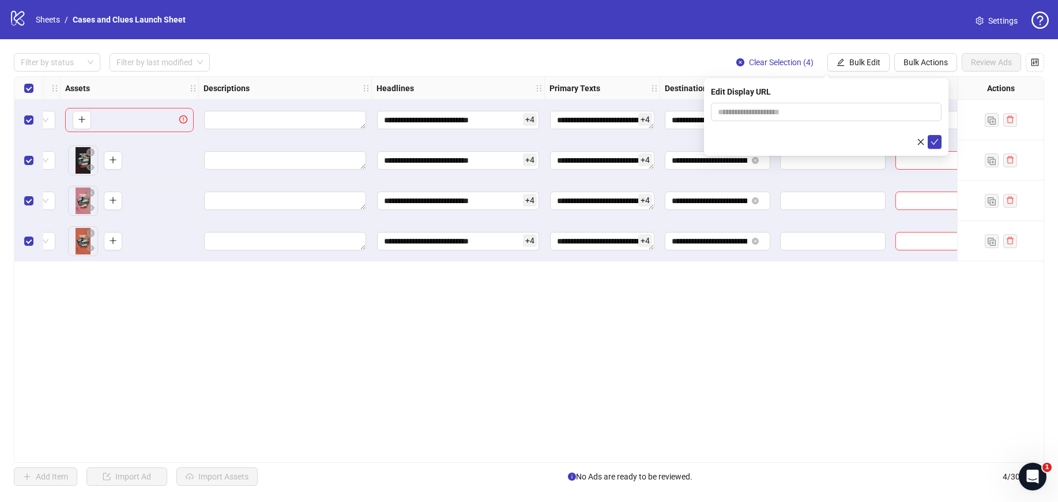
click at [942, 140] on div "Edit Display URL" at bounding box center [826, 116] width 245 height 77
click at [940, 140] on button "submit" at bounding box center [935, 142] width 14 height 14
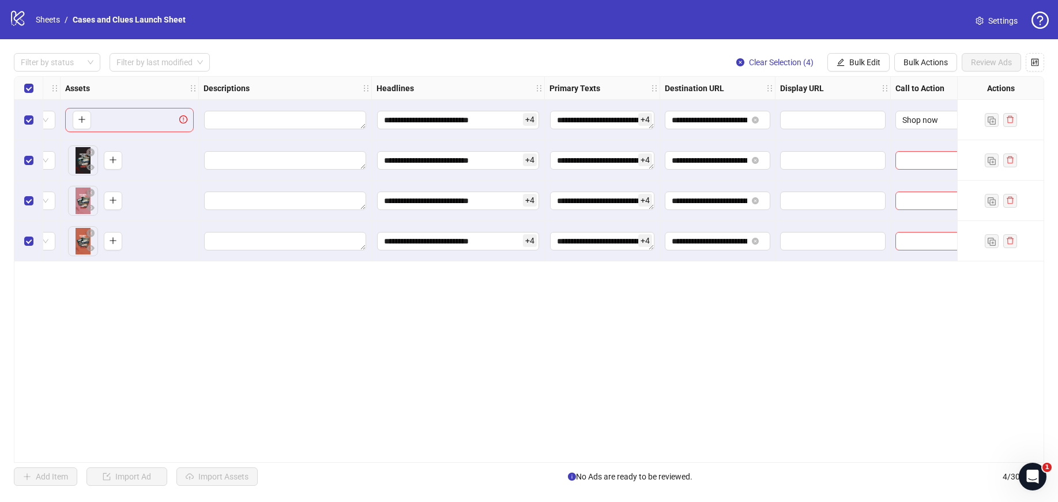
click at [900, 456] on div "**********" at bounding box center [529, 269] width 1031 height 386
drag, startPoint x: 894, startPoint y: 462, endPoint x: 908, endPoint y: 460, distance: 14.6
click at [908, 460] on div "**********" at bounding box center [529, 269] width 1031 height 386
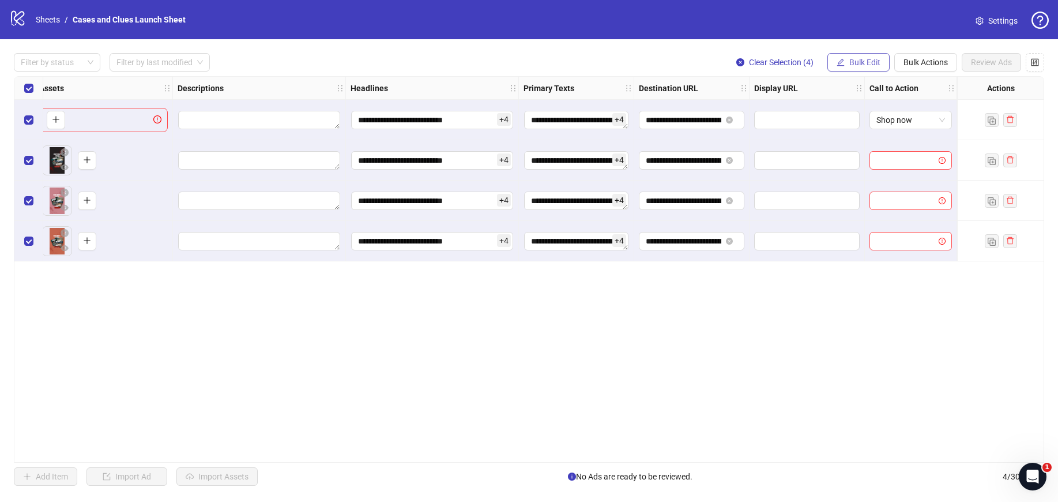
click at [854, 55] on button "Bulk Edit" at bounding box center [859, 62] width 62 height 18
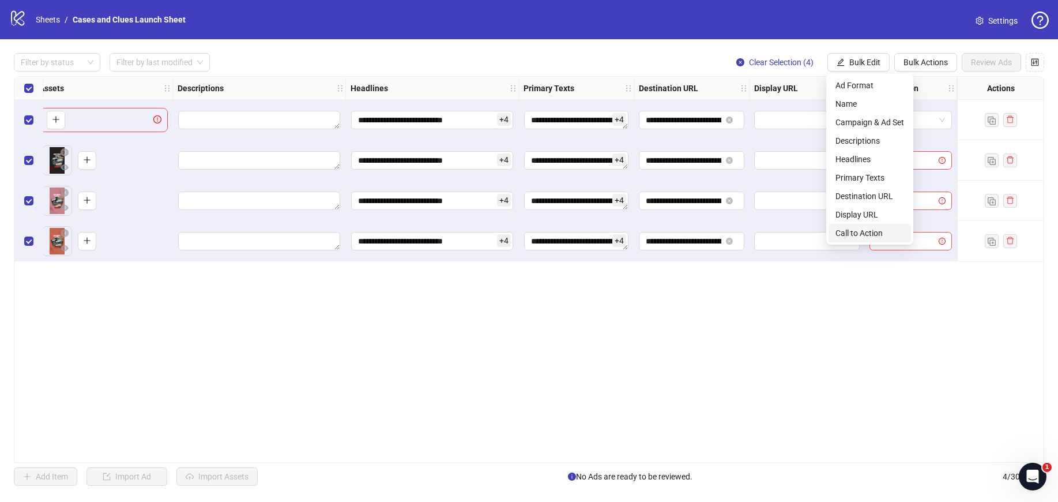
click at [869, 236] on span "Call to Action" at bounding box center [870, 233] width 69 height 13
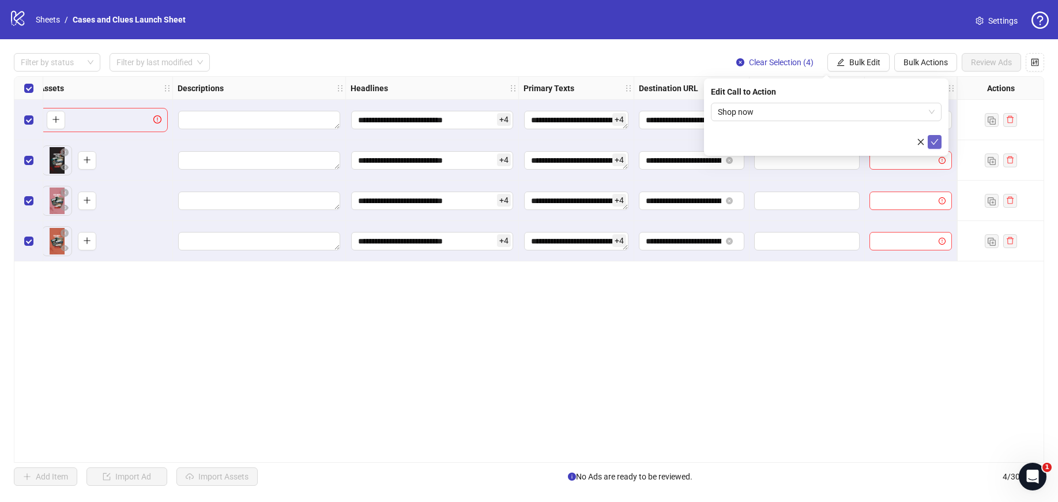
click at [939, 141] on button "submit" at bounding box center [935, 142] width 14 height 14
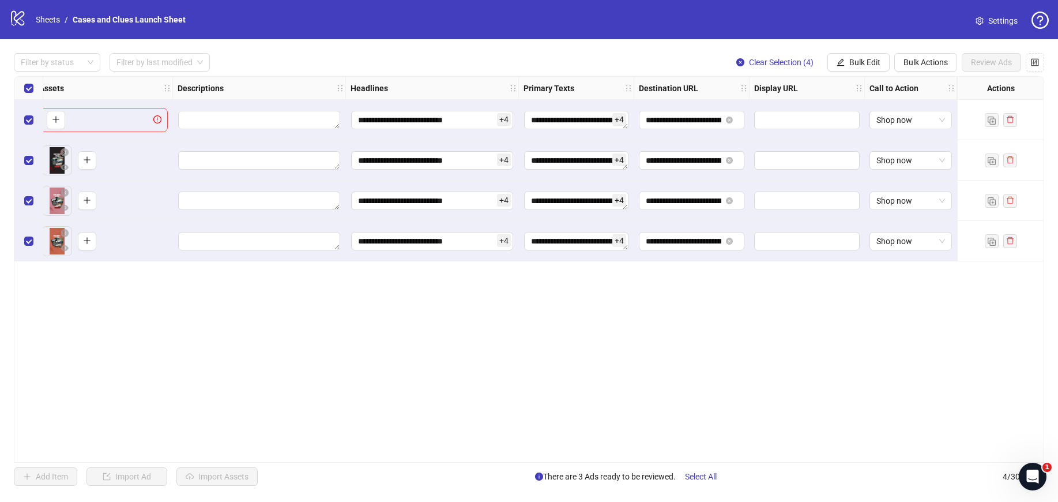
click at [917, 405] on div "**********" at bounding box center [529, 269] width 1031 height 386
click at [911, 397] on div "**********" at bounding box center [529, 269] width 1031 height 386
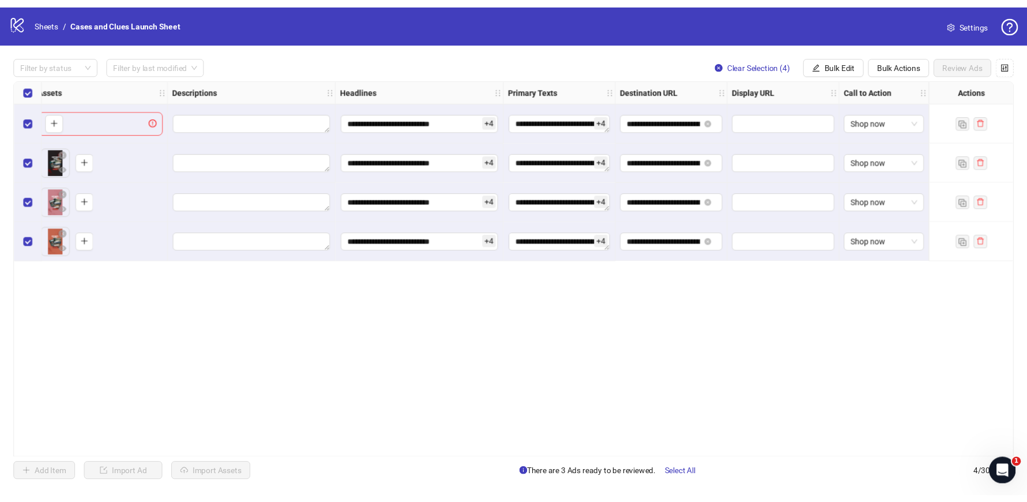
scroll to position [0, 0]
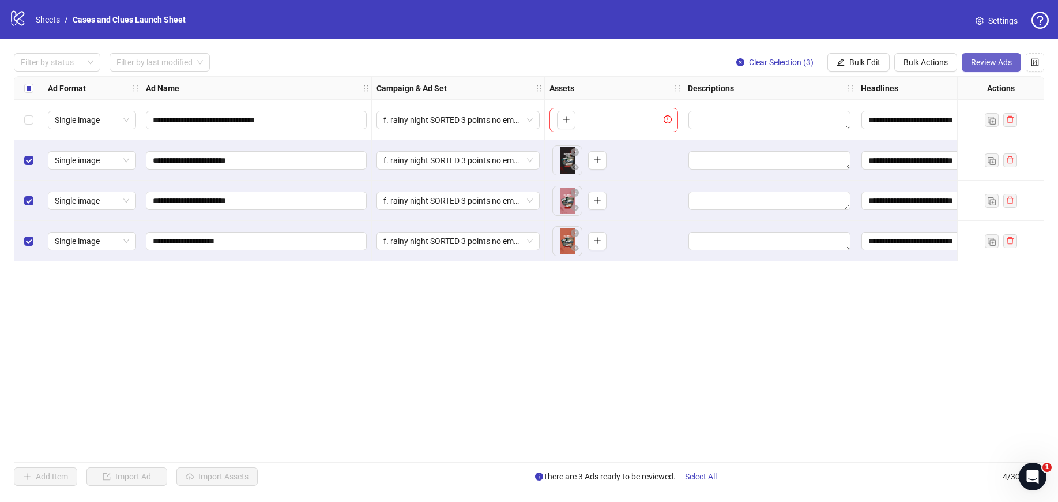
click at [998, 58] on span "Review Ads" at bounding box center [991, 62] width 41 height 9
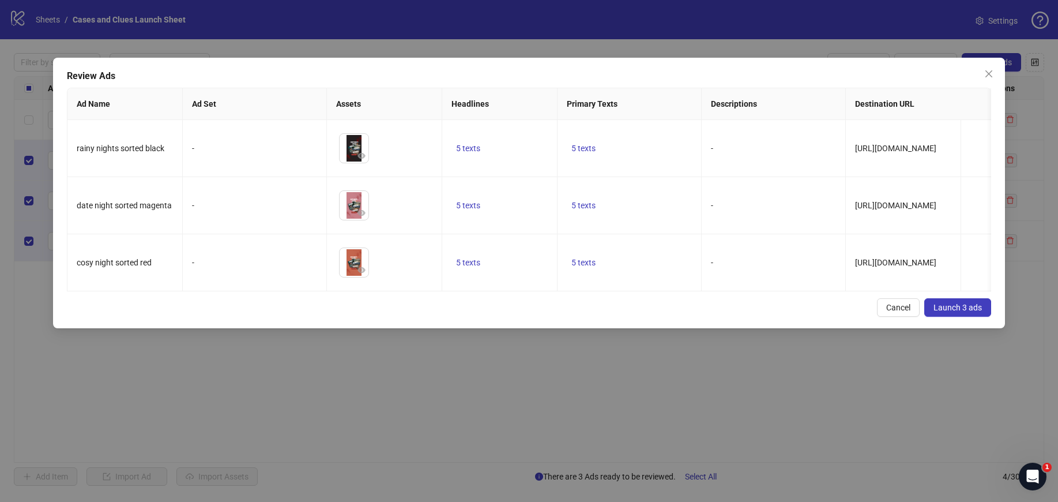
click at [952, 312] on span "Launch 3 ads" at bounding box center [958, 307] width 48 height 9
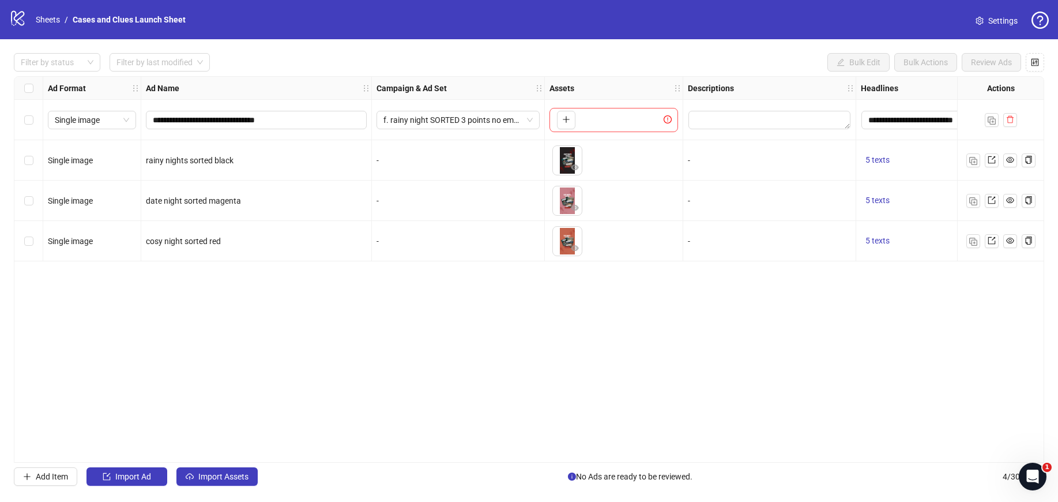
click at [589, 386] on div "**********" at bounding box center [529, 269] width 1031 height 386
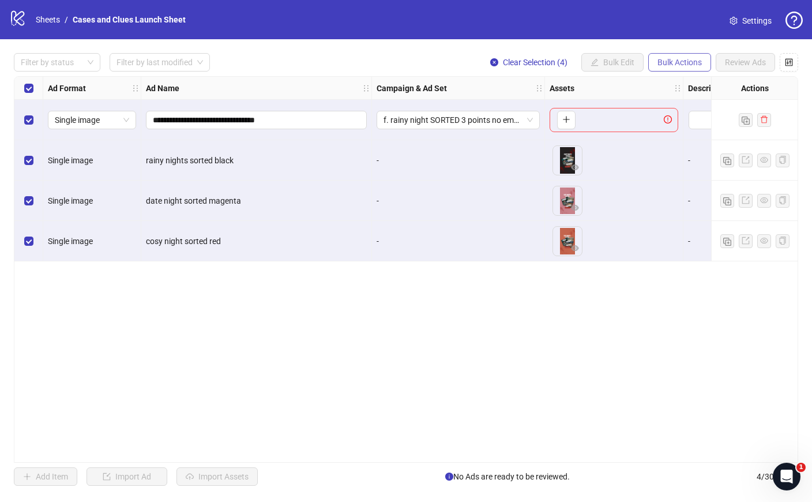
click at [663, 60] on span "Bulk Actions" at bounding box center [680, 62] width 44 height 9
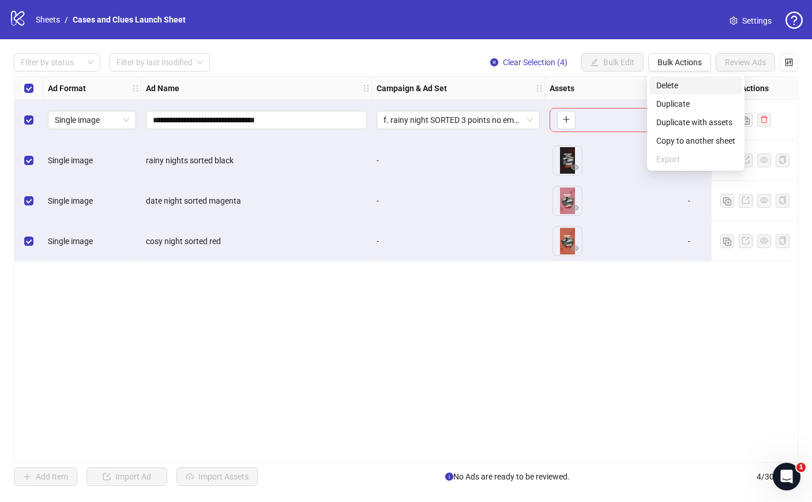
click at [682, 82] on span "Delete" at bounding box center [695, 85] width 79 height 13
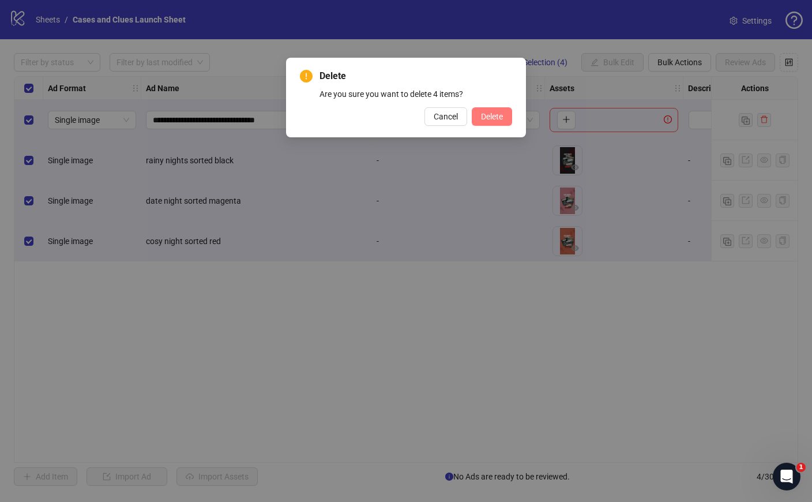
click at [494, 120] on span "Delete" at bounding box center [492, 116] width 22 height 9
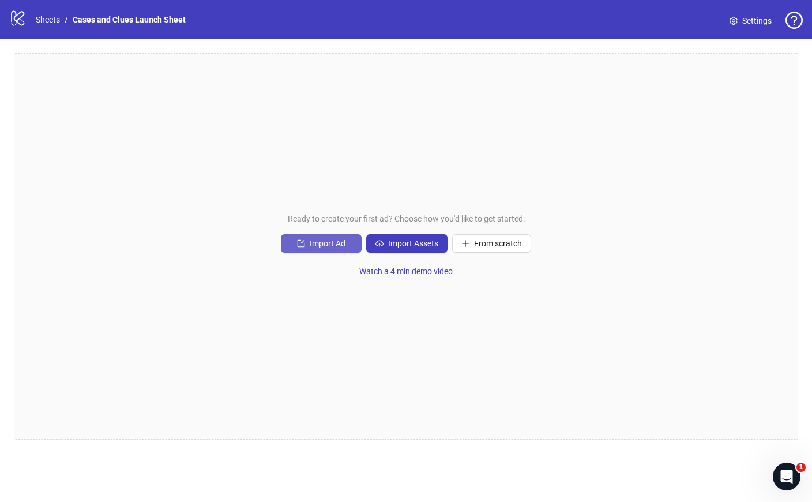
click at [321, 245] on span "Import Ad" at bounding box center [328, 243] width 36 height 9
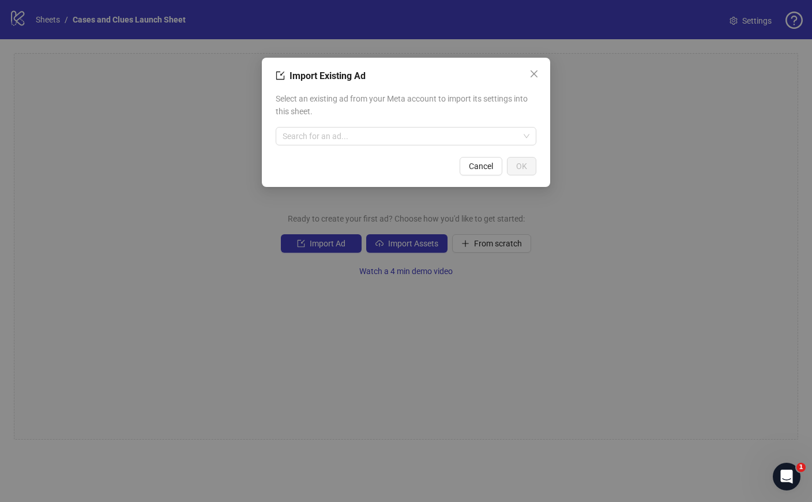
click at [350, 147] on div "Select an existing ad from your Meta account to import its settings into this s…" at bounding box center [406, 119] width 261 height 62
click at [366, 138] on input "search" at bounding box center [401, 135] width 236 height 17
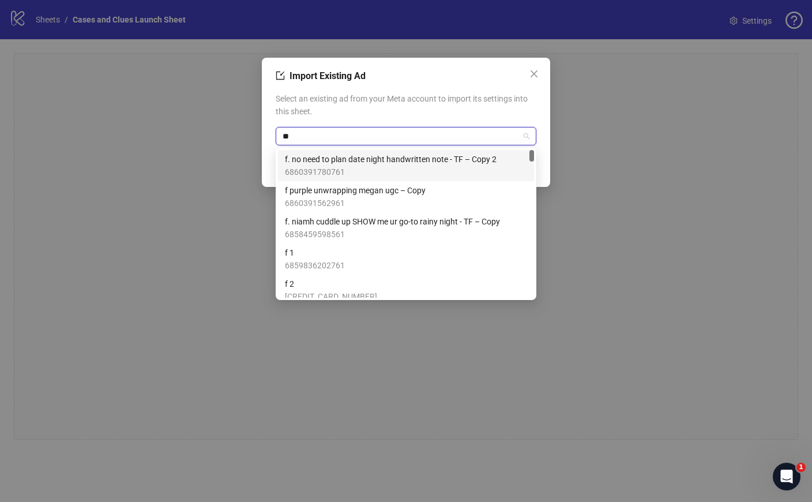
type input "*"
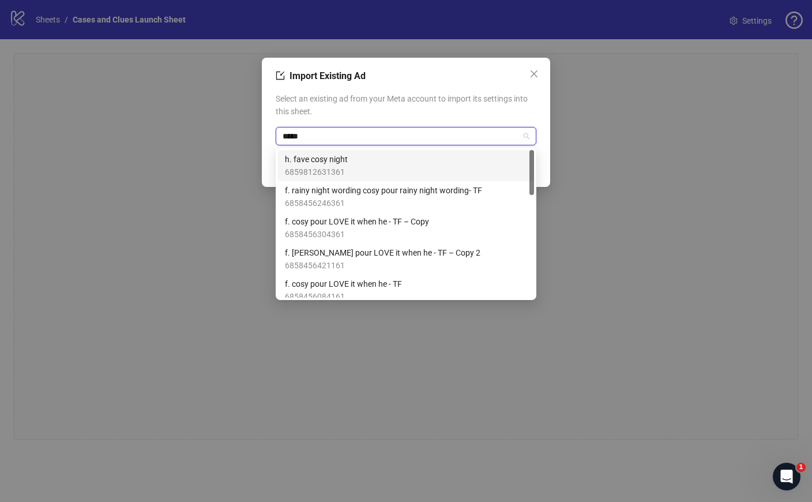
type input "******"
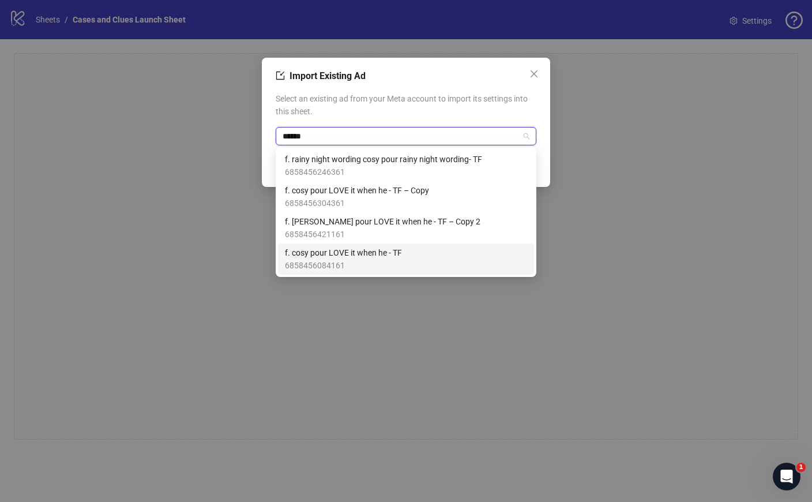
click at [380, 267] on span "6858456084161" at bounding box center [343, 265] width 117 height 13
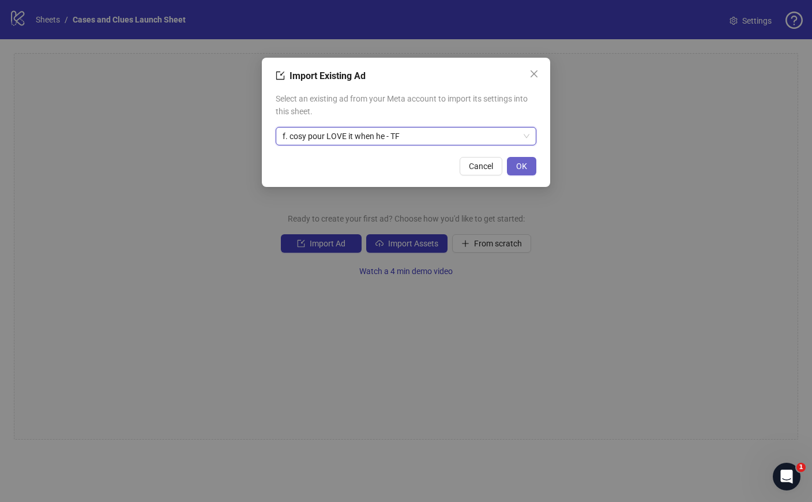
click at [526, 172] on button "OK" at bounding box center [521, 166] width 29 height 18
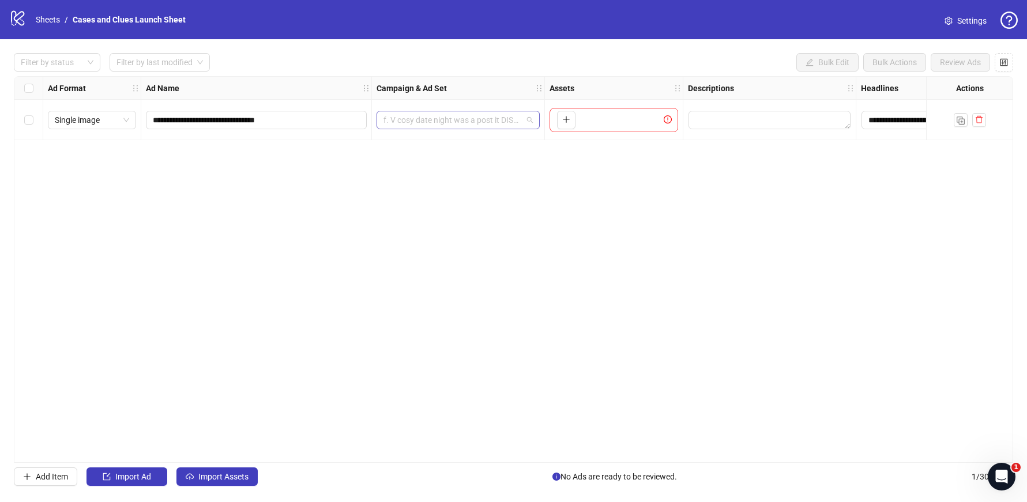
click at [531, 118] on span "f. V cosy date night was a post it DISASTER - TF" at bounding box center [458, 119] width 149 height 17
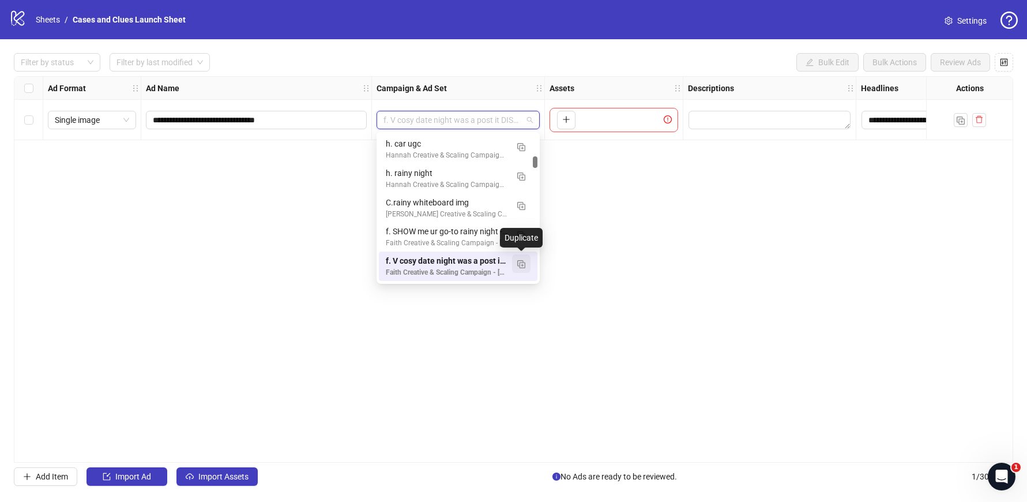
click at [523, 264] on img "button" at bounding box center [521, 264] width 8 height 8
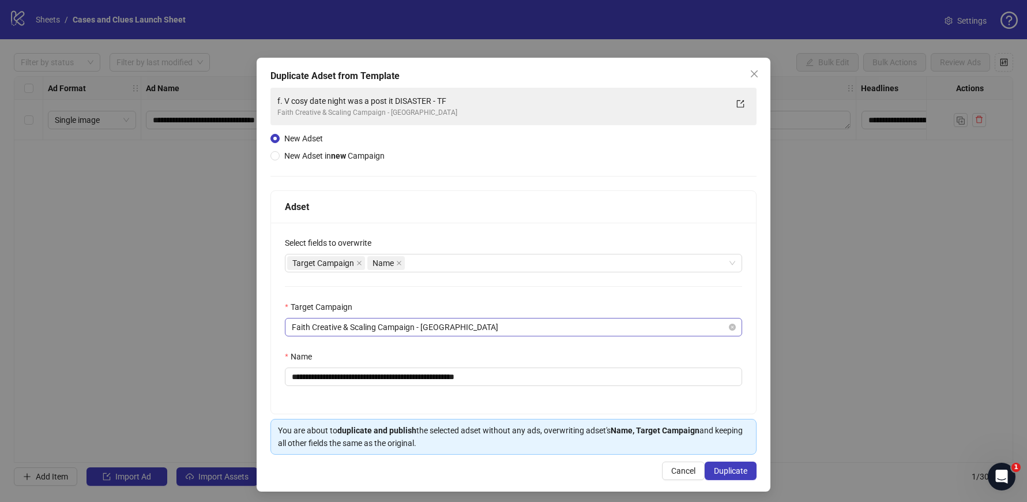
scroll to position [3, 0]
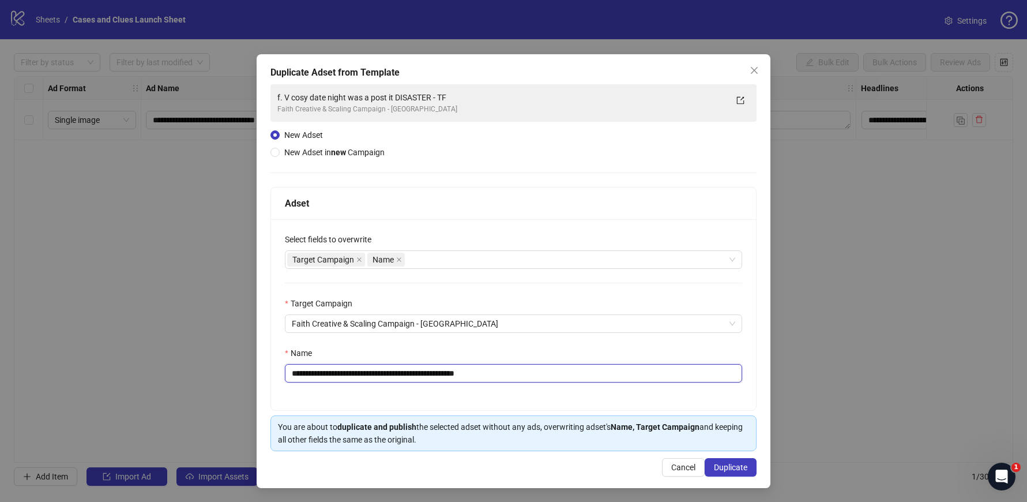
click at [528, 371] on input "**********" at bounding box center [513, 373] width 457 height 18
drag, startPoint x: 528, startPoint y: 371, endPoint x: 70, endPoint y: 370, distance: 458.0
click at [70, 370] on div "**********" at bounding box center [513, 251] width 1027 height 502
type input "**********"
click at [734, 468] on span "Duplicate" at bounding box center [730, 467] width 33 height 9
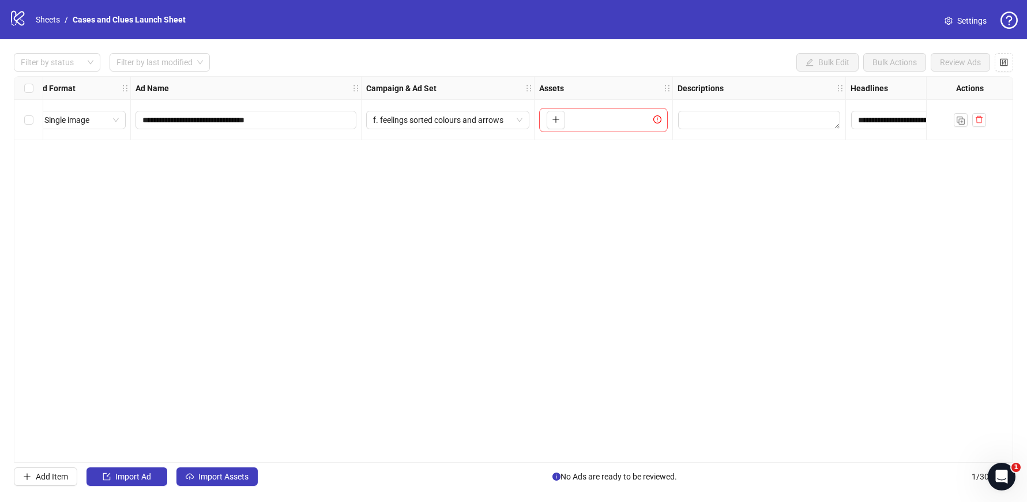
scroll to position [0, 0]
click at [231, 478] on span "Import Assets" at bounding box center [223, 476] width 50 height 9
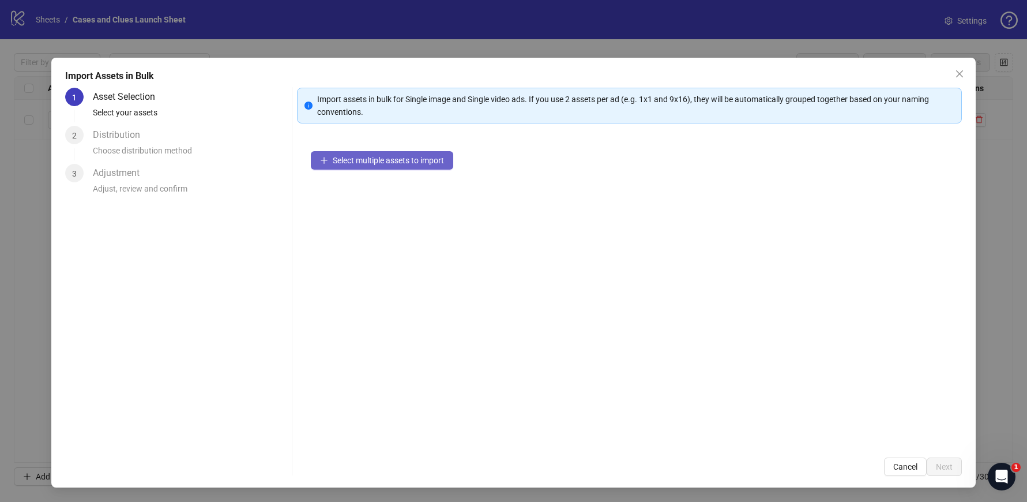
click at [386, 155] on button "Select multiple assets to import" at bounding box center [382, 160] width 142 height 18
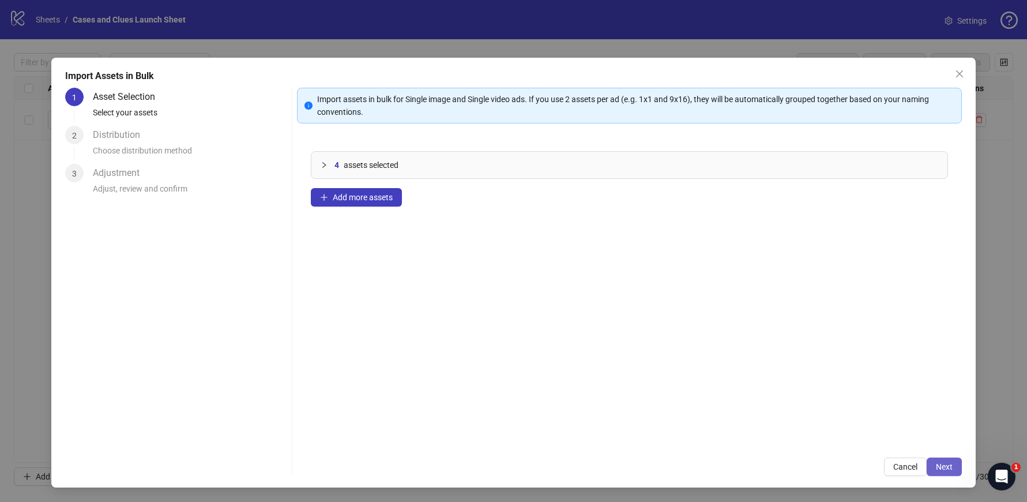
click at [945, 467] on span "Next" at bounding box center [944, 466] width 17 height 9
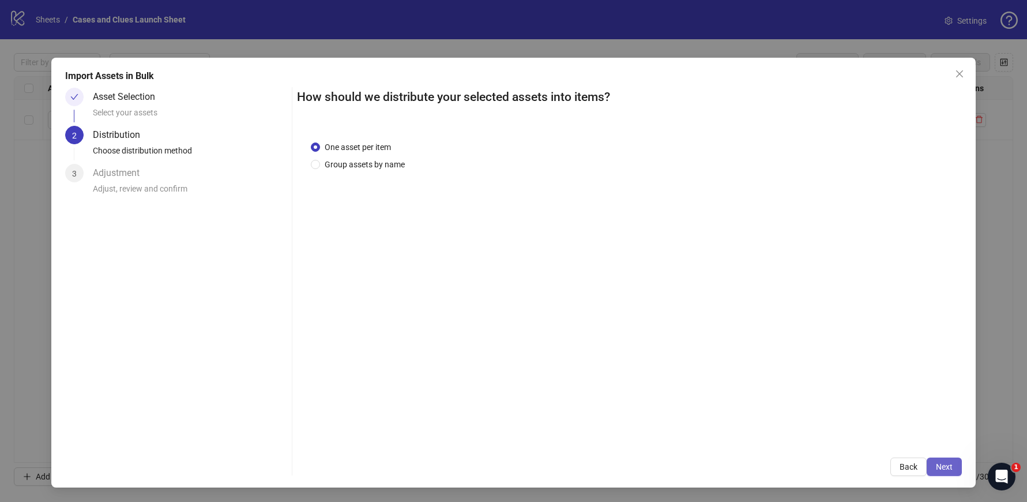
click at [941, 468] on span "Next" at bounding box center [944, 466] width 17 height 9
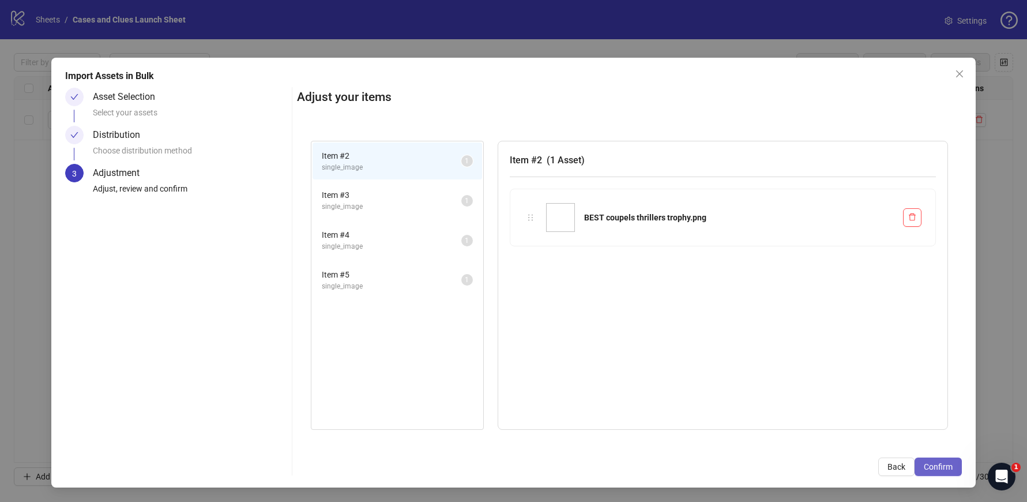
click at [947, 468] on span "Confirm" at bounding box center [938, 466] width 29 height 9
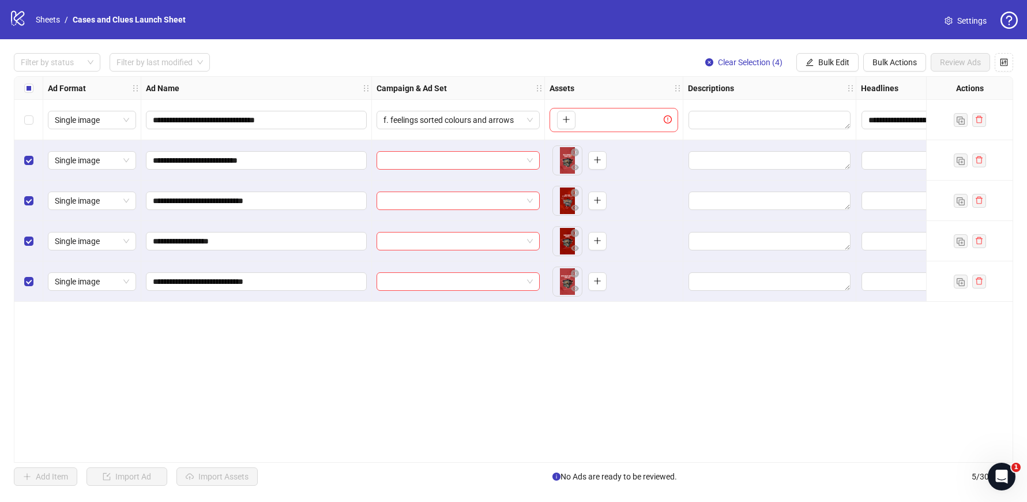
click at [436, 390] on div "**********" at bounding box center [514, 269] width 1000 height 386
click at [467, 157] on input "search" at bounding box center [453, 160] width 139 height 17
click at [884, 63] on span "Bulk Actions" at bounding box center [895, 62] width 44 height 9
click at [883, 64] on span "Bulk Actions" at bounding box center [895, 62] width 44 height 9
click at [838, 64] on span "Bulk Edit" at bounding box center [833, 62] width 31 height 9
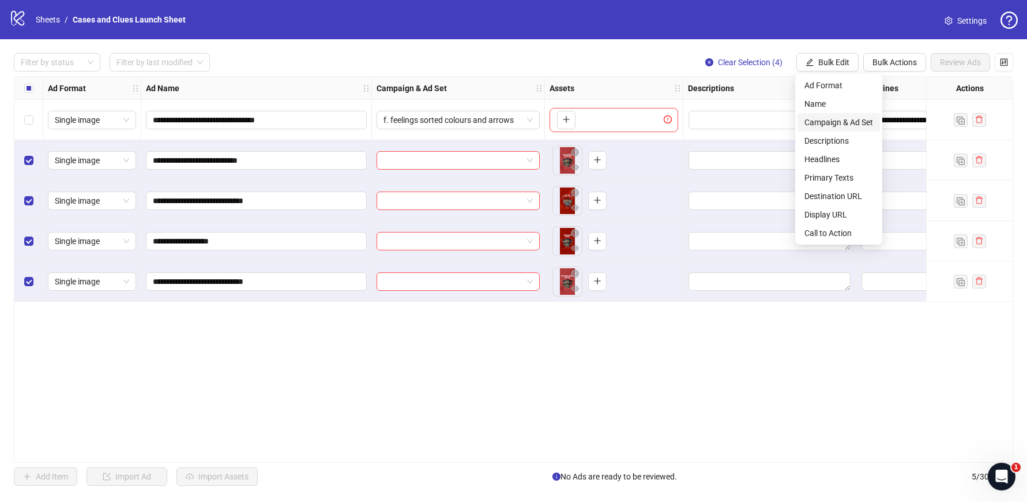
click at [846, 115] on li "Campaign & Ad Set" at bounding box center [839, 122] width 82 height 18
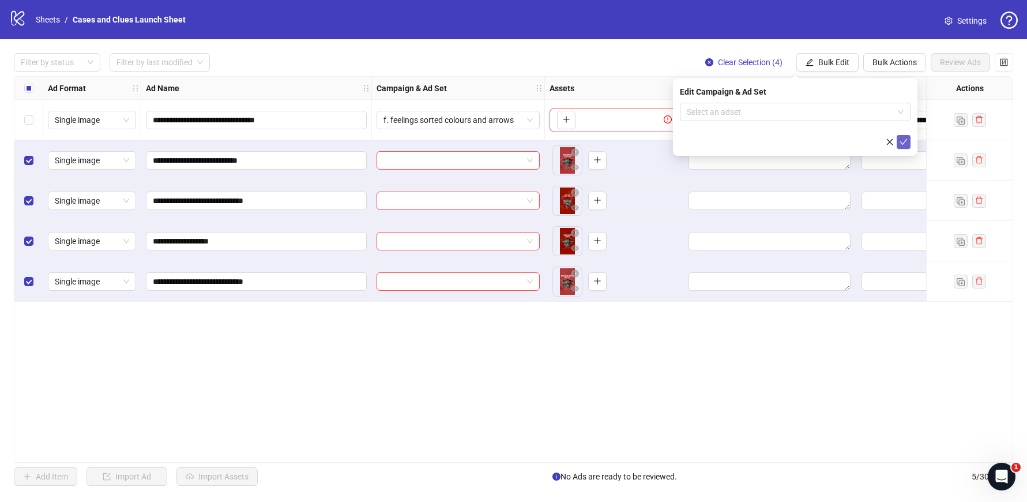
click at [905, 140] on icon "check" at bounding box center [903, 142] width 7 height 6
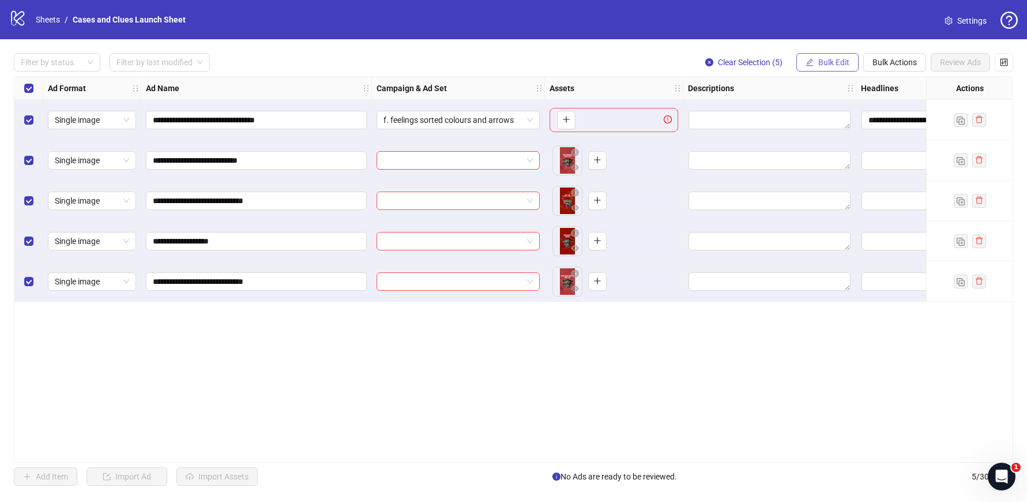
click at [821, 58] on span "Bulk Edit" at bounding box center [833, 62] width 31 height 9
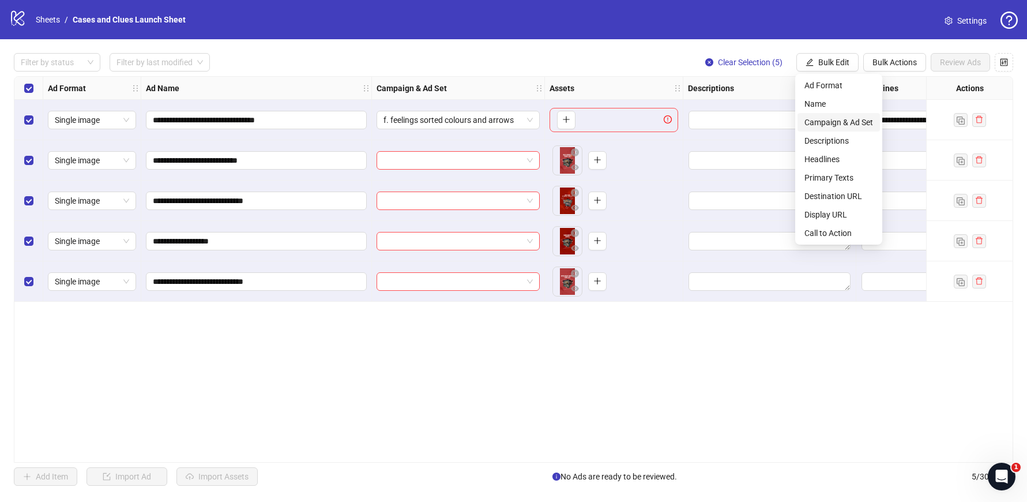
click at [843, 124] on span "Campaign & Ad Set" at bounding box center [839, 122] width 69 height 13
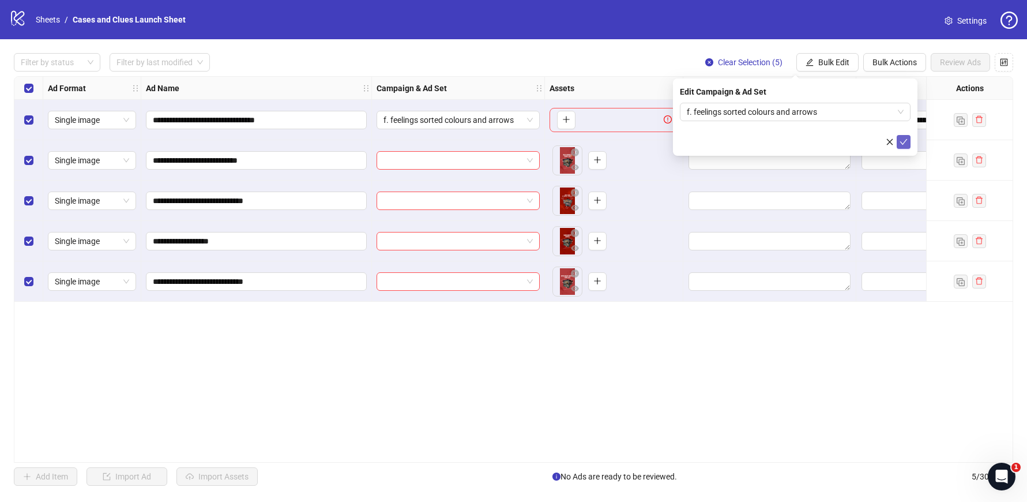
click at [907, 142] on icon "check" at bounding box center [904, 142] width 8 height 8
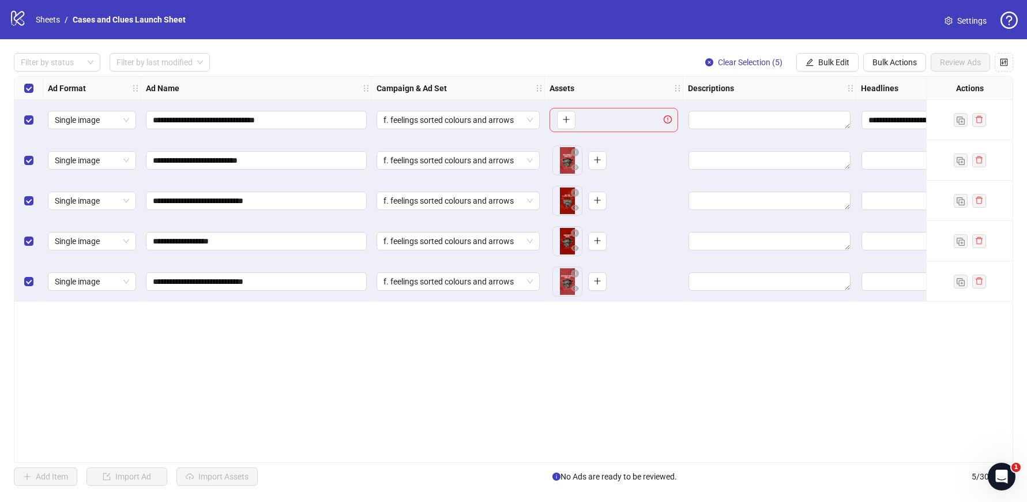
scroll to position [0, 300]
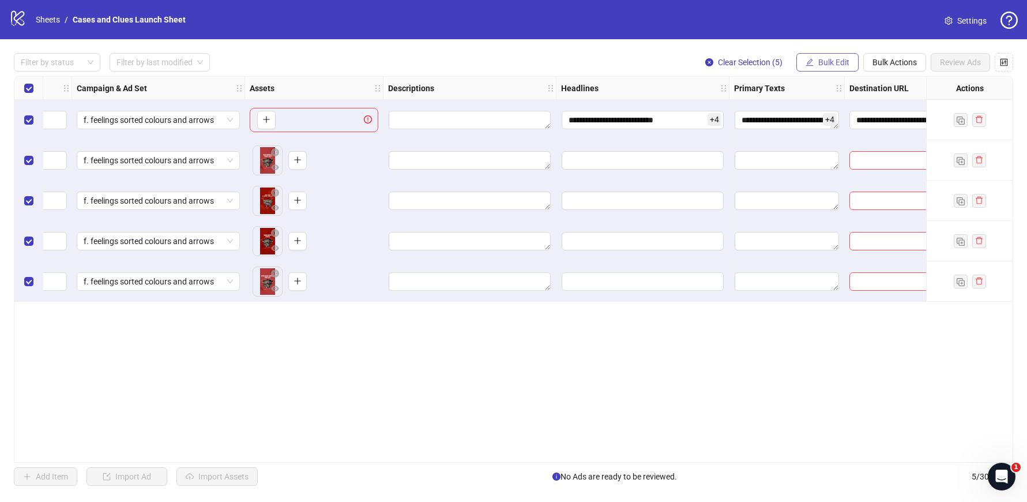
click at [835, 66] on span "Bulk Edit" at bounding box center [833, 62] width 31 height 9
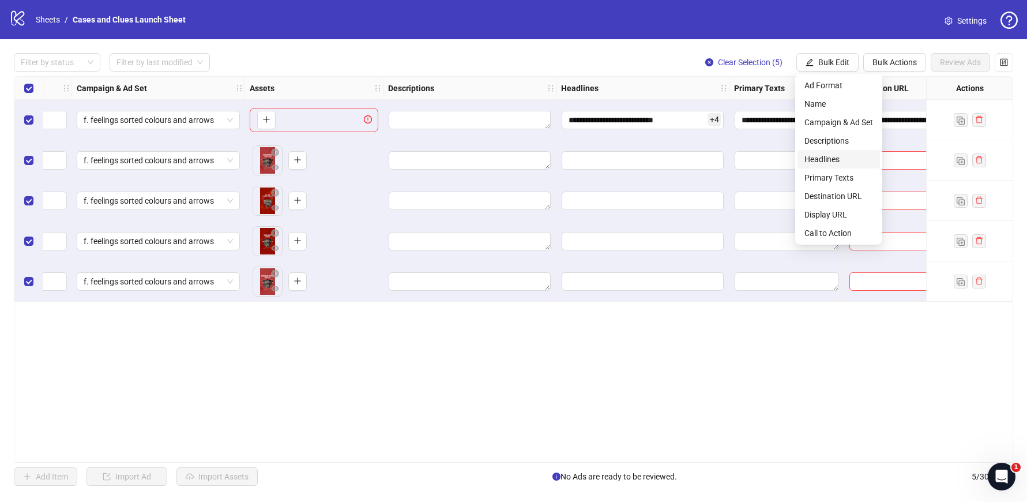
click at [835, 162] on span "Headlines" at bounding box center [839, 159] width 69 height 13
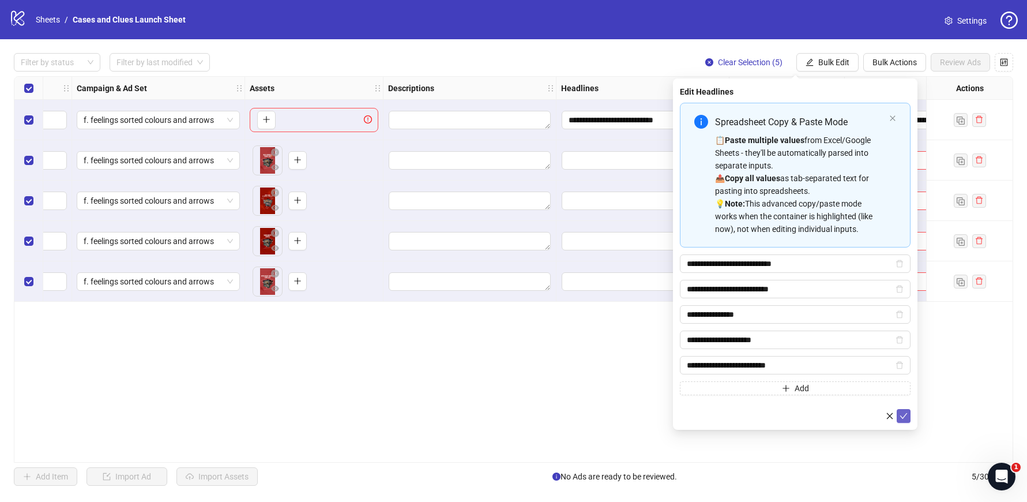
click at [905, 412] on icon "check" at bounding box center [904, 416] width 8 height 8
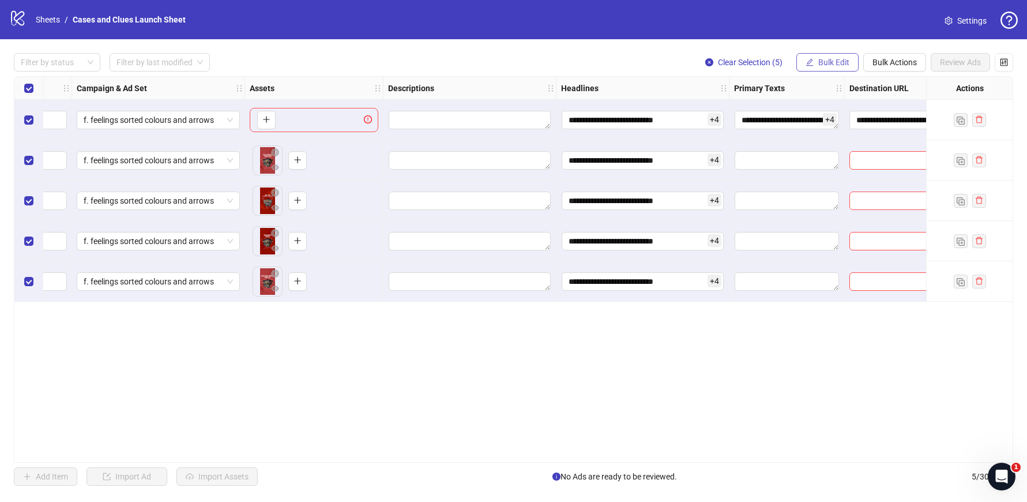
click at [839, 61] on span "Bulk Edit" at bounding box center [833, 62] width 31 height 9
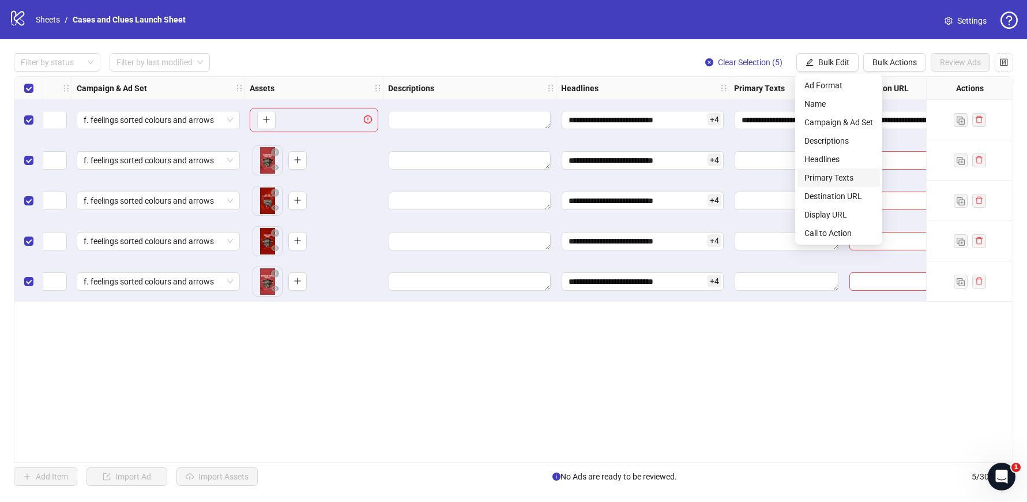
click at [850, 177] on span "Primary Texts" at bounding box center [839, 177] width 69 height 13
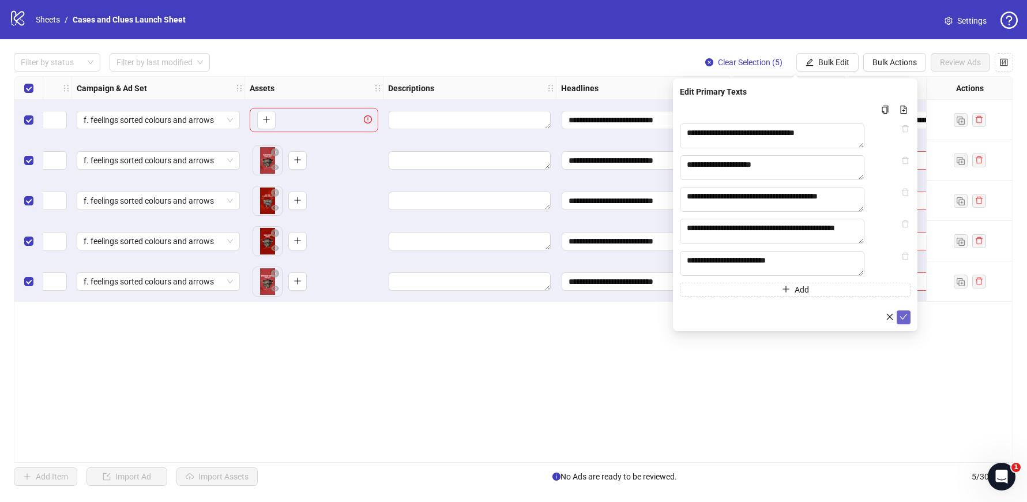
click at [897, 324] on button "submit" at bounding box center [904, 317] width 14 height 14
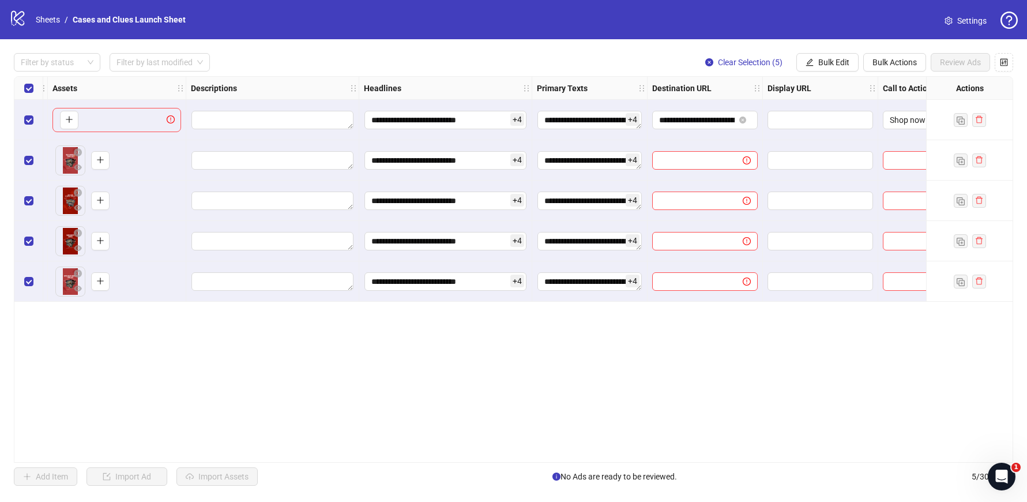
scroll to position [0, 508]
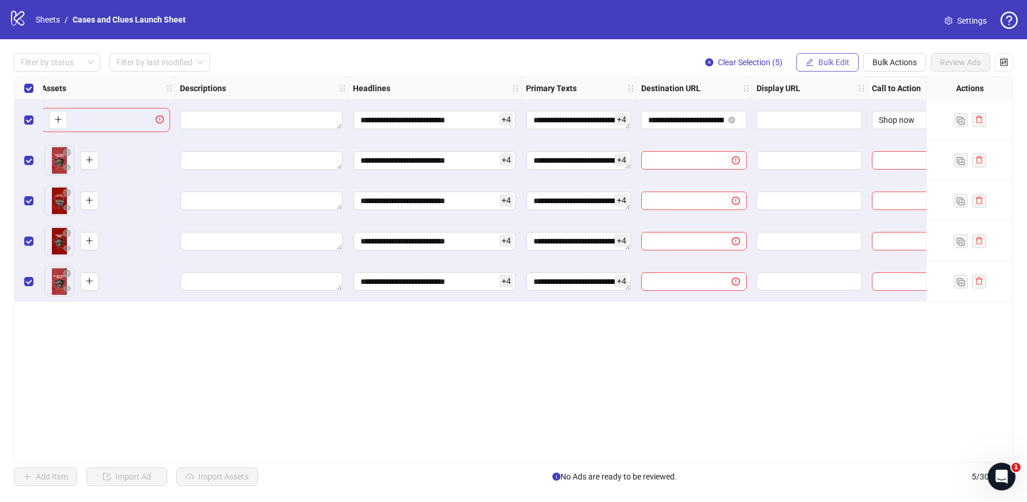
click at [835, 61] on span "Bulk Edit" at bounding box center [833, 62] width 31 height 9
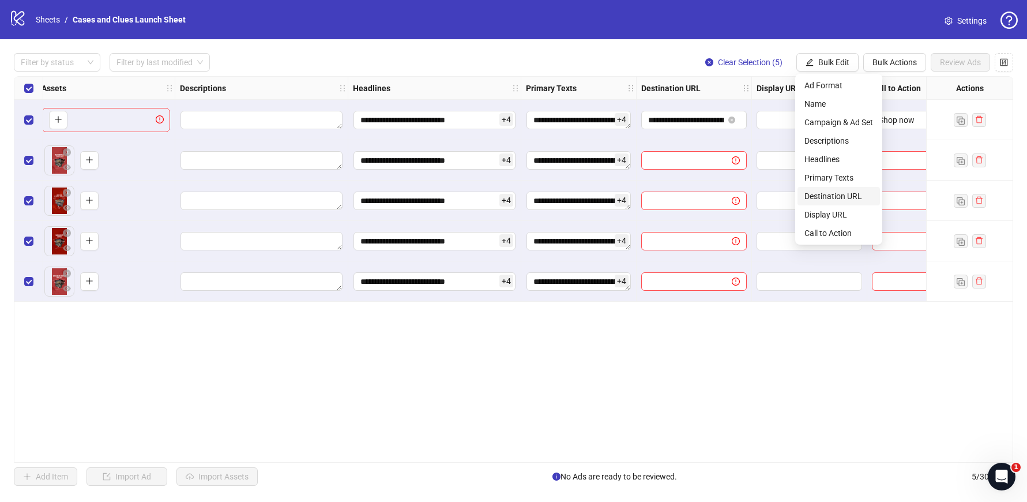
click at [849, 194] on span "Destination URL" at bounding box center [839, 196] width 69 height 13
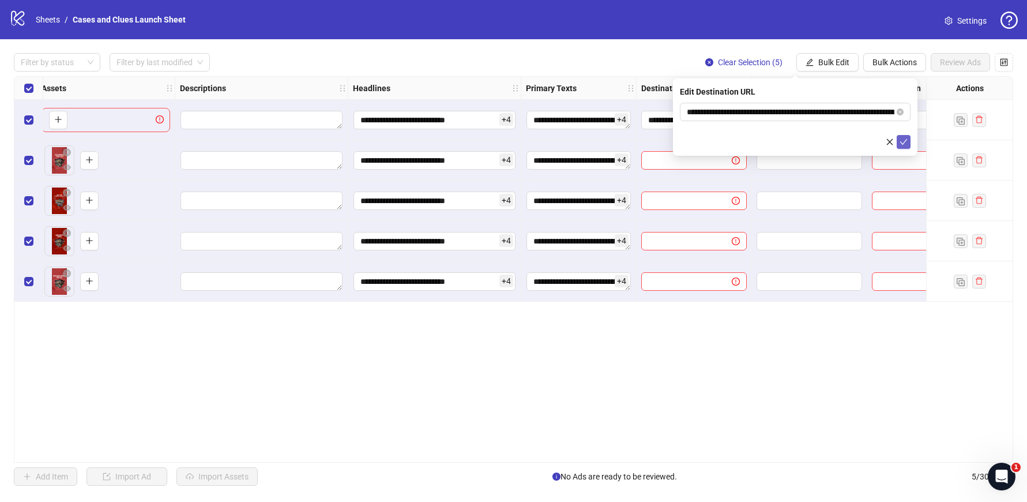
click at [904, 144] on icon "check" at bounding box center [904, 142] width 8 height 8
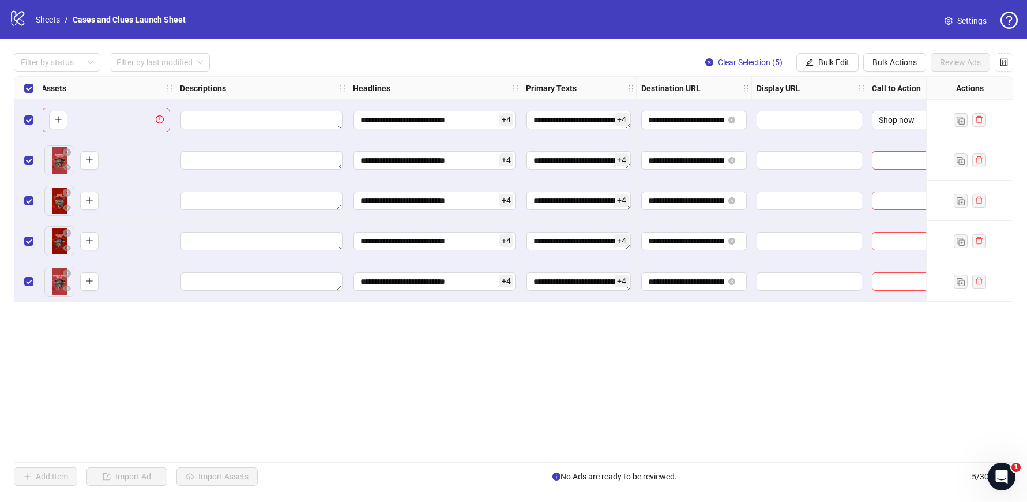
scroll to position [0, 542]
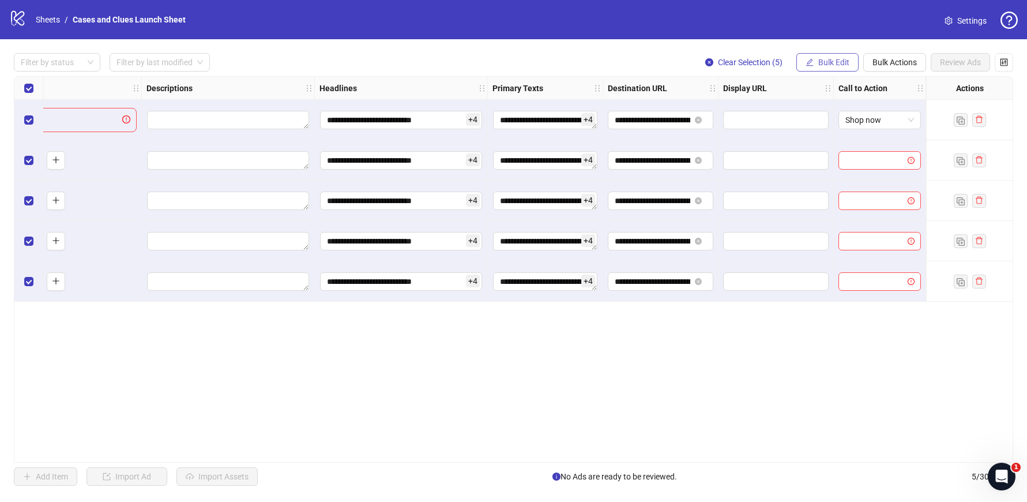
click at [823, 59] on span "Bulk Edit" at bounding box center [833, 62] width 31 height 9
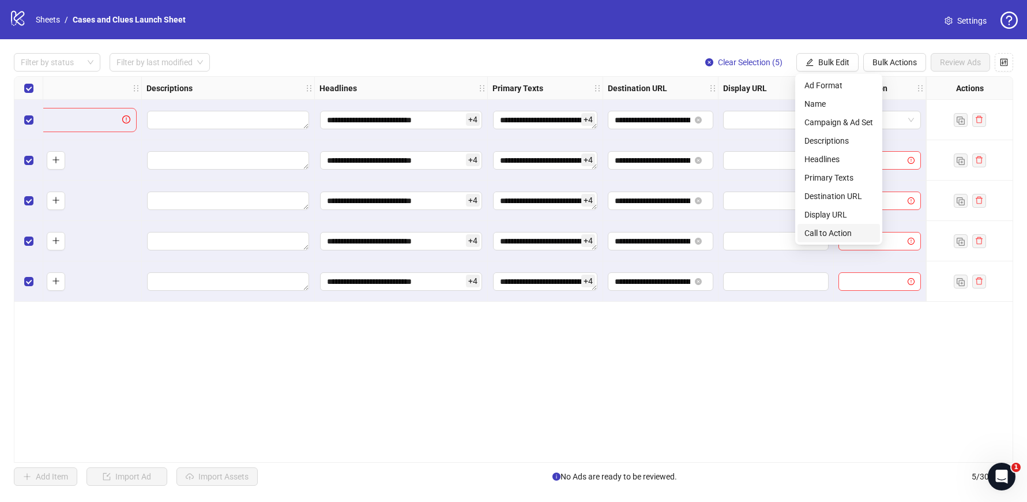
click at [814, 233] on span "Call to Action" at bounding box center [839, 233] width 69 height 13
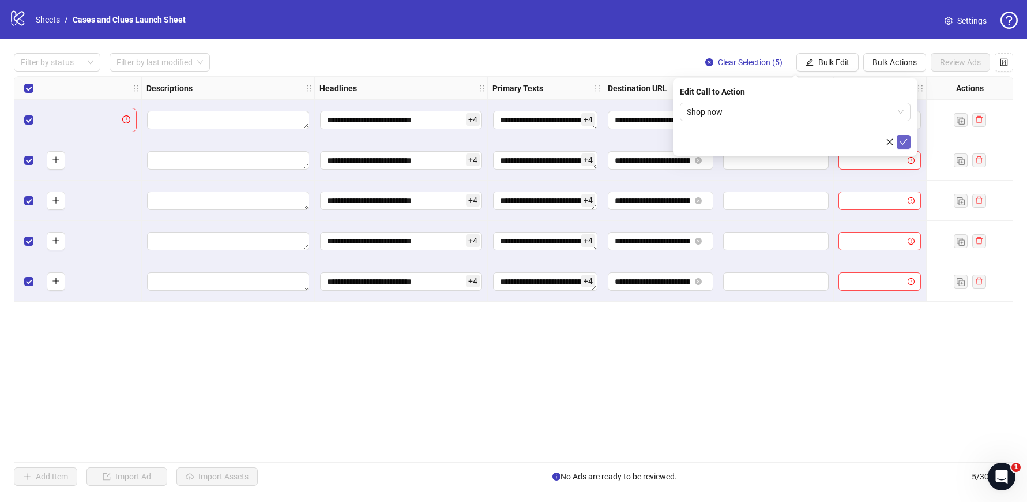
click at [905, 140] on icon "check" at bounding box center [903, 142] width 7 height 6
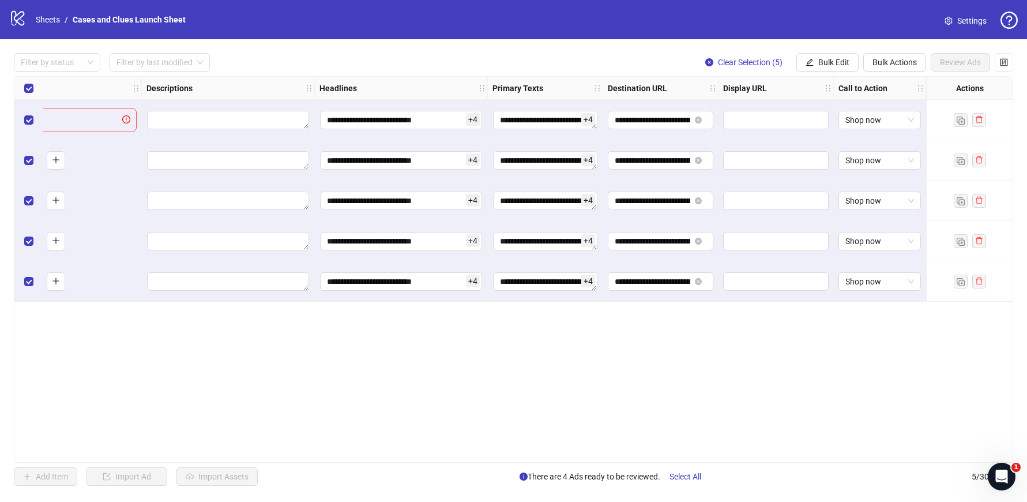
click at [872, 333] on div "**********" at bounding box center [514, 269] width 1000 height 386
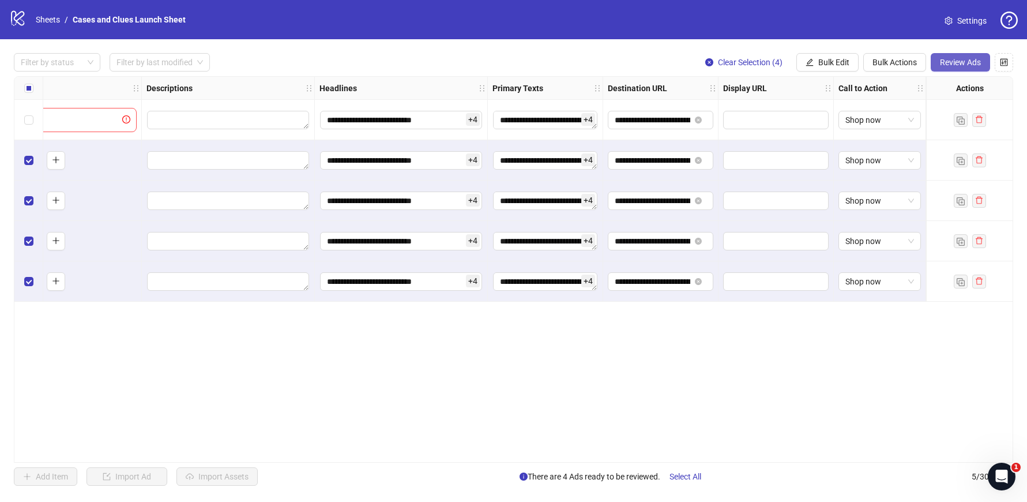
click at [962, 63] on span "Review Ads" at bounding box center [960, 62] width 41 height 9
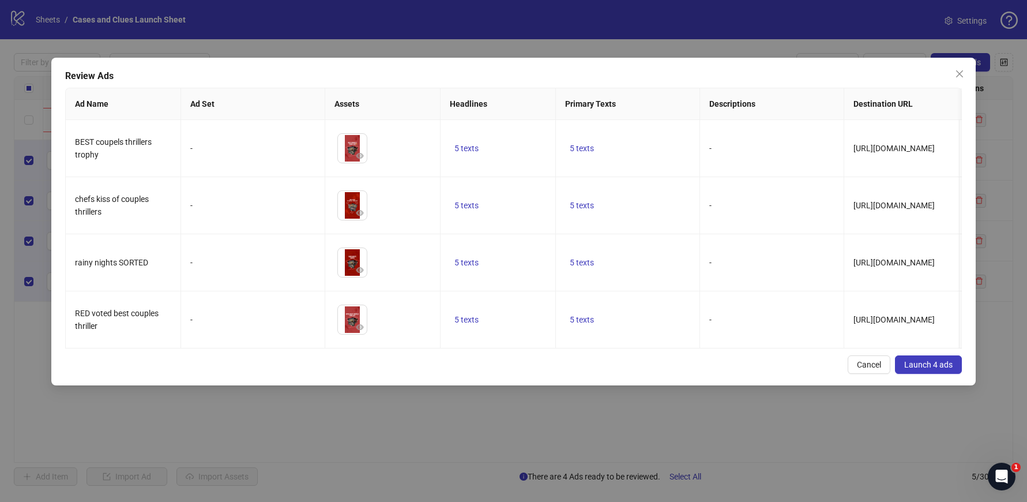
click at [921, 363] on span "Launch 4 ads" at bounding box center [928, 364] width 48 height 9
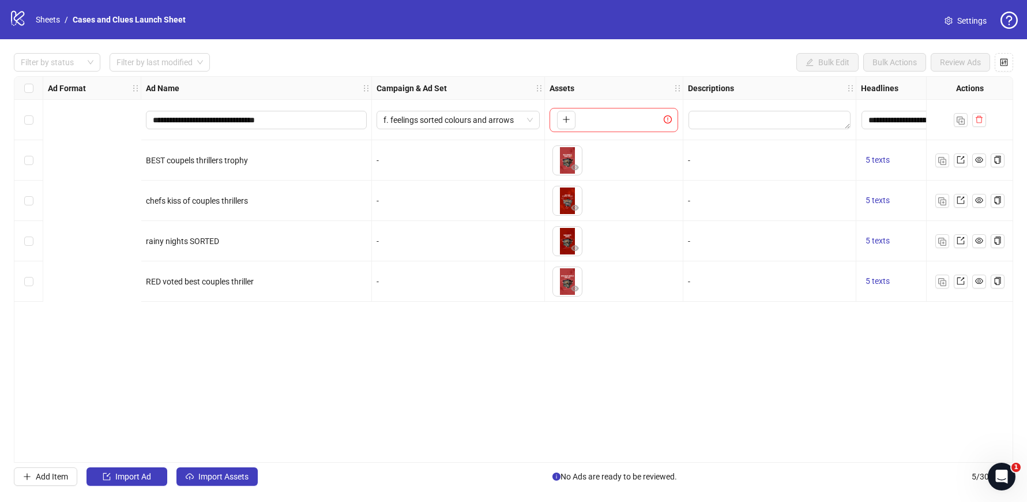
scroll to position [0, 472]
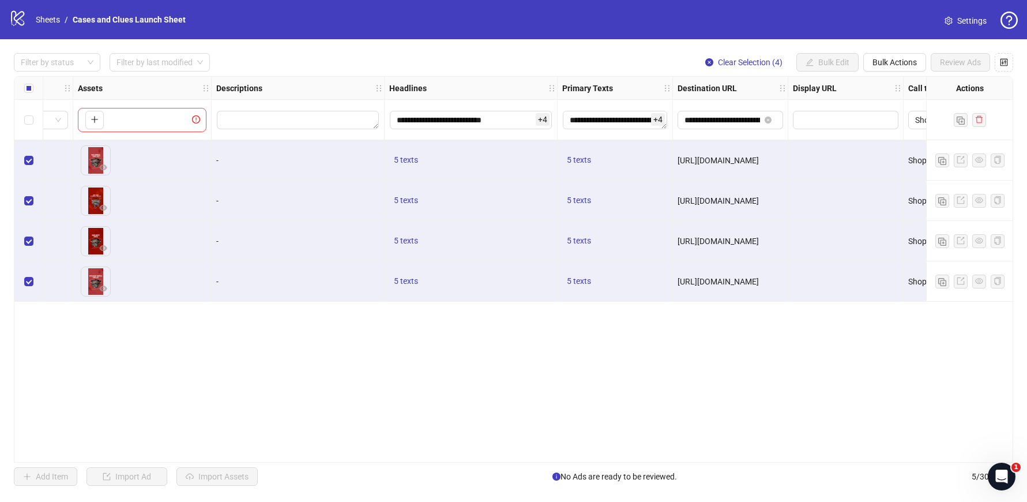
drag, startPoint x: 869, startPoint y: 456, endPoint x: 965, endPoint y: 456, distance: 95.8
click at [965, 456] on div "**********" at bounding box center [514, 269] width 1000 height 386
click at [1027, 459] on html "**********" at bounding box center [513, 251] width 1027 height 502
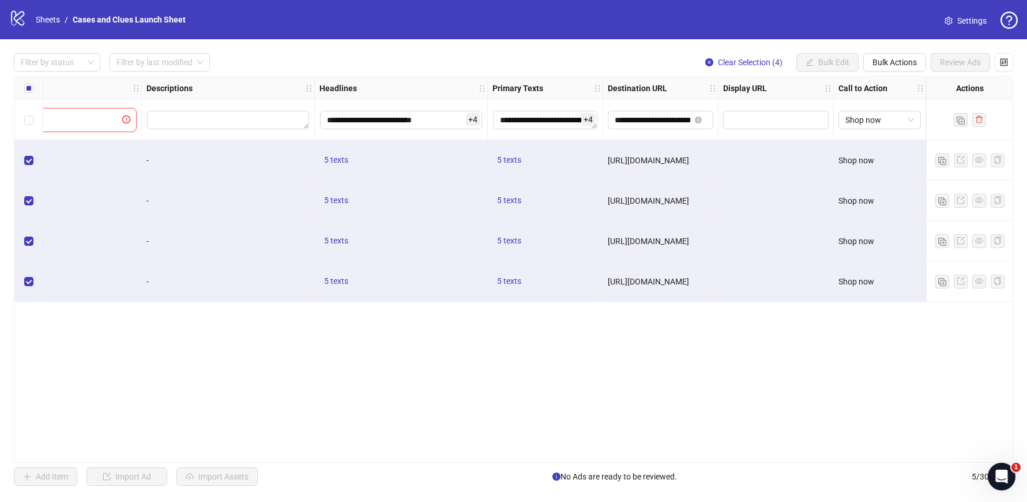
drag, startPoint x: 937, startPoint y: 459, endPoint x: 489, endPoint y: 461, distance: 448.2
click at [470, 461] on body "**********" at bounding box center [513, 251] width 1027 height 502
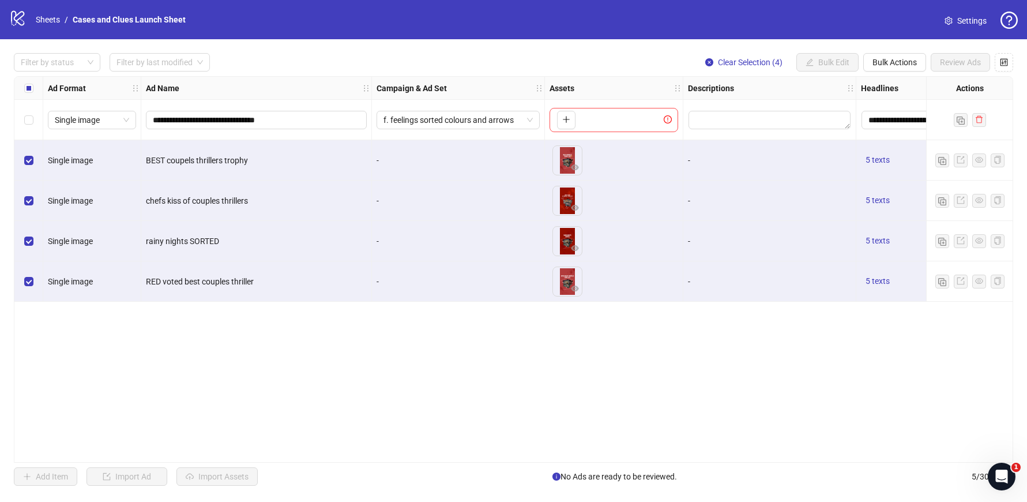
drag, startPoint x: 630, startPoint y: 464, endPoint x: 692, endPoint y: 464, distance: 61.1
click at [692, 464] on div "**********" at bounding box center [513, 269] width 1027 height 460
drag, startPoint x: 654, startPoint y: 464, endPoint x: 697, endPoint y: 461, distance: 42.7
click at [697, 461] on div "**********" at bounding box center [513, 269] width 1027 height 460
click at [658, 353] on div "**********" at bounding box center [514, 269] width 1000 height 386
